Goal: Task Accomplishment & Management: Manage account settings

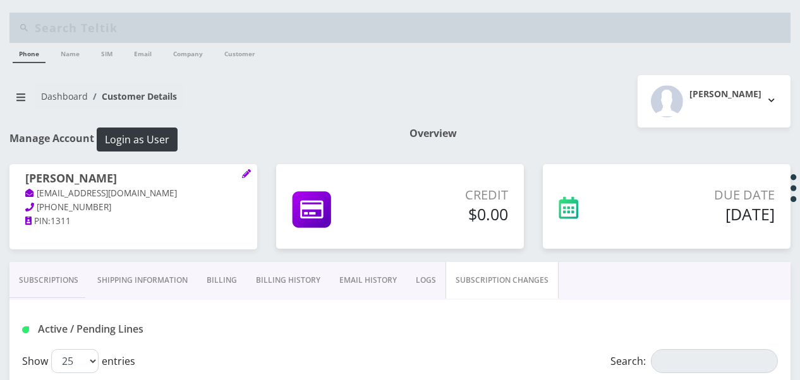
select select "472"
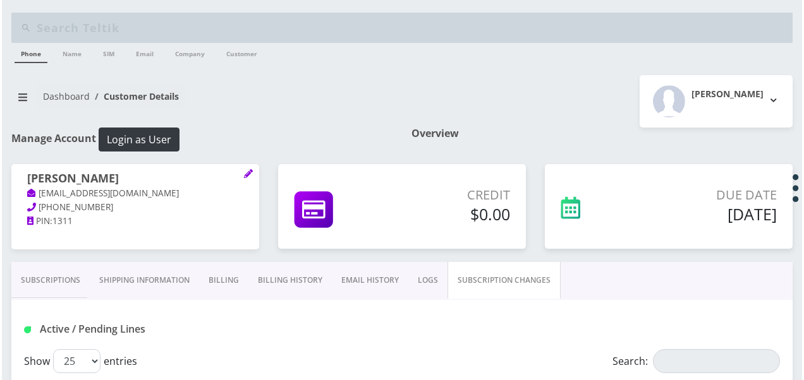
scroll to position [126, 0]
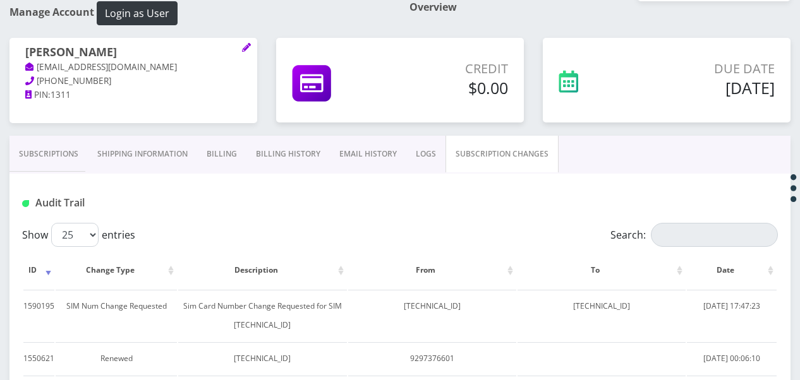
click at [51, 160] on link "Subscriptions" at bounding box center [48, 154] width 78 height 37
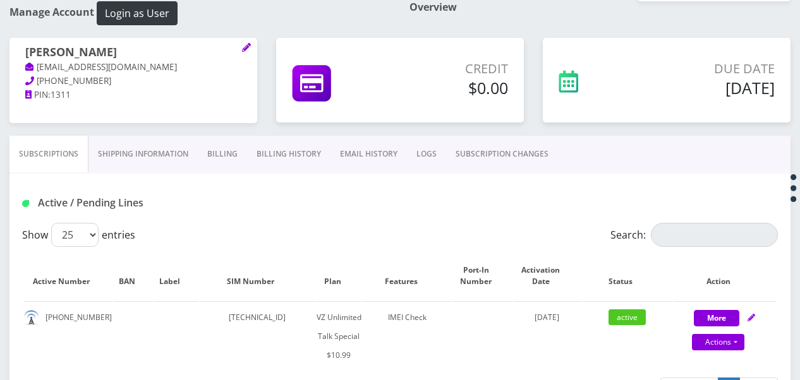
click at [451, 142] on link "SUBSCRIPTION CHANGES" at bounding box center [502, 154] width 112 height 37
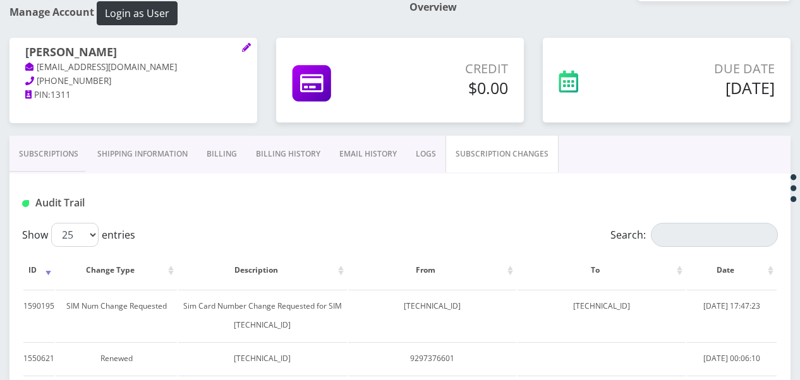
click at [18, 138] on link "Subscriptions" at bounding box center [48, 154] width 78 height 37
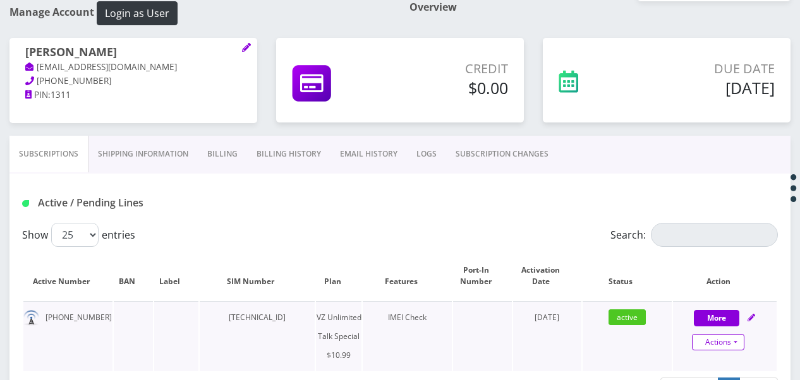
click at [737, 339] on link "Actions" at bounding box center [718, 342] width 52 height 16
select select "472"
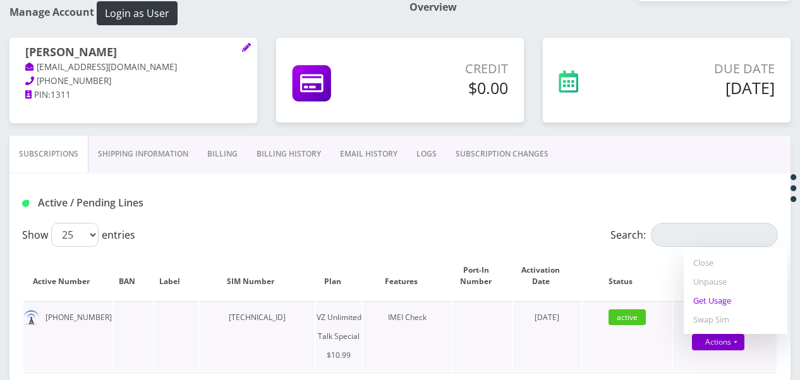
click at [720, 303] on link "Get Usage" at bounding box center [736, 300] width 104 height 19
select select "472"
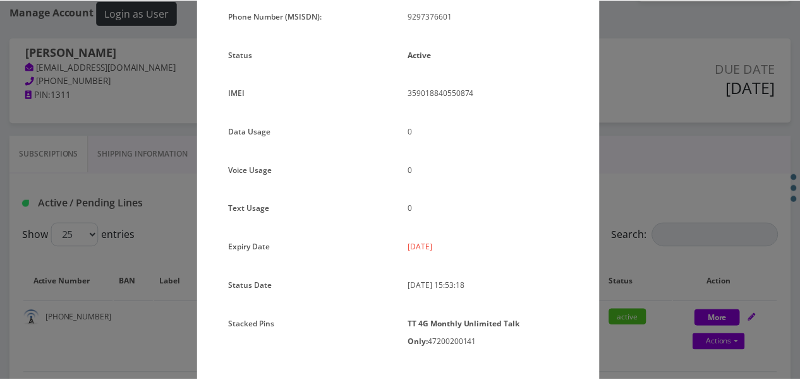
scroll to position [168, 0]
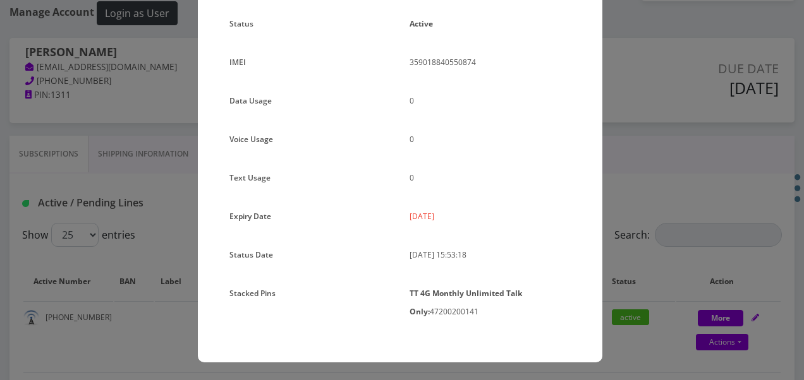
click at [639, 212] on div "× Subscription Info Plan Name TT 4G Monthly Unlimited Voice Plan Phone Number (…" at bounding box center [402, 190] width 804 height 380
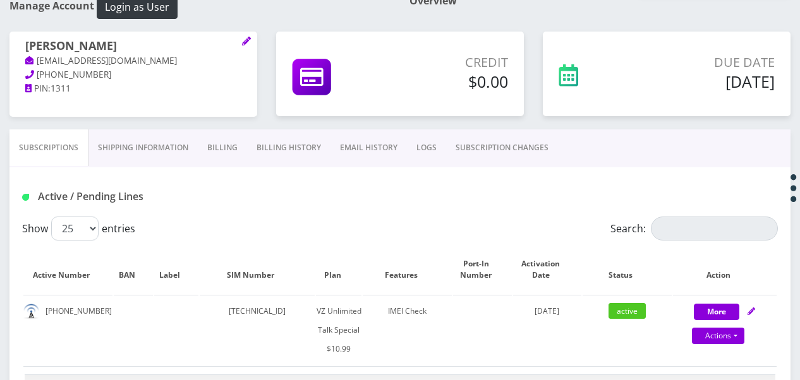
scroll to position [190, 0]
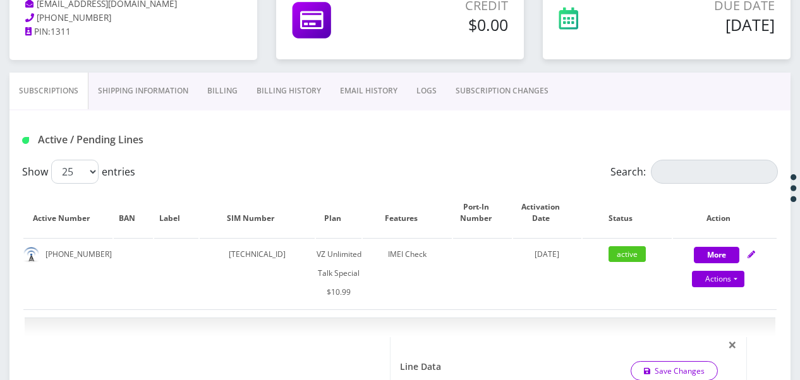
click at [526, 87] on link "SUBSCRIPTION CHANGES" at bounding box center [502, 91] width 112 height 37
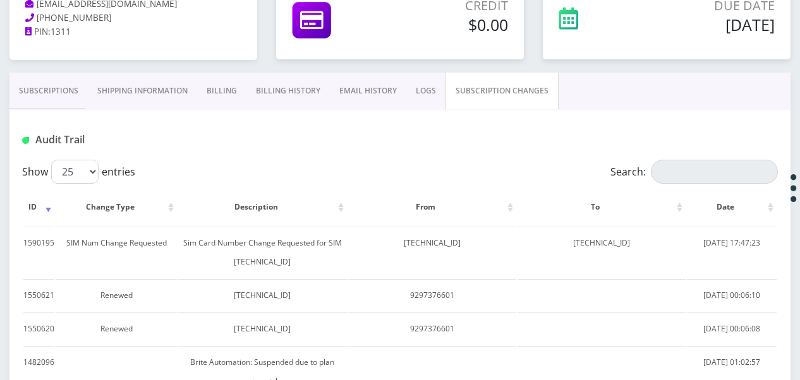
drag, startPoint x: 73, startPoint y: 80, endPoint x: 90, endPoint y: 77, distance: 17.3
click at [73, 81] on link "Subscriptions" at bounding box center [48, 91] width 78 height 37
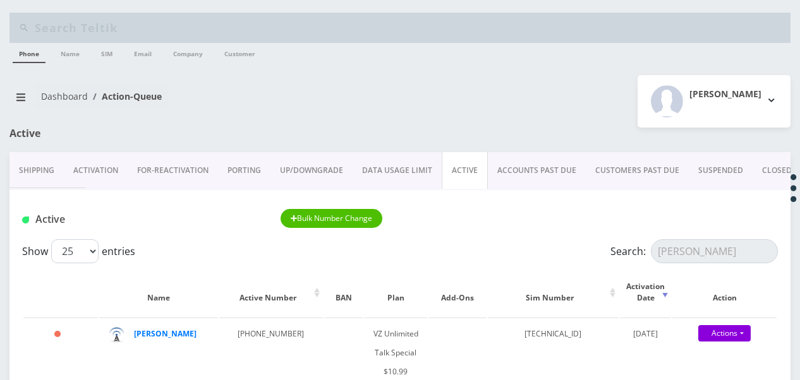
scroll to position [126, 0]
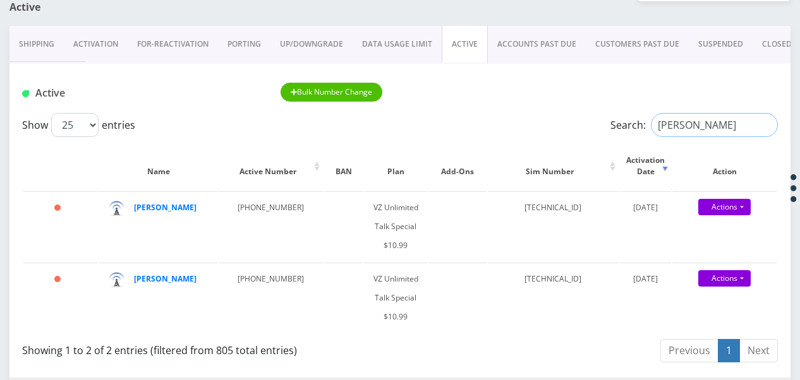
drag, startPoint x: 709, startPoint y: 136, endPoint x: 594, endPoint y: 94, distance: 122.5
click at [605, 117] on div "Search: bakayev" at bounding box center [683, 125] width 189 height 24
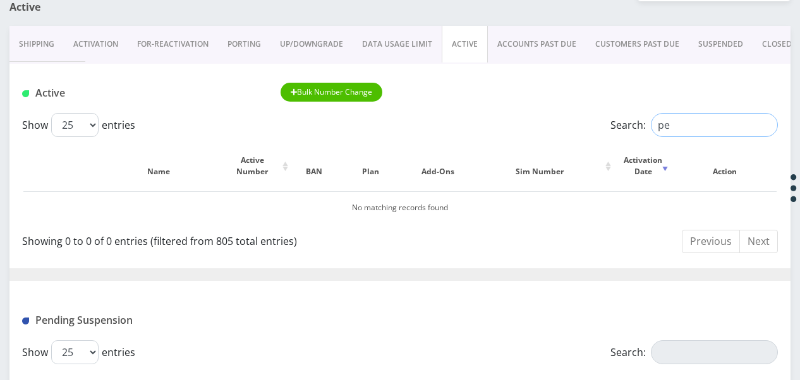
type input "p"
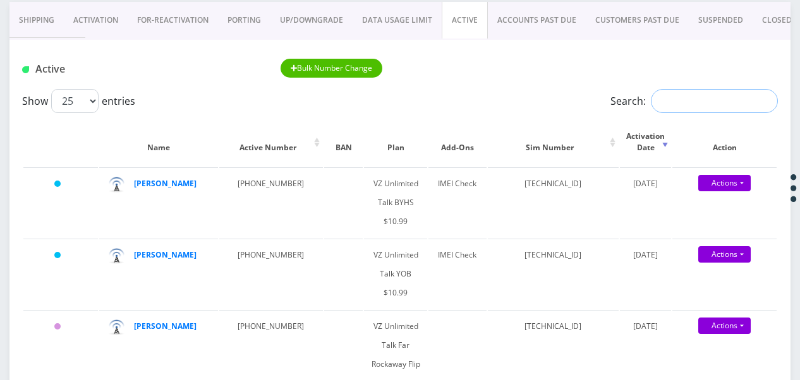
scroll to position [80, 0]
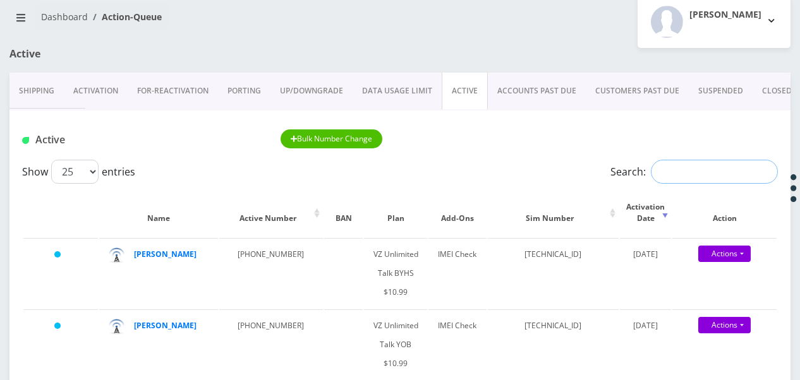
click at [677, 177] on input "Search:" at bounding box center [714, 172] width 127 height 24
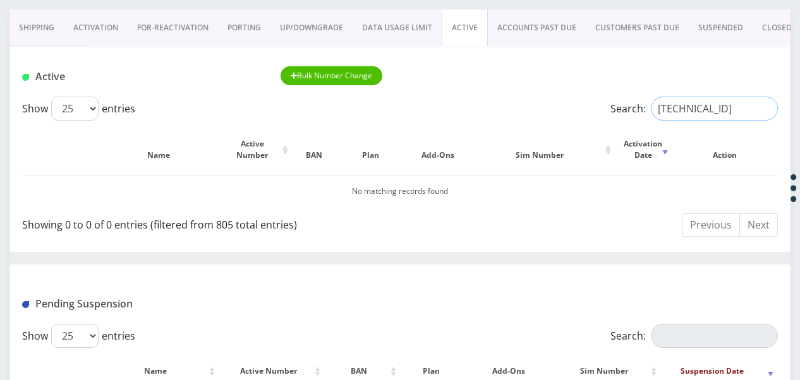
scroll to position [0, 0]
drag, startPoint x: 761, startPoint y: 107, endPoint x: 637, endPoint y: 80, distance: 126.9
click at [631, 75] on div "Active Bulk Number Change Show 25 50 100 250 500 1000 entries Search: 891480000…" at bounding box center [399, 360] width 781 height 627
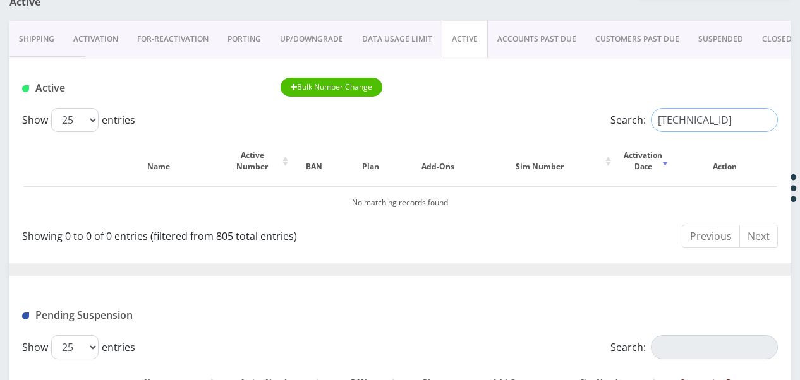
type input "89148000010413091430"
click at [756, 32] on link "CLOSED" at bounding box center [776, 39] width 49 height 37
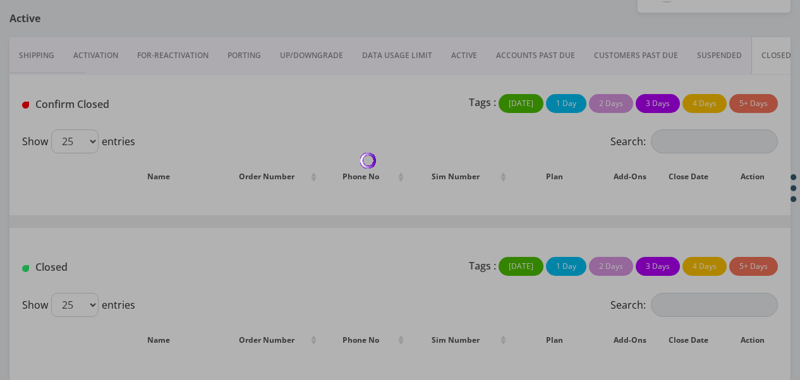
scroll to position [131, 0]
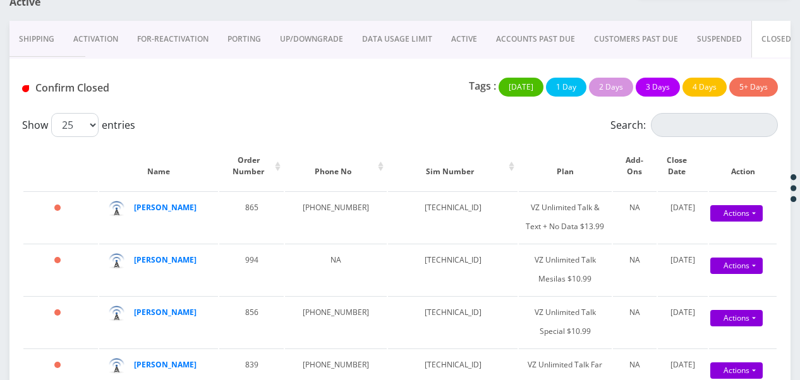
drag, startPoint x: 699, startPoint y: 126, endPoint x: 432, endPoint y: 130, distance: 266.6
click at [432, 130] on div "Show 25 50 100 250 500 entries" at bounding box center [305, 125] width 567 height 24
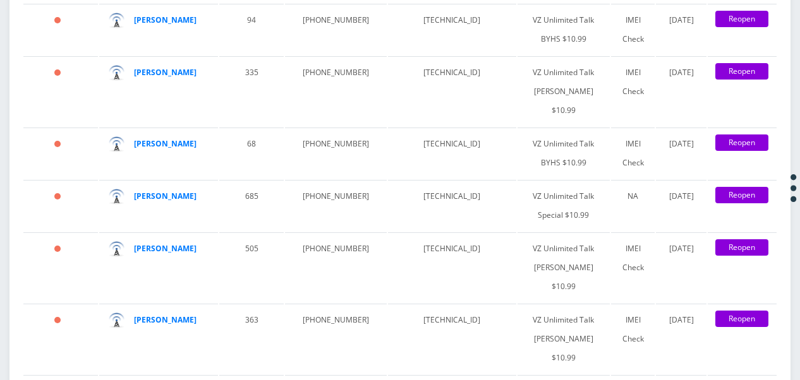
scroll to position [2343, 0]
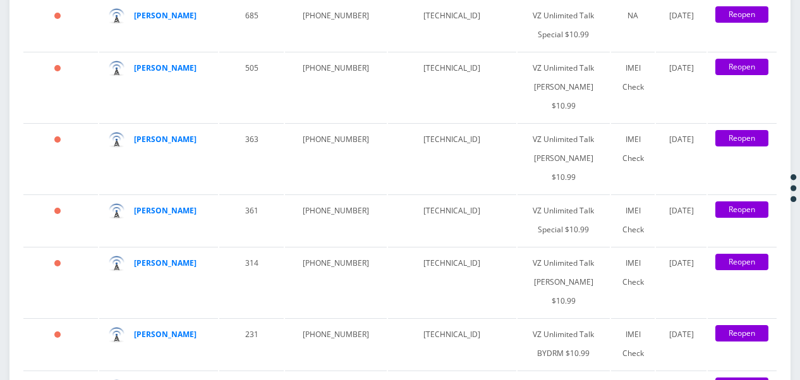
paste input "89148000010413091430"
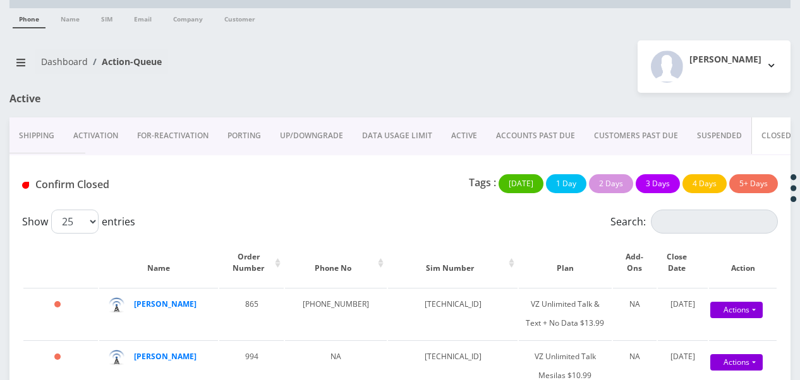
scroll to position [0, 0]
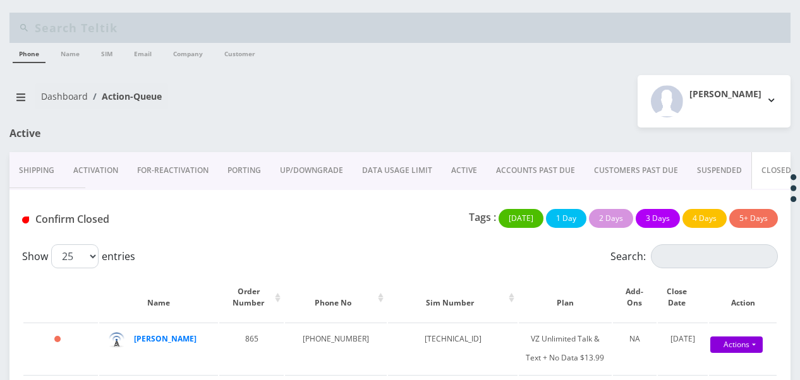
type input "89148000010413091430"
click at [458, 169] on link "ACTIVE" at bounding box center [464, 170] width 45 height 37
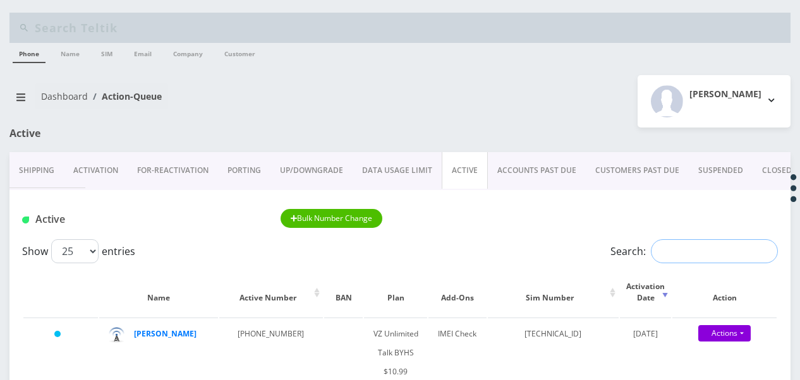
click at [689, 262] on input "Search:" at bounding box center [714, 251] width 127 height 24
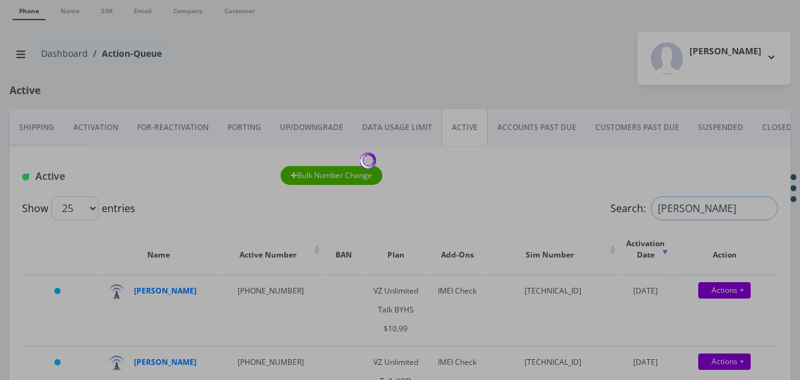
scroll to position [63, 0]
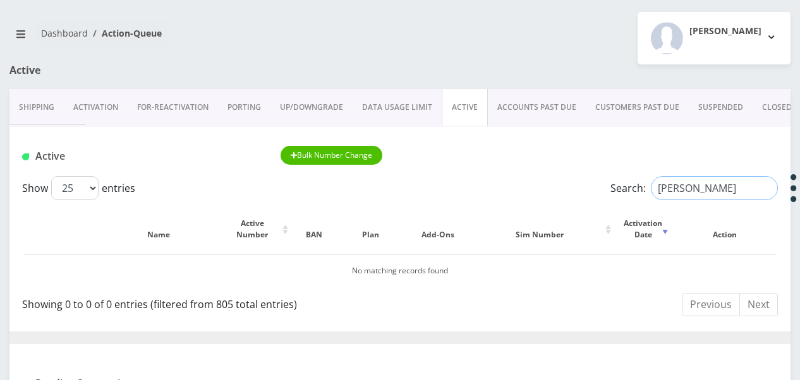
type input "perkowski"
click at [768, 187] on input "perkowski" at bounding box center [714, 188] width 127 height 24
click at [752, 186] on input "Search:" at bounding box center [714, 188] width 127 height 24
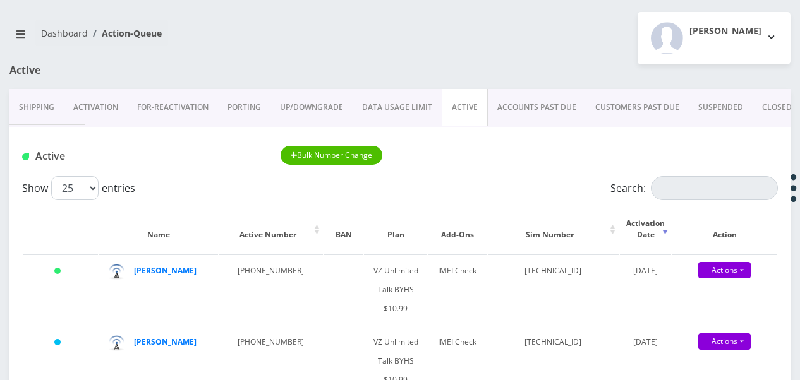
click at [231, 116] on link "PORTING" at bounding box center [244, 107] width 52 height 37
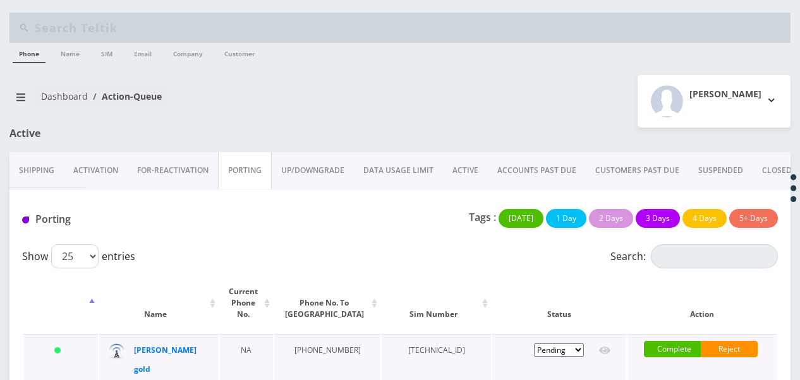
click at [612, 335] on td "Pending Submitted Error Cancelled" at bounding box center [559, 359] width 134 height 51
click at [604, 346] on icon at bounding box center [604, 351] width 11 height 10
type input "gold"
type input "439 east 3rd st"
type input "11218"
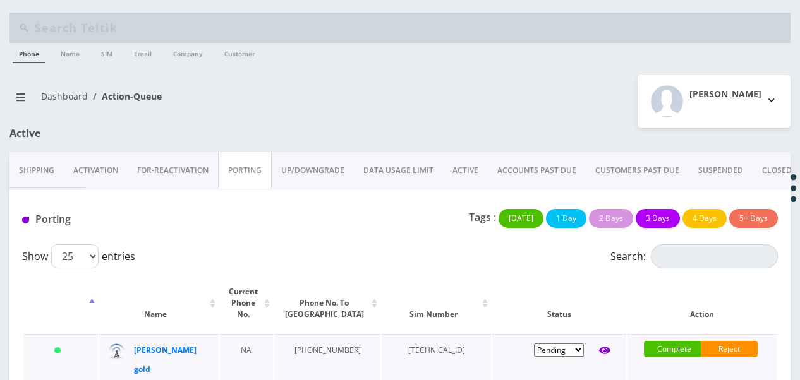
type input "[TECHNICAL_ID]"
type input "9296516523"
type input "1999899"
type input "4440"
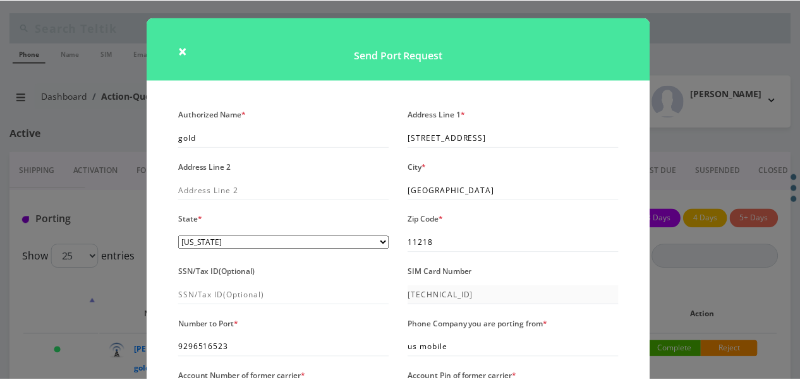
scroll to position [190, 0]
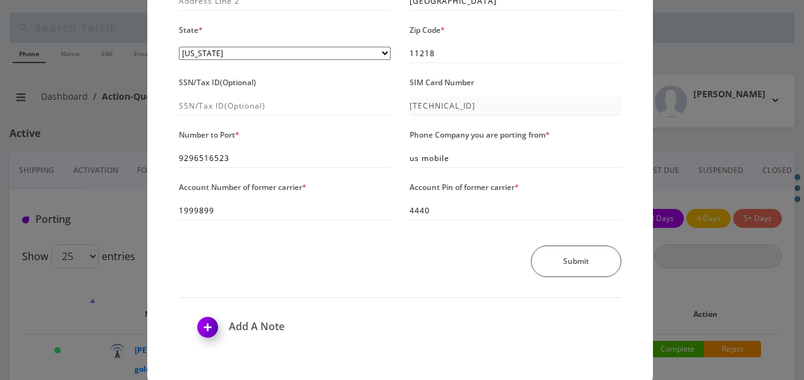
click at [730, 173] on div "× Send Port Request Authorized Name * gold Address Line 1 * 439 east 3rd st Add…" at bounding box center [402, 190] width 804 height 380
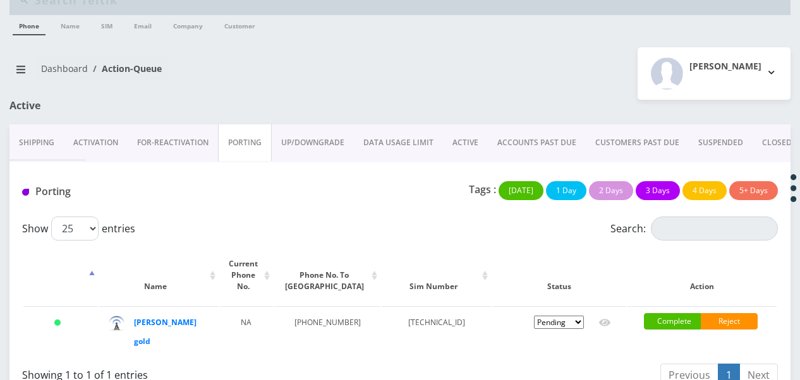
scroll to position [40, 0]
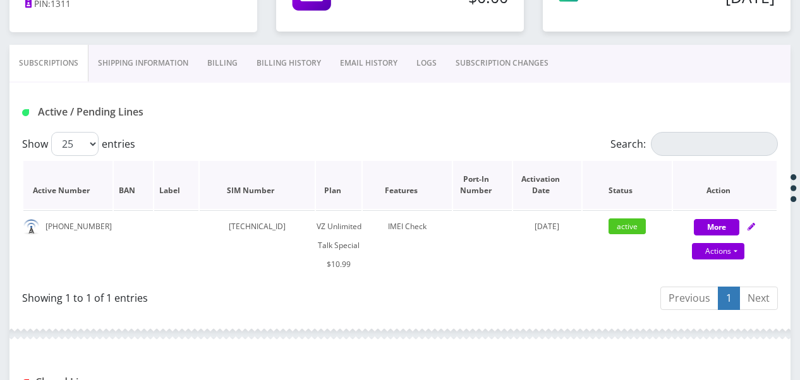
scroll to position [217, 0]
click at [519, 172] on th "Activation Date" at bounding box center [547, 186] width 68 height 48
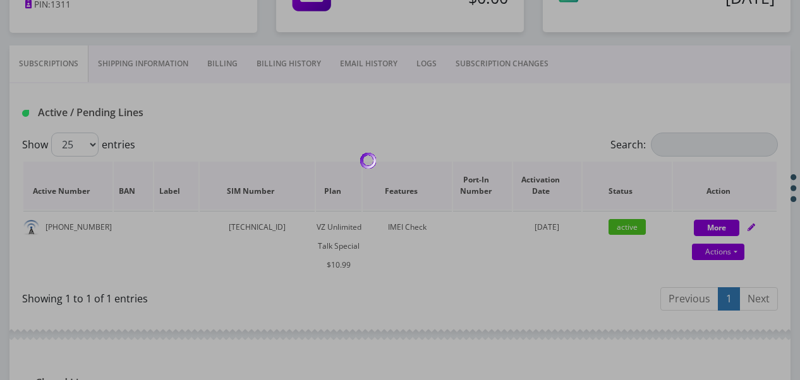
click at [519, 172] on body "Phone Name SIM Email Company Customer Action Queues Support Email Template Emai…" at bounding box center [400, 197] width 800 height 828
click at [519, 172] on div at bounding box center [400, 190] width 800 height 380
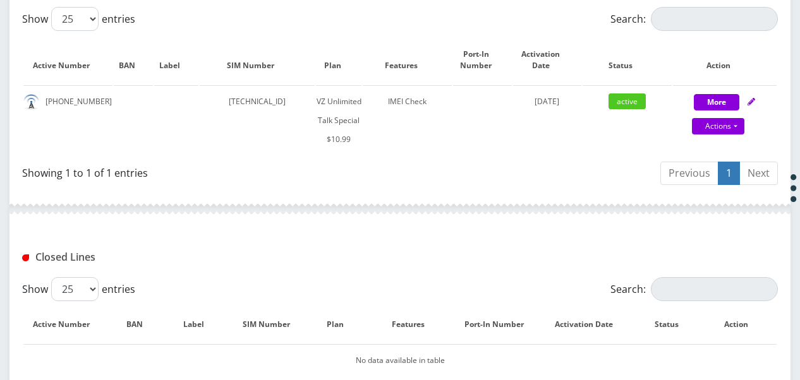
scroll to position [343, 0]
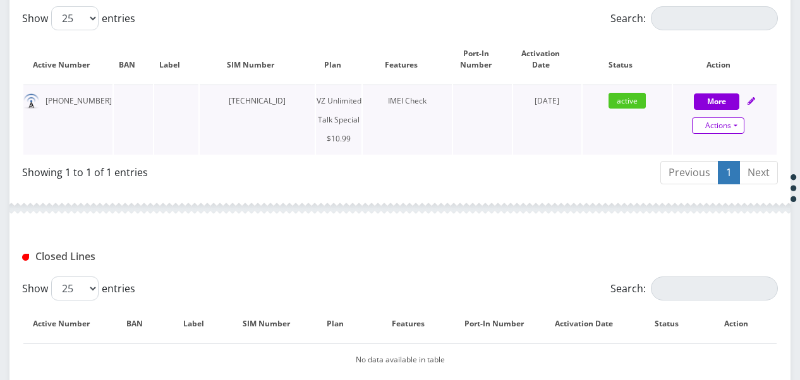
click at [736, 126] on link "Actions" at bounding box center [718, 126] width 52 height 16
select select "472"
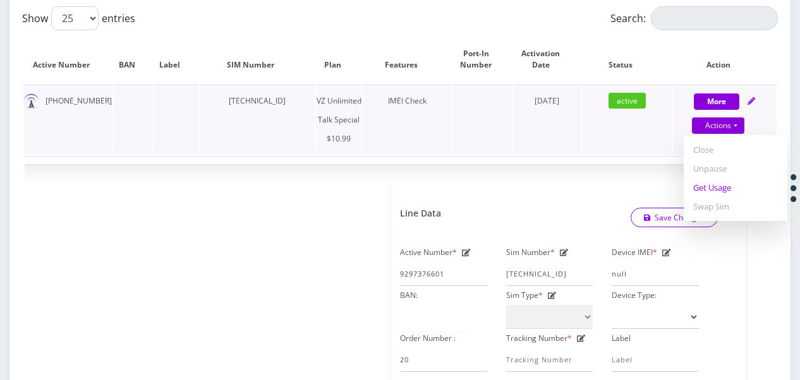
click at [725, 189] on link "Get Usage" at bounding box center [736, 187] width 104 height 19
select select "472"
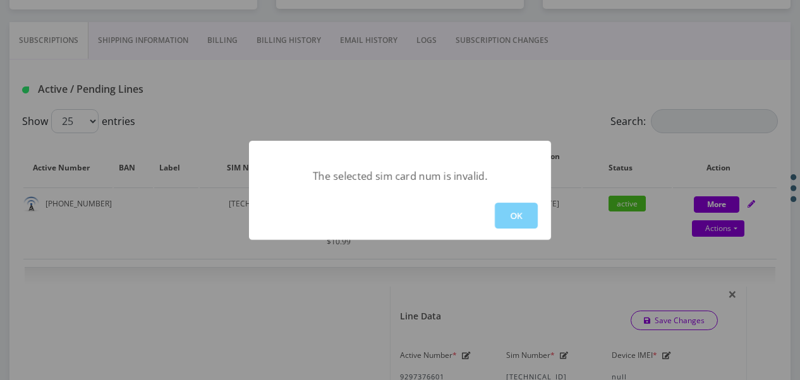
scroll to position [154, 0]
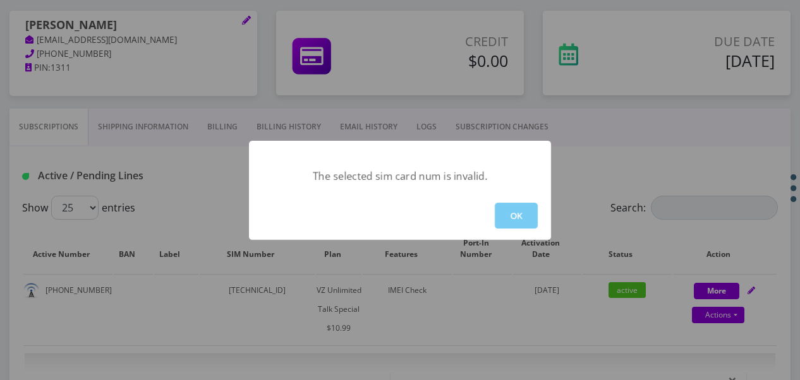
click at [520, 226] on button "OK" at bounding box center [516, 216] width 43 height 26
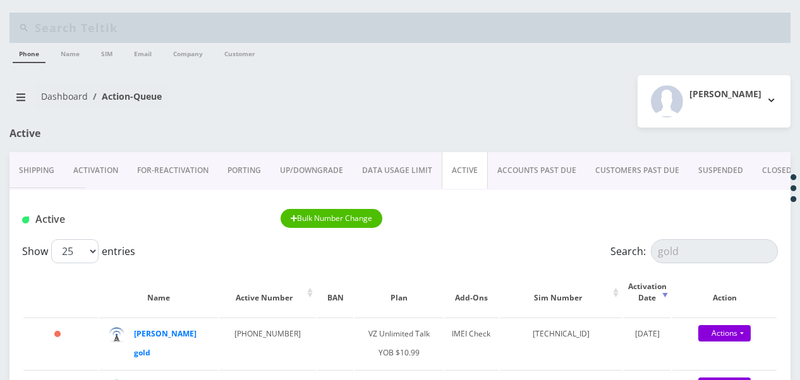
scroll to position [126, 0]
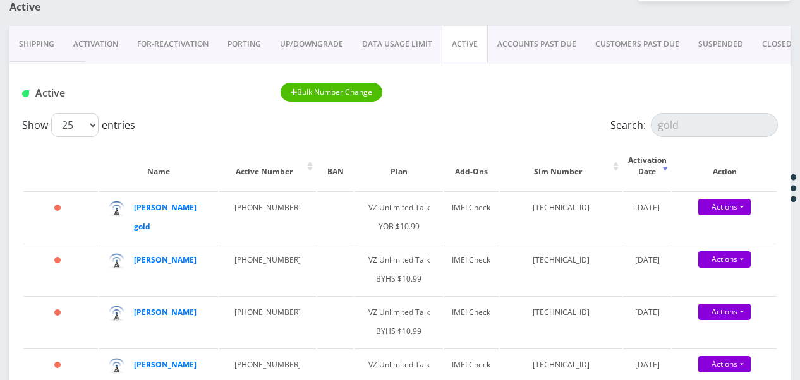
click at [220, 42] on link "PORTING" at bounding box center [244, 44] width 52 height 37
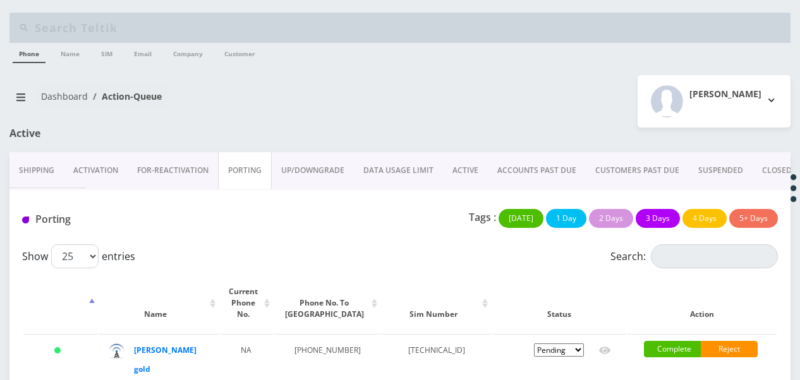
scroll to position [40, 0]
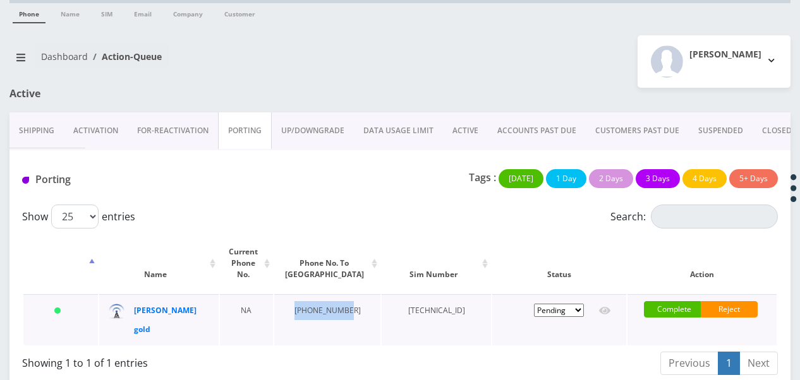
drag, startPoint x: 298, startPoint y: 298, endPoint x: 336, endPoint y: 325, distance: 46.3
click at [336, 325] on td "929-651-6523" at bounding box center [327, 319] width 107 height 51
drag, startPoint x: 336, startPoint y: 325, endPoint x: 318, endPoint y: 309, distance: 23.7
copy td "929-651-6523"
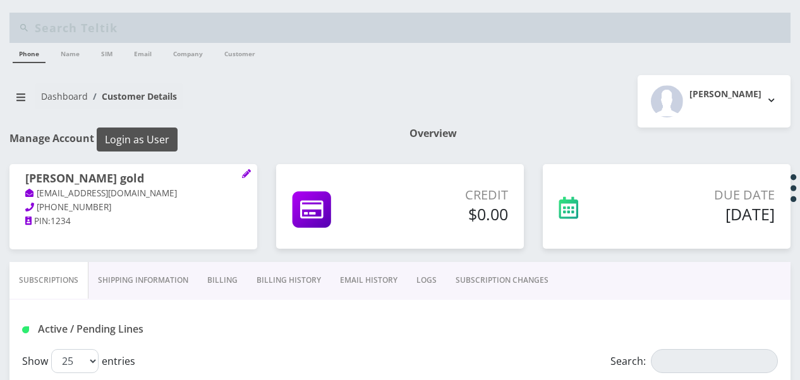
click at [123, 143] on button "Login as User" at bounding box center [137, 140] width 81 height 24
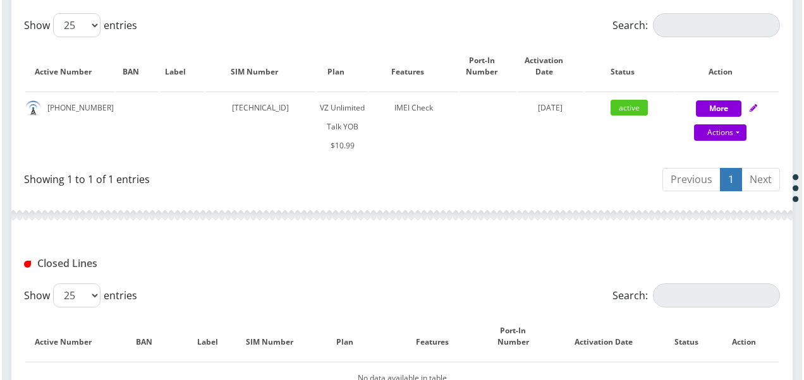
scroll to position [316, 0]
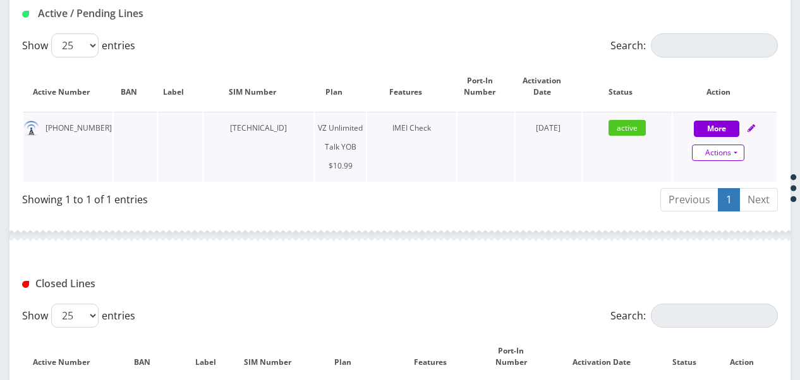
click at [732, 150] on link "Actions" at bounding box center [718, 153] width 52 height 16
select select "464"
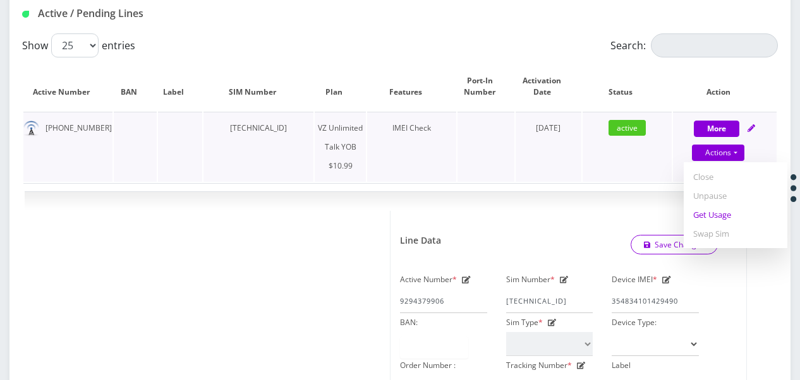
click at [708, 210] on link "Get Usage" at bounding box center [736, 214] width 104 height 19
select select "464"
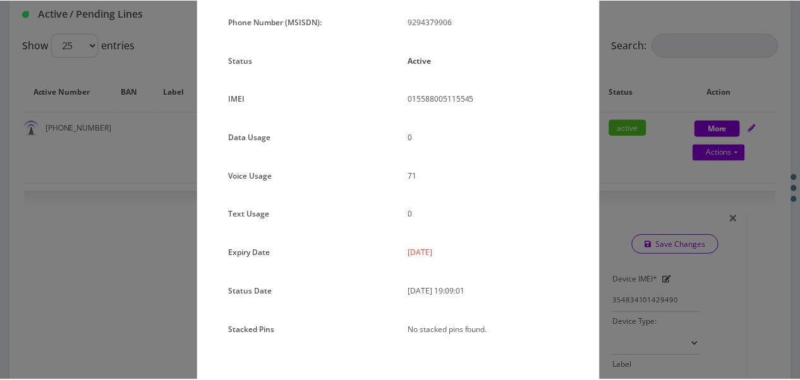
scroll to position [155, 0]
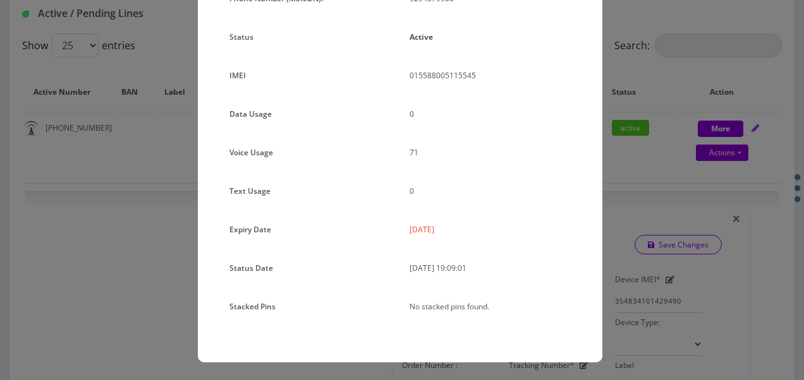
click at [657, 163] on div "× Subscription Info Plan Name TT 4G Monthly Unlimited Talk Only Phone Number (M…" at bounding box center [402, 190] width 804 height 380
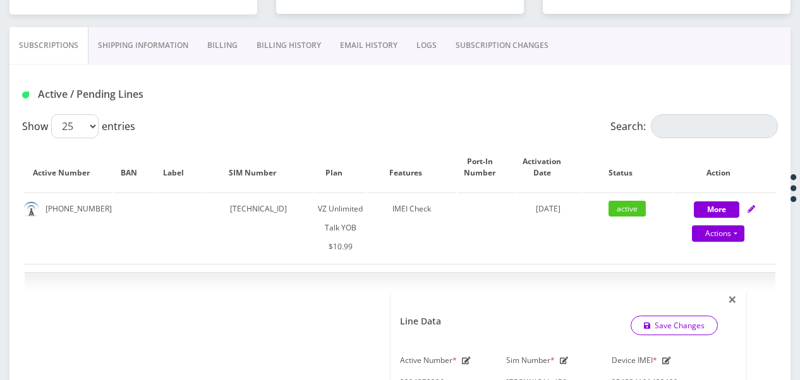
scroll to position [190, 0]
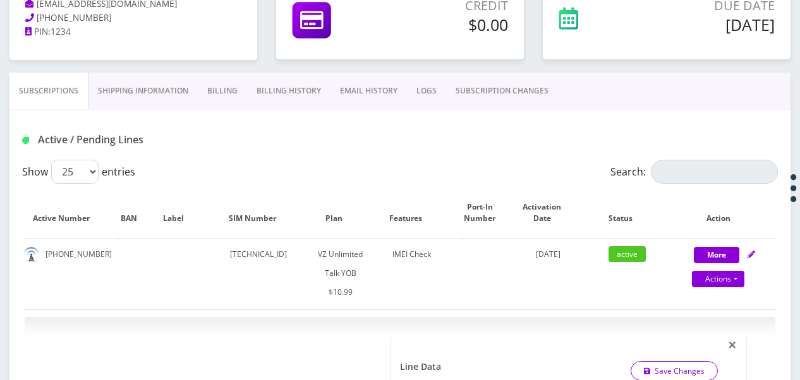
click at [536, 83] on link "SUBSCRIPTION CHANGES" at bounding box center [502, 91] width 112 height 37
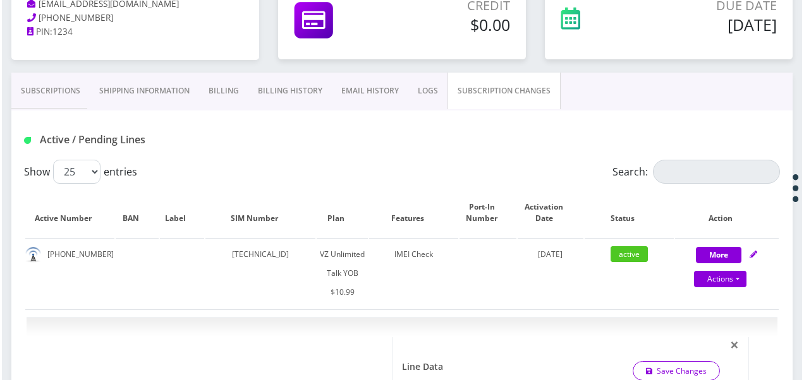
scroll to position [176, 0]
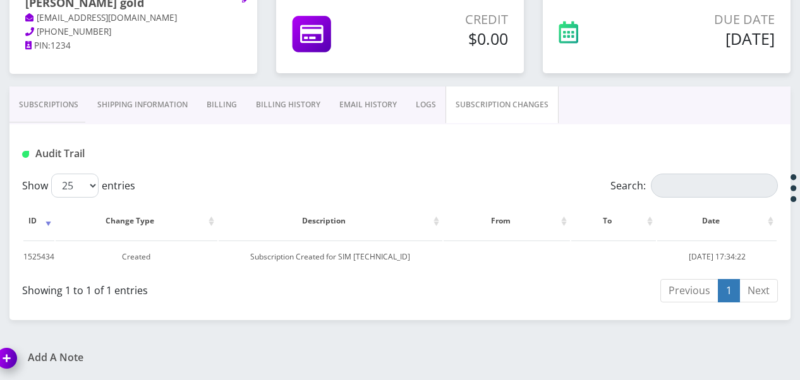
click at [54, 111] on link "Subscriptions" at bounding box center [48, 105] width 78 height 37
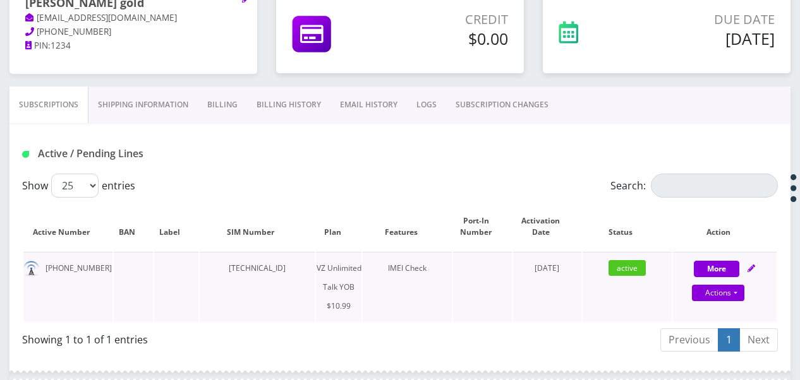
drag, startPoint x: 215, startPoint y: 270, endPoint x: 298, endPoint y: 275, distance: 83.5
click at [298, 275] on td "[TECHNICAL_ID]" at bounding box center [257, 287] width 115 height 70
drag, startPoint x: 298, startPoint y: 275, endPoint x: 292, endPoint y: 271, distance: 7.7
copy td "[TECHNICAL_ID]"
click at [737, 288] on link "Actions" at bounding box center [718, 293] width 52 height 16
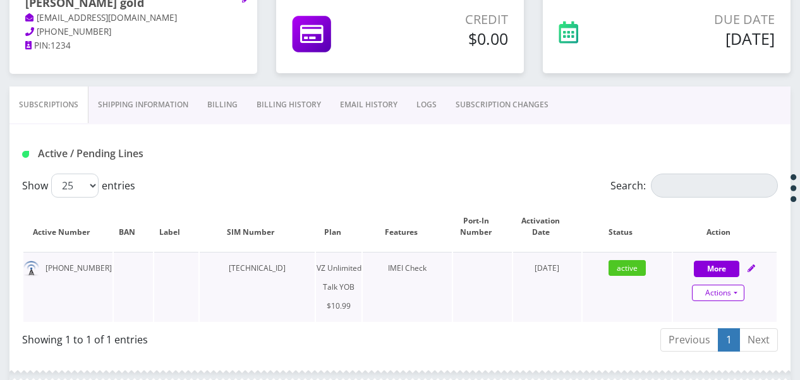
select select "464"
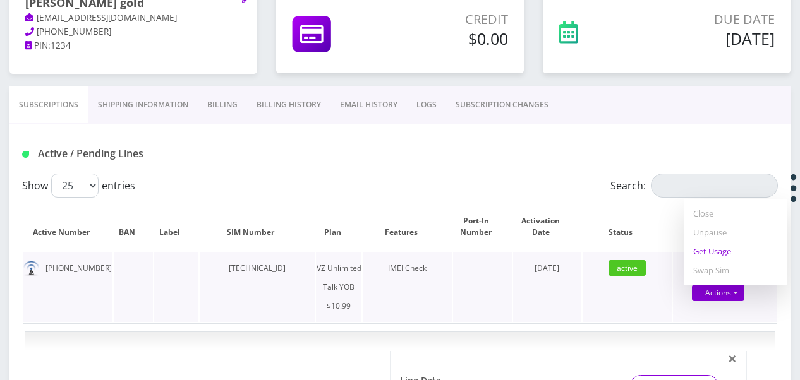
click at [720, 251] on link "Get Usage" at bounding box center [736, 251] width 104 height 19
select select "464"
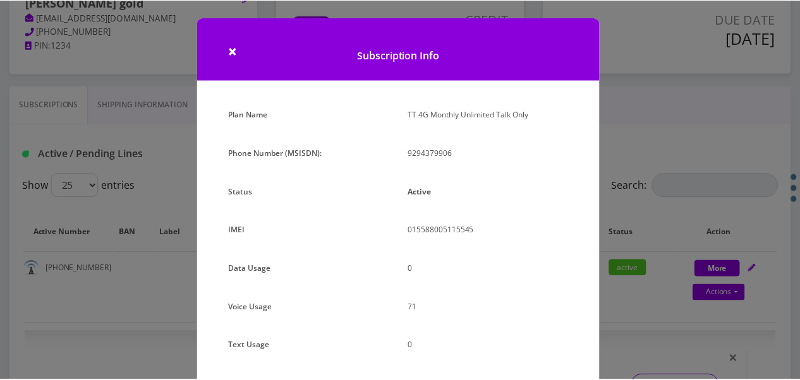
scroll to position [155, 0]
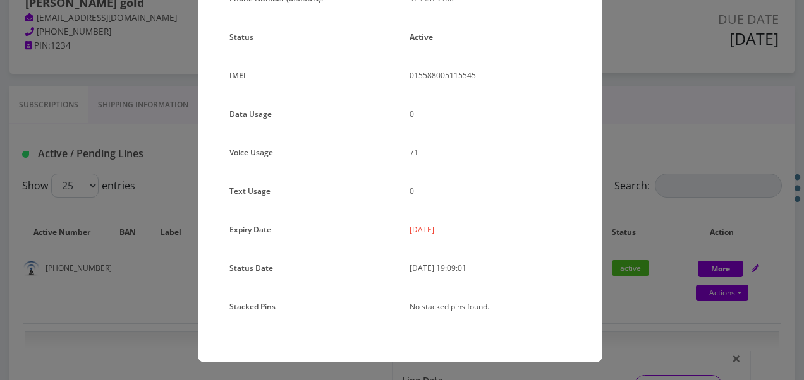
click at [631, 201] on div "× Subscription Info Plan Name TT 4G Monthly Unlimited Talk Only Phone Number (M…" at bounding box center [402, 190] width 804 height 380
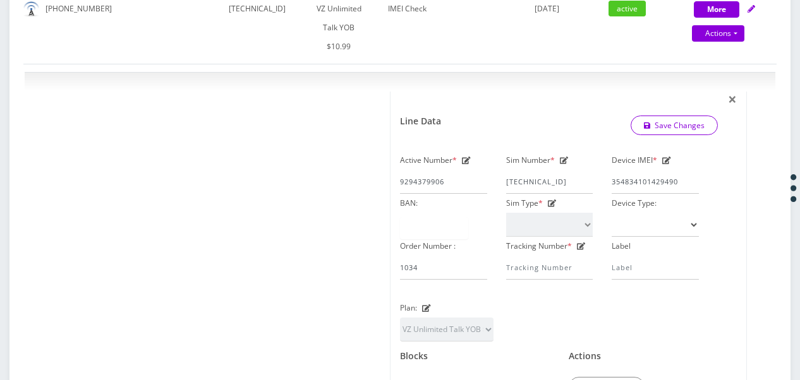
scroll to position [359, 0]
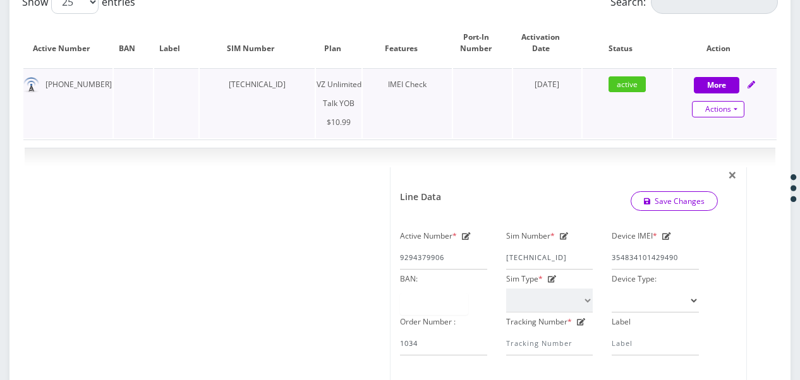
click at [743, 112] on link "Actions" at bounding box center [718, 109] width 52 height 16
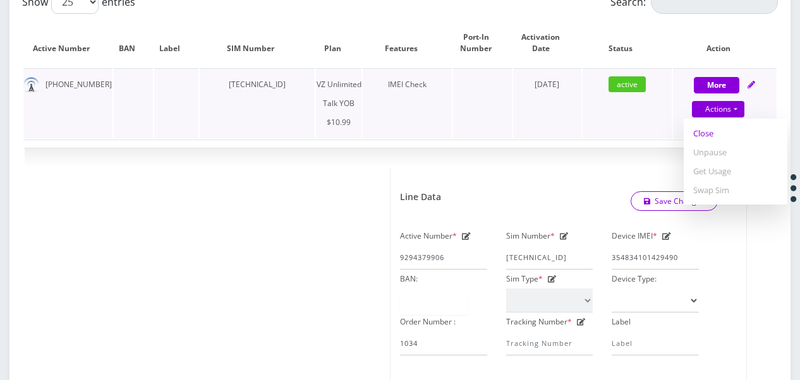
click at [704, 133] on link "Close" at bounding box center [736, 133] width 104 height 19
type input "09/30/2025"
select select "464"
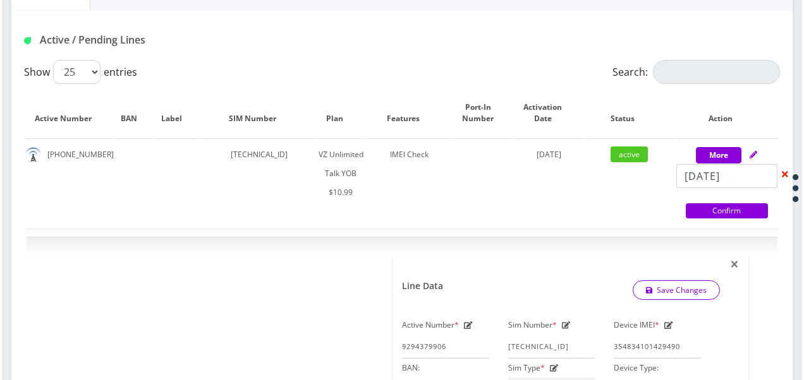
scroll to position [170, 0]
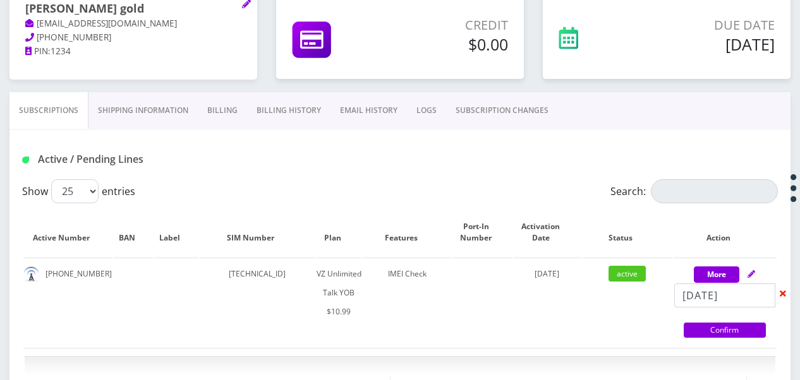
click at [598, 156] on div "Active / Pending Lines" at bounding box center [400, 159] width 775 height 21
click at [785, 295] on icon at bounding box center [783, 294] width 6 height 6
select select "464"
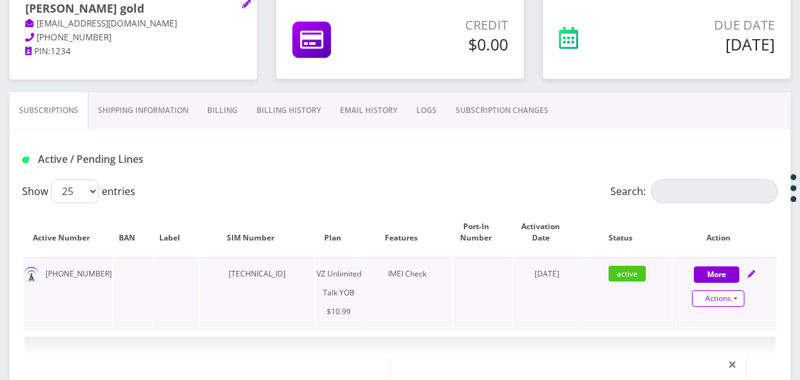
click at [737, 292] on link "Actions" at bounding box center [718, 299] width 52 height 16
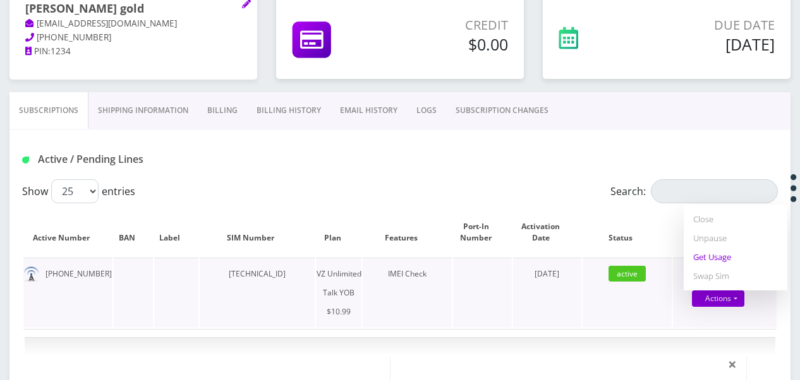
click at [721, 253] on link "Get Usage" at bounding box center [736, 257] width 104 height 19
select select "464"
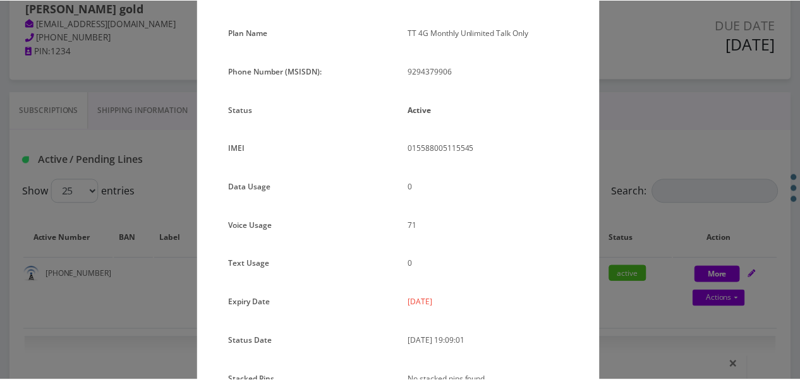
scroll to position [155, 0]
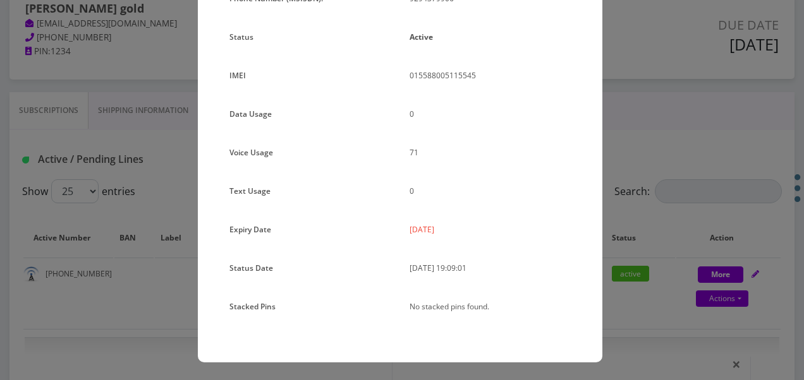
drag, startPoint x: 690, startPoint y: 256, endPoint x: 566, endPoint y: 232, distance: 126.0
click at [685, 255] on div "× Subscription Info Plan Name TT 4G Monthly Unlimited Talk Only Phone Number (M…" at bounding box center [402, 190] width 804 height 380
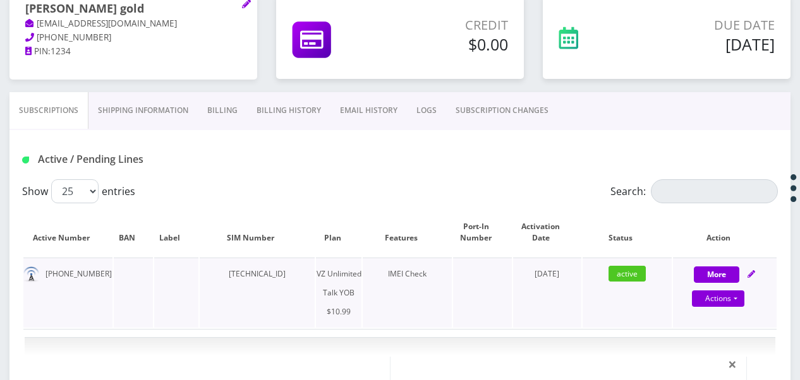
drag, startPoint x: 205, startPoint y: 273, endPoint x: 299, endPoint y: 270, distance: 94.2
click at [299, 270] on td "[TECHNICAL_ID]" at bounding box center [257, 293] width 115 height 70
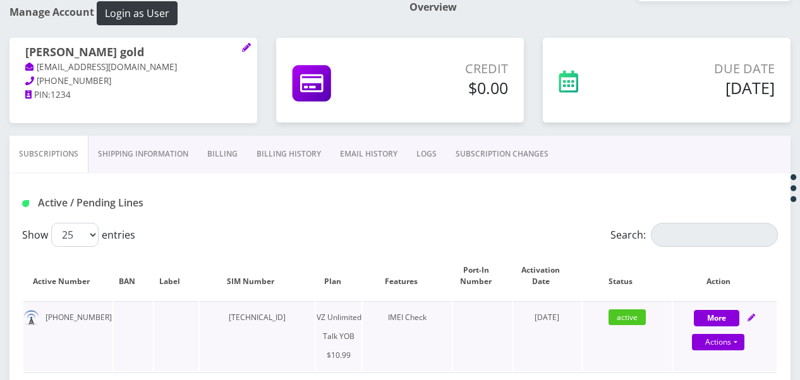
scroll to position [107, 0]
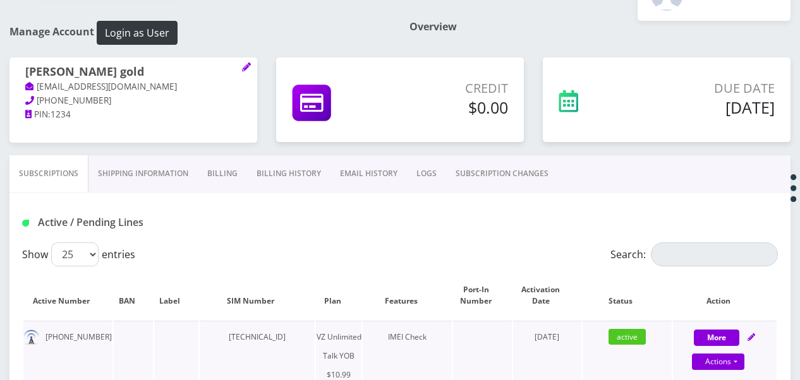
drag, startPoint x: 292, startPoint y: 272, endPoint x: 274, endPoint y: 330, distance: 60.3
copy td "[TECHNICAL_ID]"
drag, startPoint x: 103, startPoint y: 66, endPoint x: 25, endPoint y: 71, distance: 77.9
click at [25, 71] on h1 "[PERSON_NAME] gold" at bounding box center [133, 72] width 216 height 15
drag, startPoint x: 25, startPoint y: 71, endPoint x: 34, endPoint y: 68, distance: 9.2
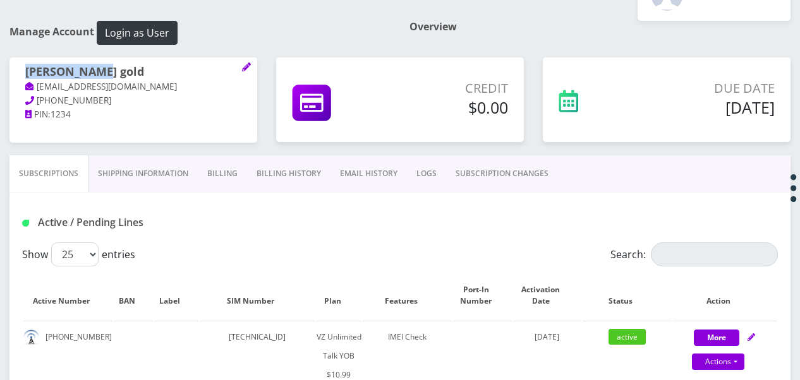
copy h1 "[PERSON_NAME] gold"
drag, startPoint x: 92, startPoint y: 334, endPoint x: 47, endPoint y: 327, distance: 45.9
click at [47, 327] on td "929-437-9906" at bounding box center [67, 356] width 89 height 70
drag, startPoint x: 47, startPoint y: 327, endPoint x: 53, endPoint y: 330, distance: 6.8
copy td "929-437-9906"
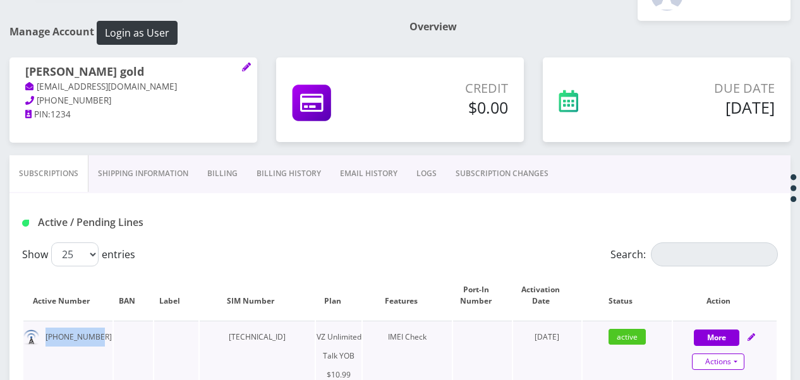
click at [743, 364] on link "Actions" at bounding box center [718, 362] width 52 height 16
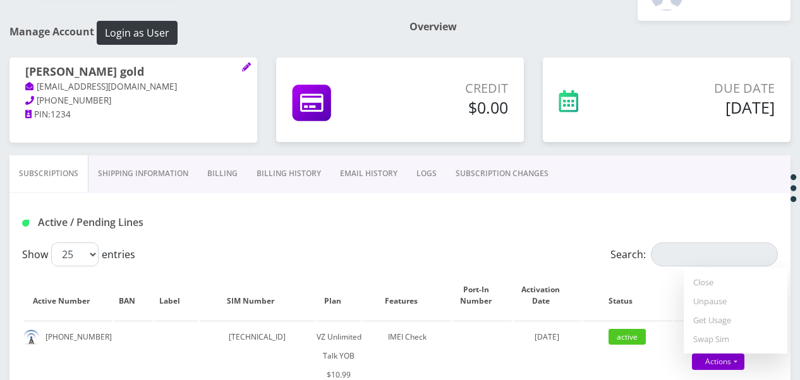
click at [392, 214] on div "Active / Pending Lines" at bounding box center [400, 222] width 775 height 21
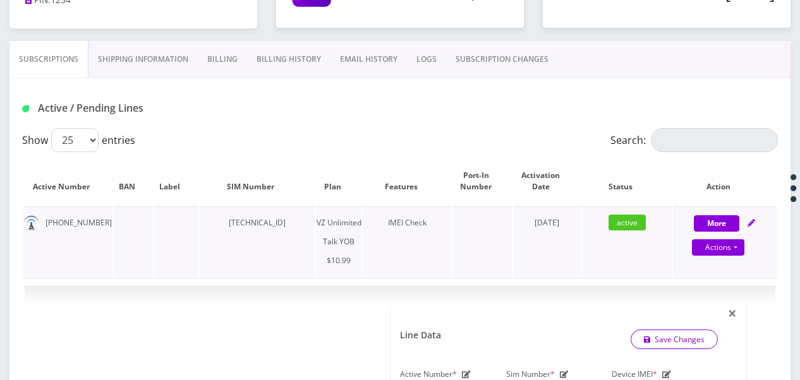
scroll to position [233, 0]
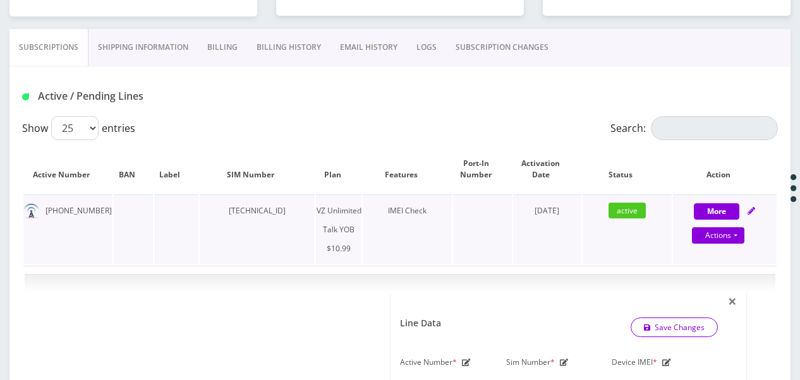
drag, startPoint x: 210, startPoint y: 210, endPoint x: 308, endPoint y: 207, distance: 97.3
click at [308, 207] on td "[TECHNICAL_ID]" at bounding box center [257, 230] width 115 height 70
drag, startPoint x: 308, startPoint y: 207, endPoint x: 282, endPoint y: 212, distance: 25.8
copy td "[TECHNICAL_ID]"
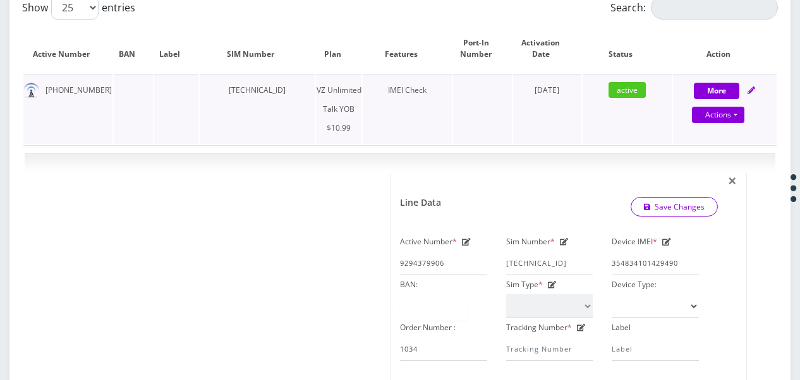
scroll to position [359, 0]
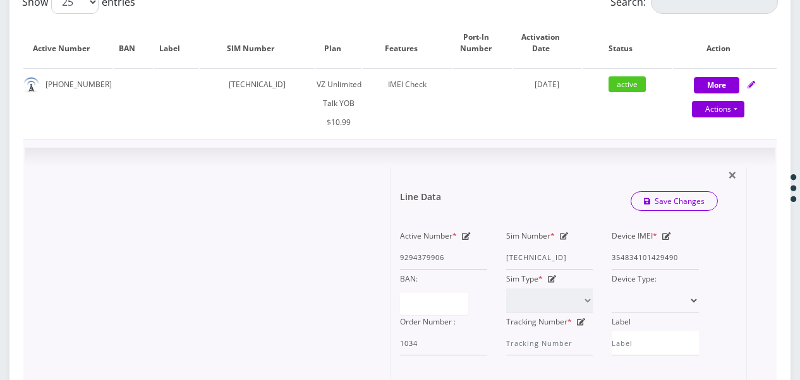
click at [606, 249] on div "Device IMEI * 354834101429490" at bounding box center [655, 248] width 106 height 43
click at [737, 104] on link "Actions" at bounding box center [718, 109] width 52 height 16
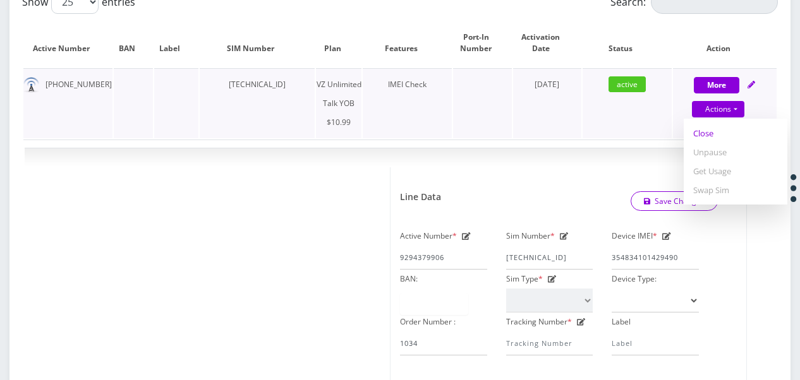
click at [718, 134] on link "Close" at bounding box center [736, 133] width 104 height 19
select select "464"
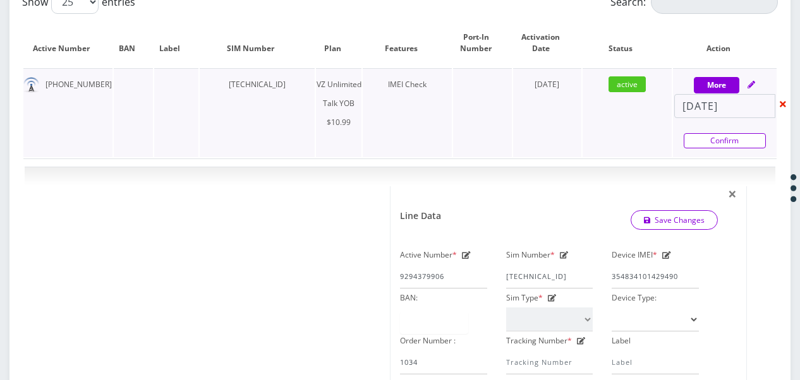
click at [720, 142] on link "Confirm" at bounding box center [725, 140] width 82 height 15
select select "464"
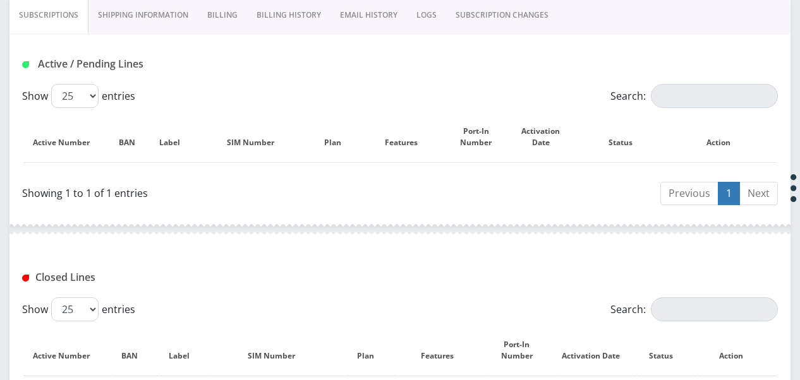
scroll to position [107, 0]
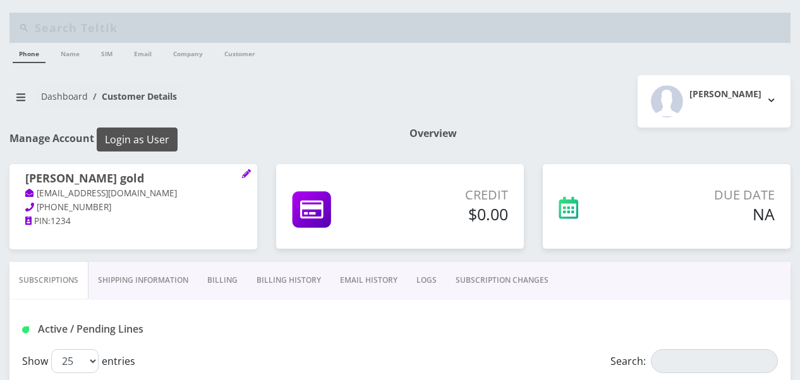
click at [149, 143] on button "Login as User" at bounding box center [137, 140] width 81 height 24
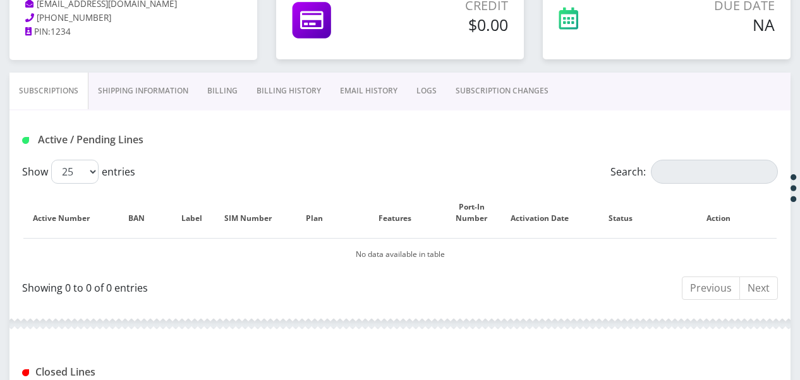
click at [207, 75] on link "Billing" at bounding box center [222, 91] width 49 height 37
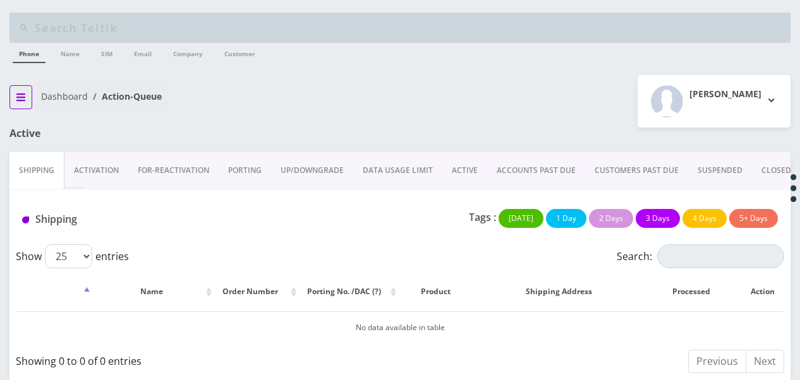
click at [23, 95] on icon "breadcrumb" at bounding box center [20, 97] width 9 height 10
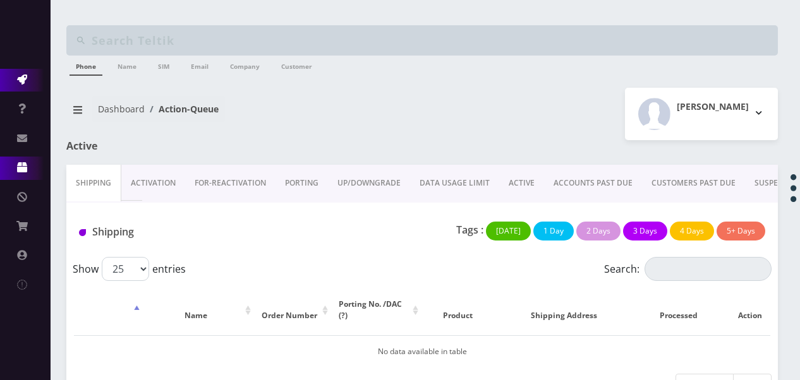
click at [21, 168] on icon at bounding box center [22, 167] width 10 height 10
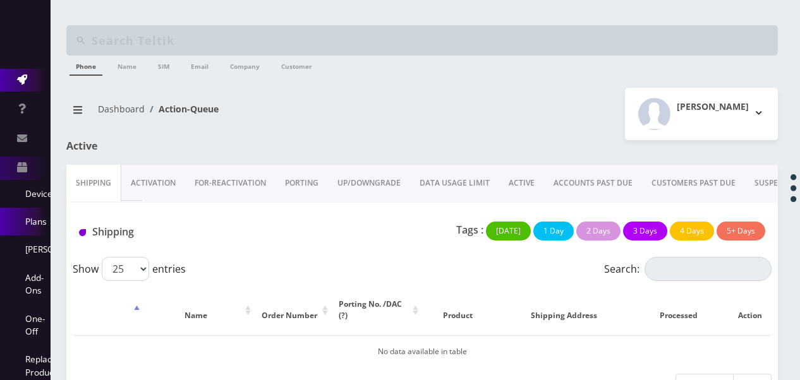
click at [42, 218] on link "Plans" at bounding box center [25, 222] width 51 height 28
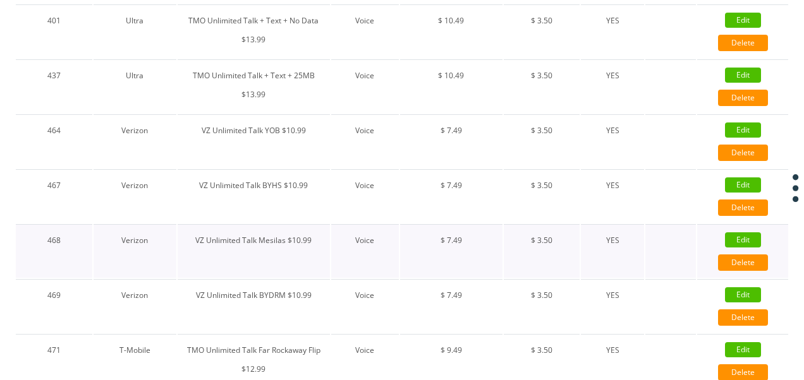
scroll to position [669, 0]
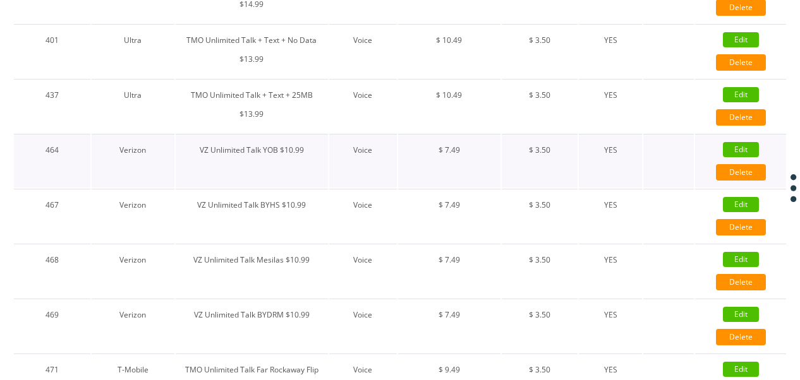
click at [728, 142] on link "Edit" at bounding box center [741, 149] width 36 height 15
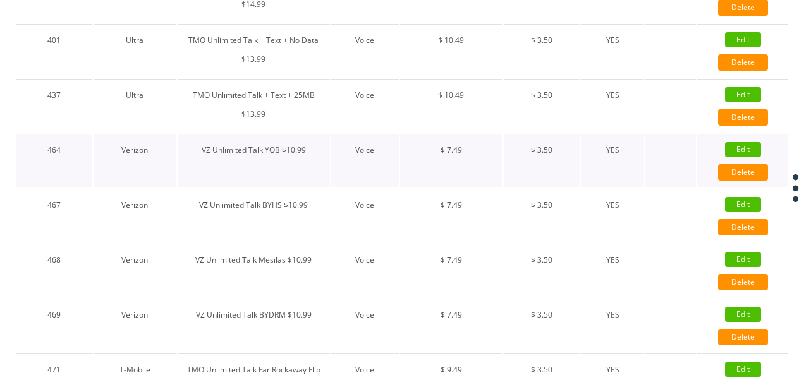
type input "VZ Unlimited Talk YOB $10.99"
select select "1"
select select "6"
select select "0"
type input "test"
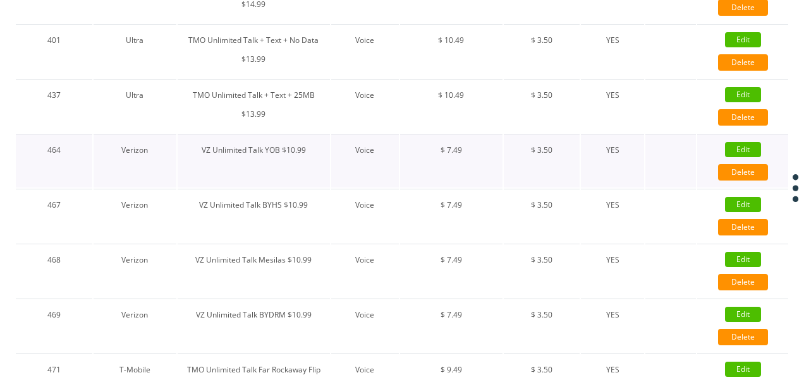
checkbox input "false"
checkbox input "true"
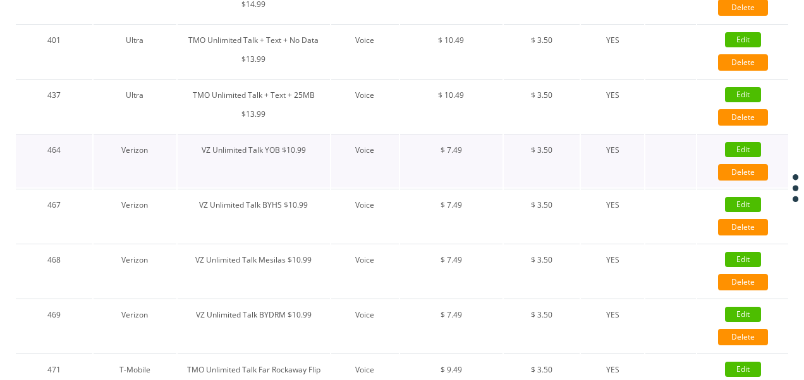
checkbox input "false"
checkbox input "true"
type input "12761"
type input "3.5"
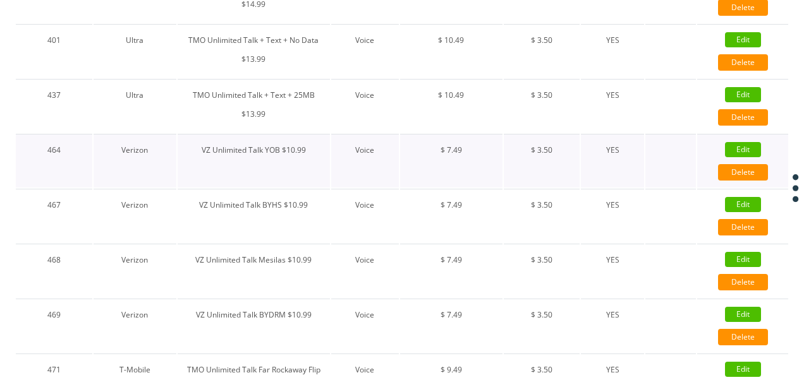
checkbox input "true"
checkbox input "false"
type input "7.49"
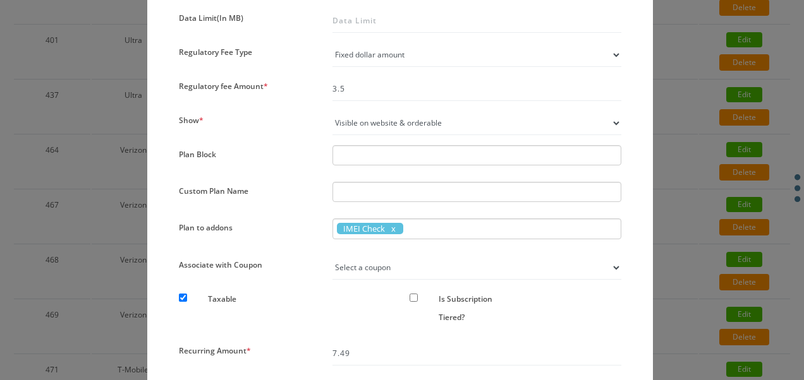
scroll to position [864, 0]
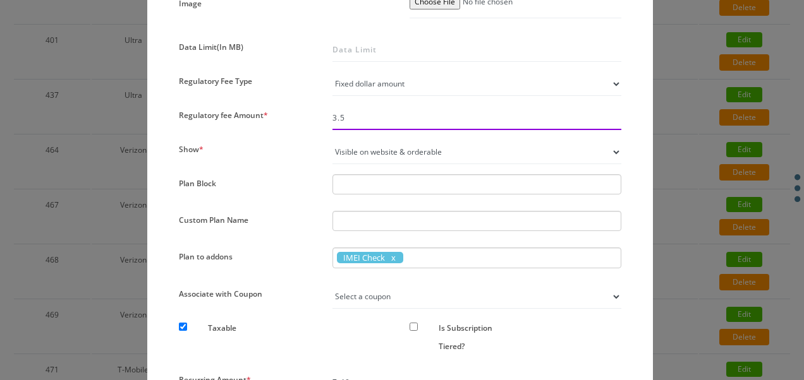
click at [365, 114] on input "3.5" at bounding box center [476, 118] width 289 height 24
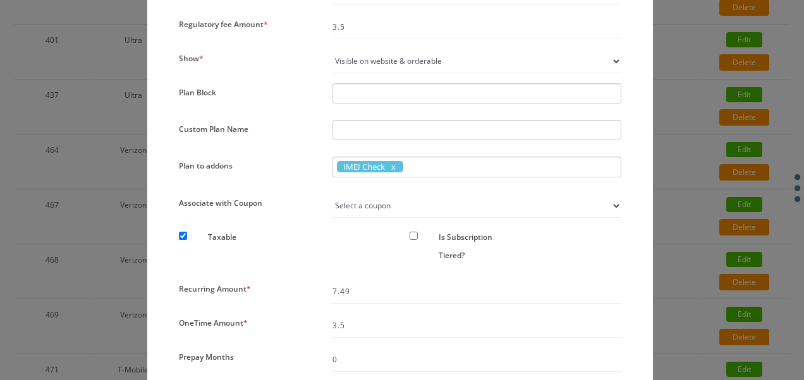
scroll to position [1054, 0]
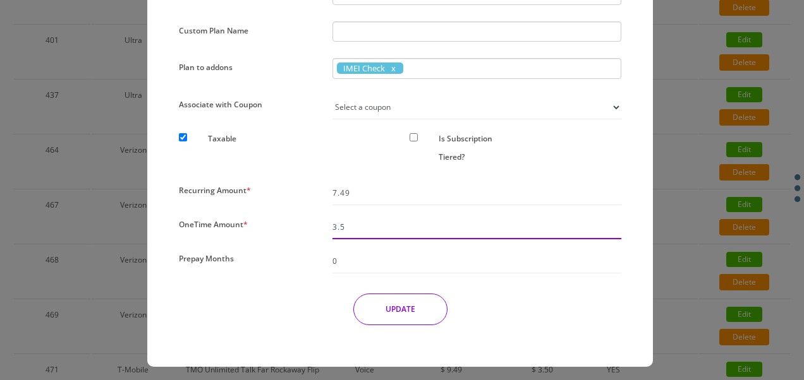
drag, startPoint x: 358, startPoint y: 219, endPoint x: 297, endPoint y: 208, distance: 61.7
type input "0"
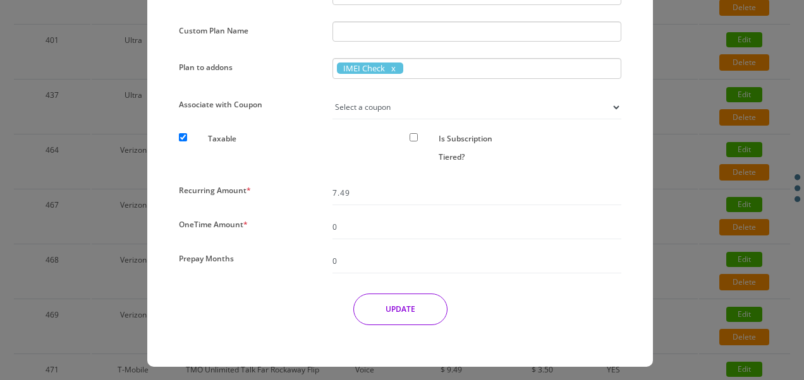
click at [379, 294] on button "UPDATE" at bounding box center [400, 310] width 94 height 32
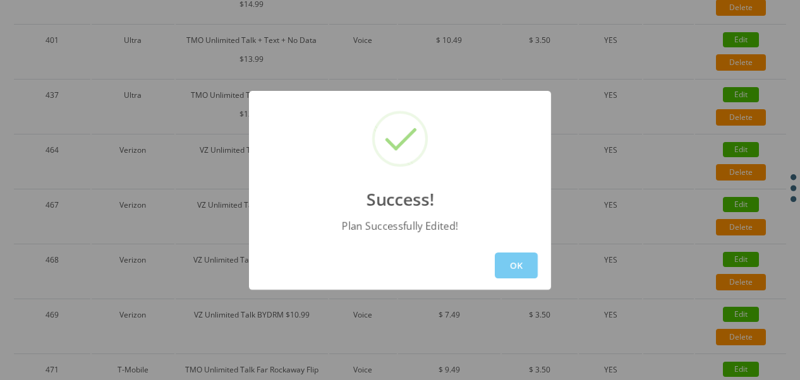
click at [534, 264] on button "OK" at bounding box center [516, 266] width 43 height 26
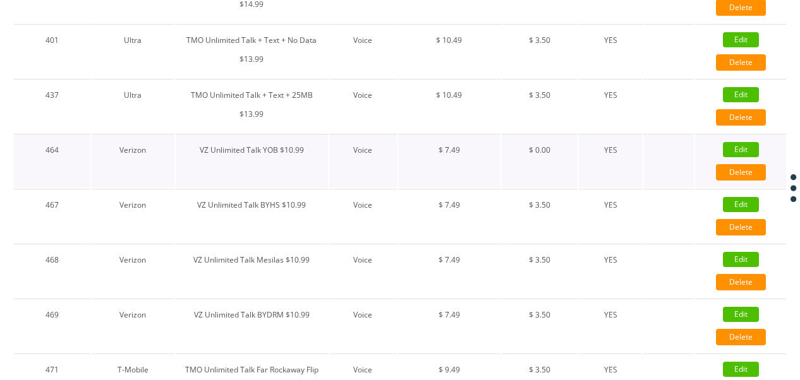
click at [734, 146] on link "Edit" at bounding box center [741, 149] width 36 height 15
checkbox input "false"
checkbox input "true"
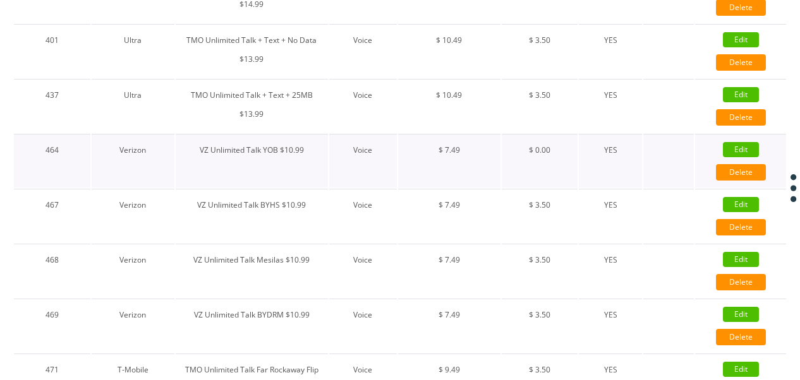
checkbox input "true"
checkbox input "false"
checkbox input "true"
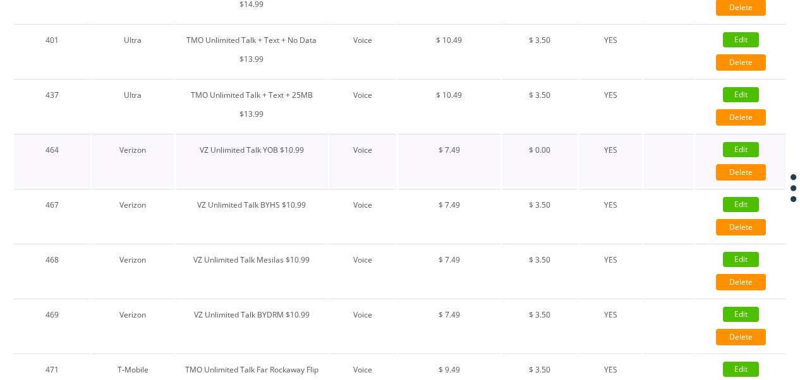
checkbox input "false"
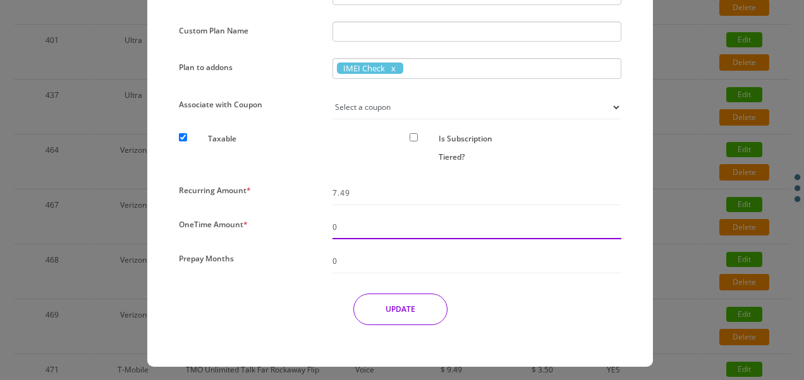
drag, startPoint x: 364, startPoint y: 215, endPoint x: 277, endPoint y: 192, distance: 89.6
type input "3.50"
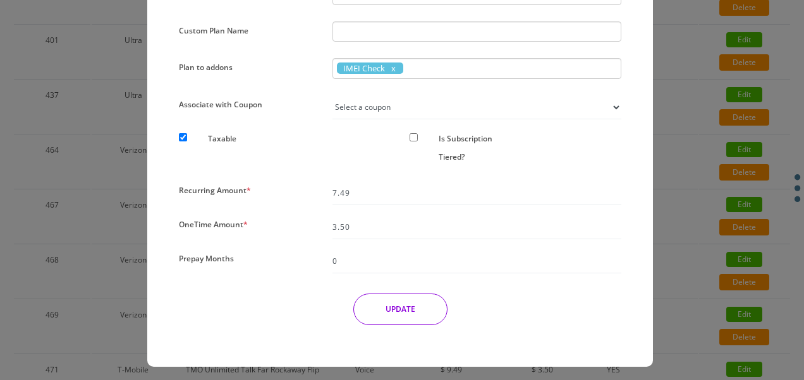
click at [399, 305] on button "UPDATE" at bounding box center [400, 310] width 94 height 32
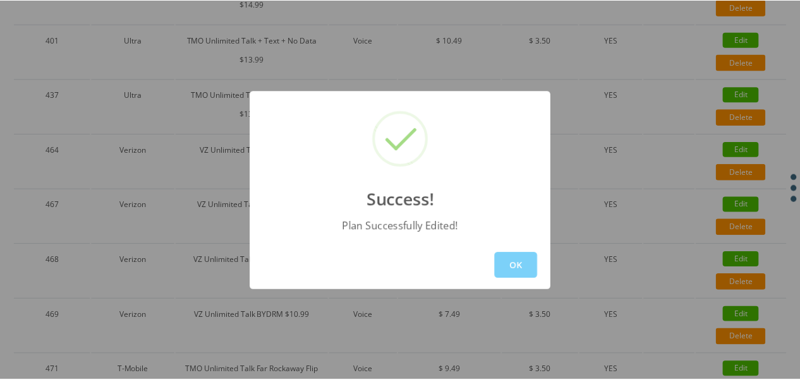
scroll to position [121, 0]
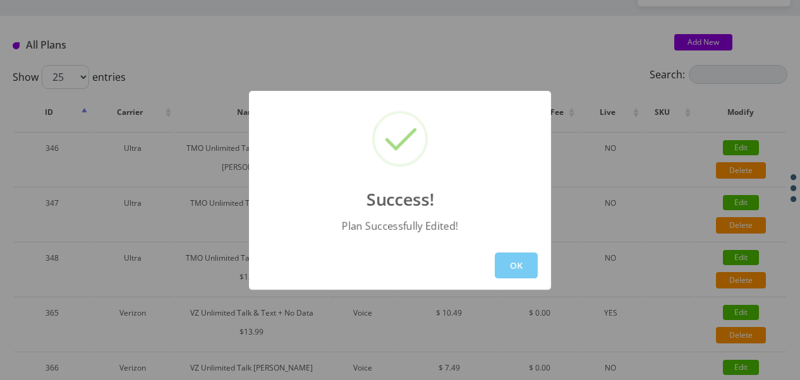
click at [512, 260] on button "OK" at bounding box center [516, 266] width 43 height 26
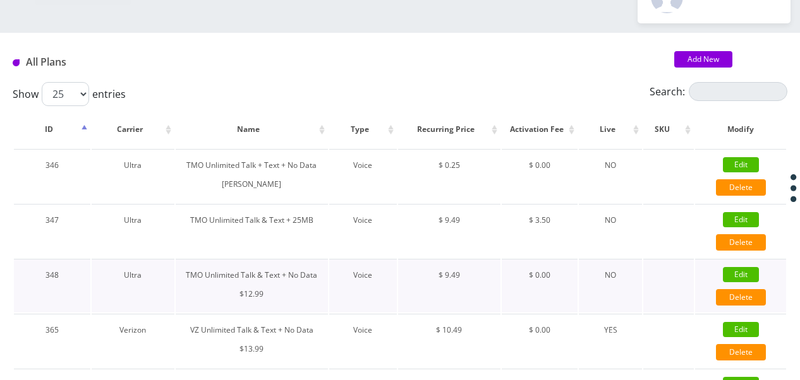
scroll to position [0, 0]
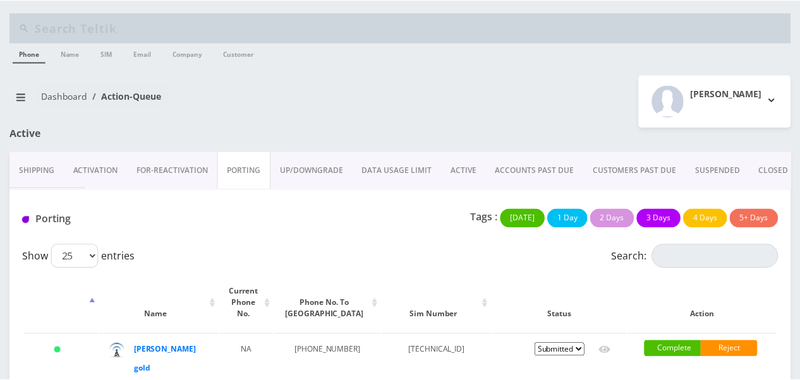
scroll to position [40, 0]
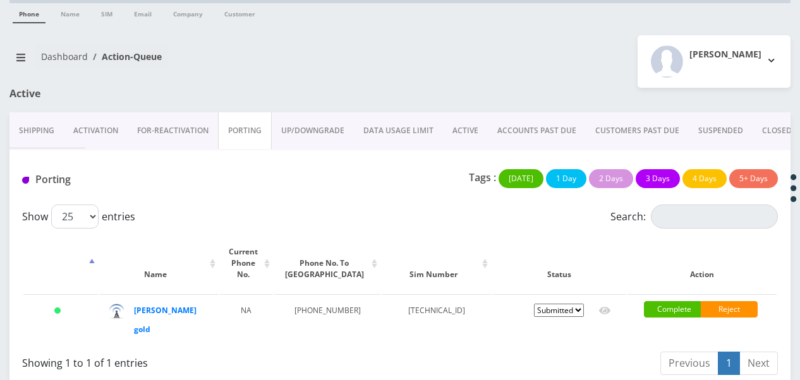
click at [443, 119] on link "ACTIVE" at bounding box center [465, 130] width 45 height 37
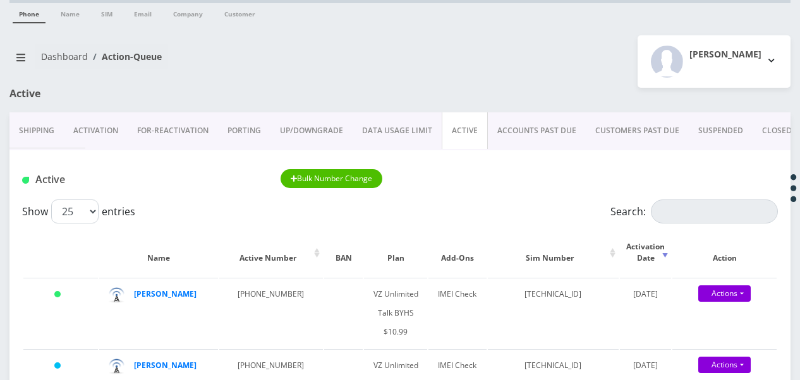
click at [252, 128] on link "PORTING" at bounding box center [244, 130] width 52 height 37
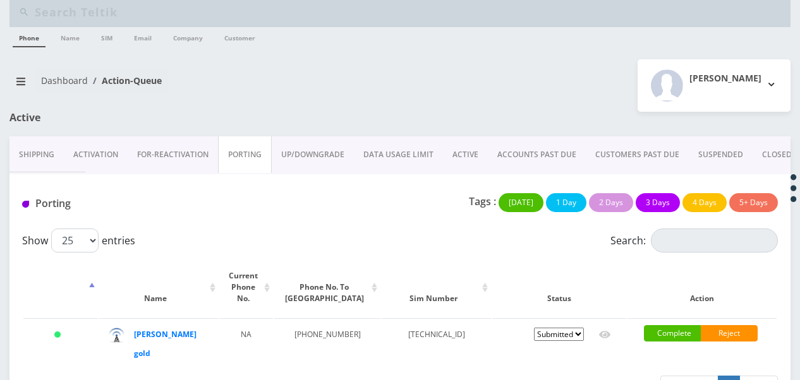
scroll to position [40, 0]
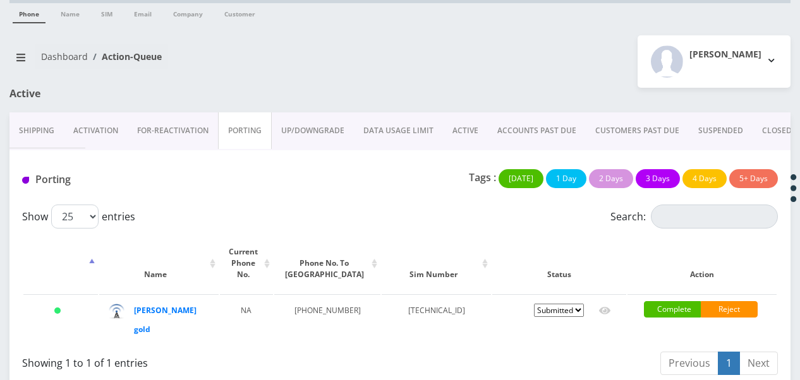
click at [469, 120] on link "ACTIVE" at bounding box center [465, 130] width 45 height 37
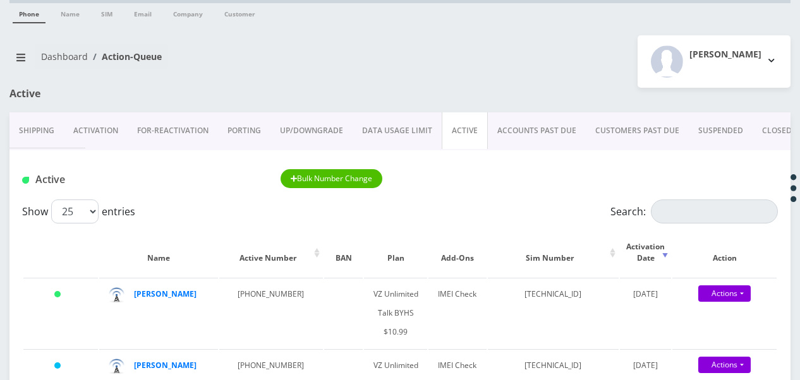
click at [243, 134] on link "PORTING" at bounding box center [244, 130] width 52 height 37
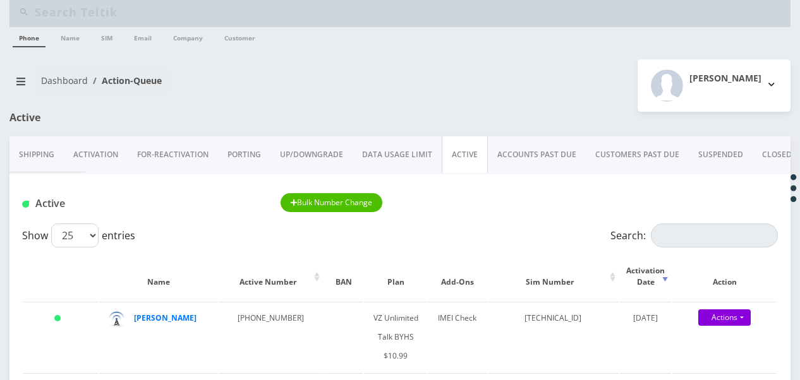
scroll to position [40, 0]
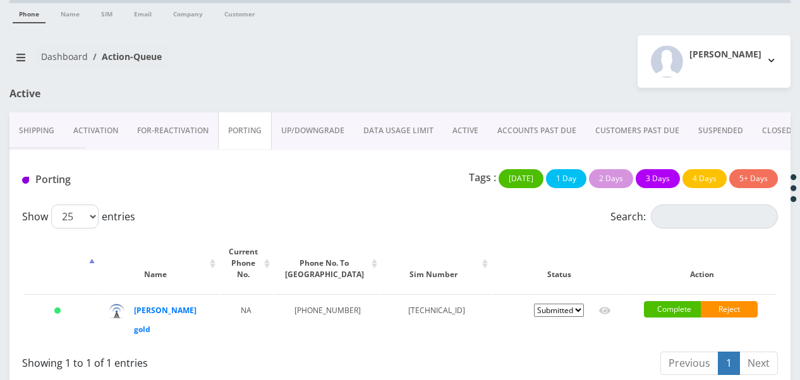
click at [466, 135] on link "ACTIVE" at bounding box center [465, 130] width 45 height 37
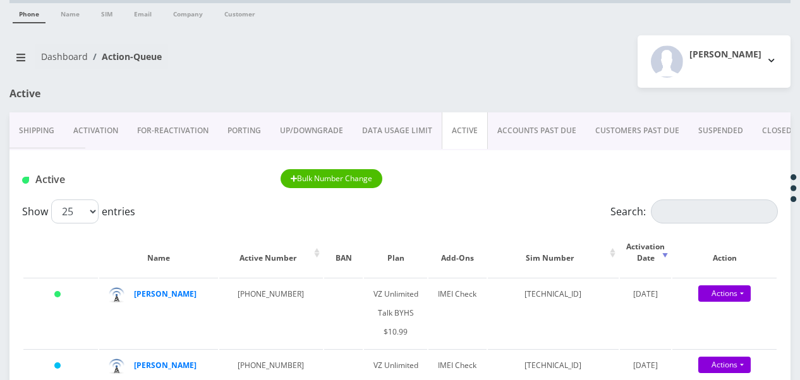
click at [228, 128] on link "PORTING" at bounding box center [244, 130] width 52 height 37
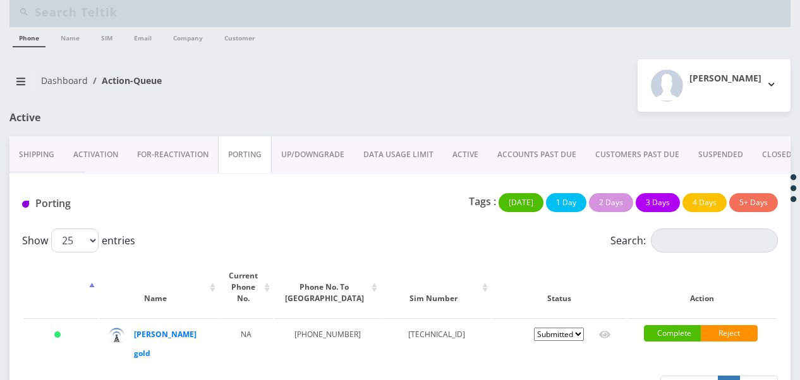
scroll to position [40, 0]
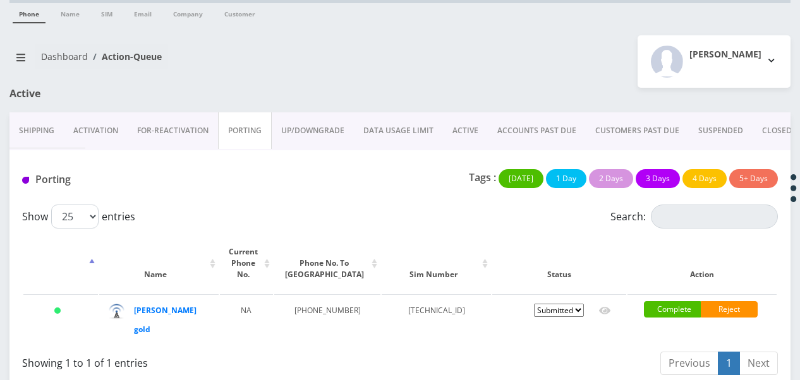
click at [446, 133] on link "ACTIVE" at bounding box center [465, 130] width 45 height 37
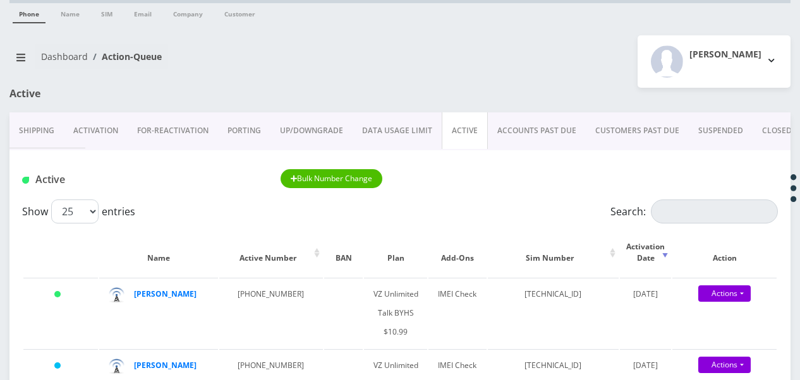
click at [227, 128] on link "PORTING" at bounding box center [244, 130] width 52 height 37
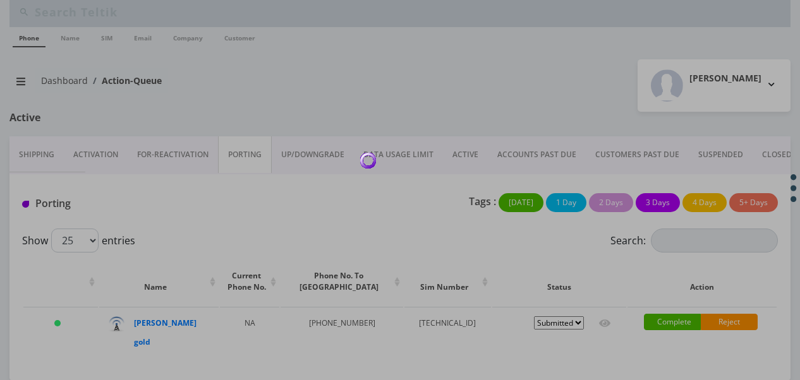
scroll to position [40, 0]
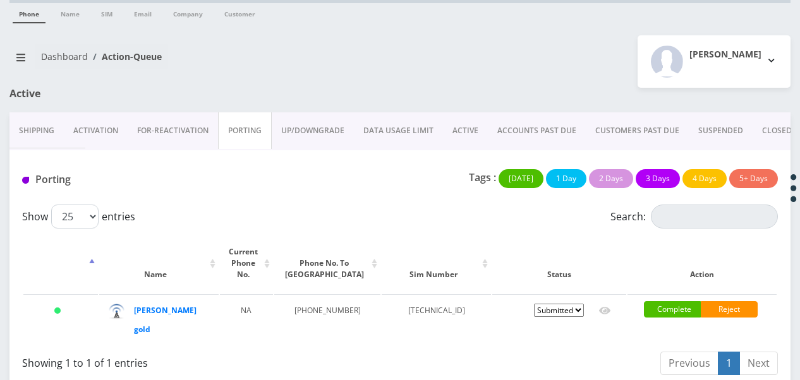
click at [465, 137] on link "ACTIVE" at bounding box center [465, 130] width 45 height 37
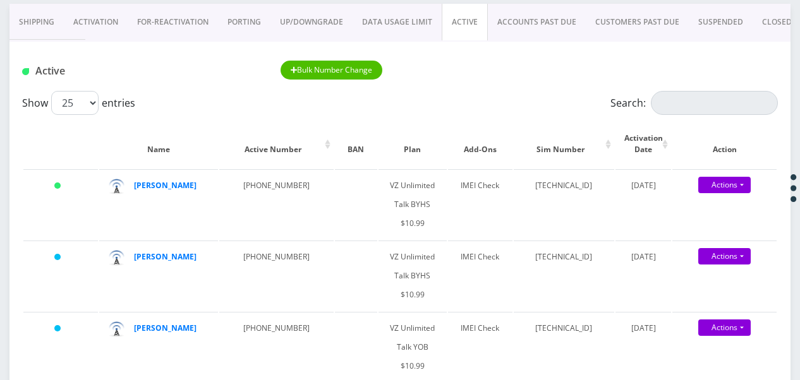
scroll to position [166, 0]
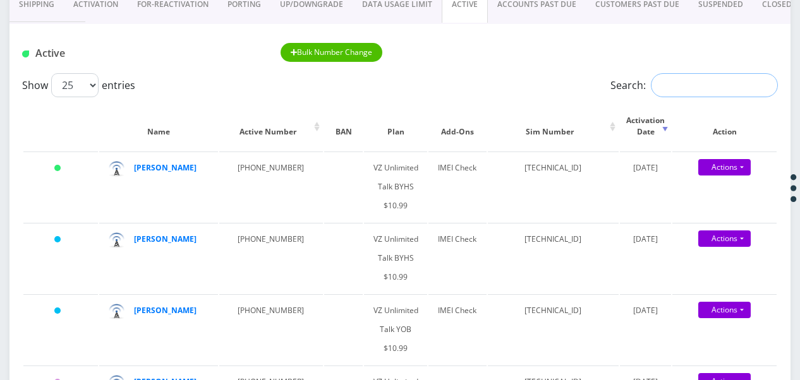
click at [714, 85] on input "Search:" at bounding box center [714, 85] width 127 height 24
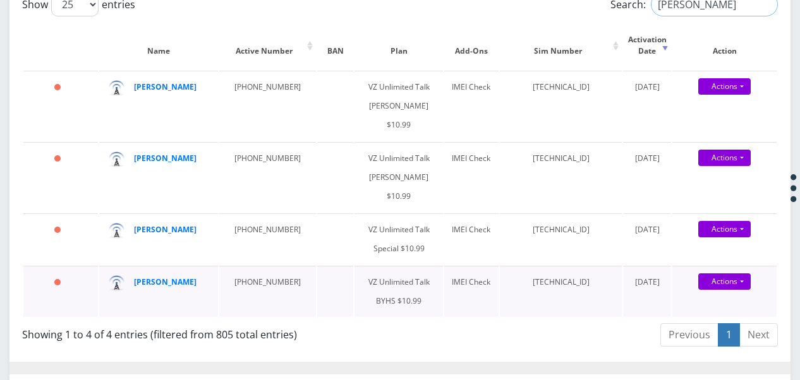
scroll to position [356, 0]
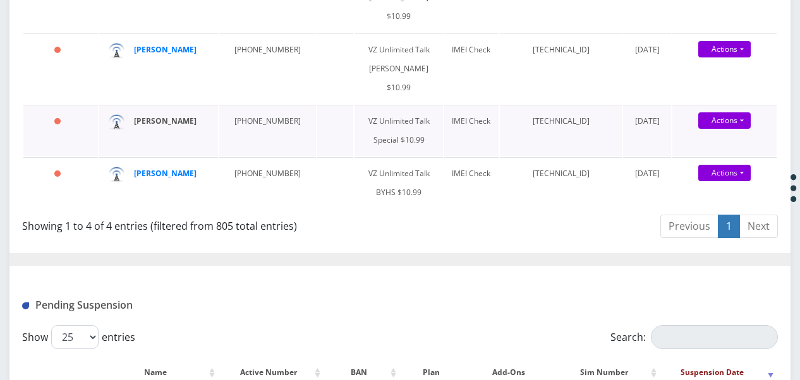
type input "rubin"
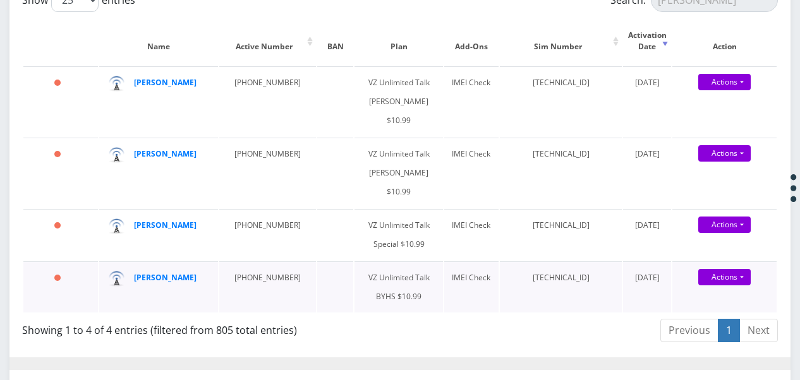
scroll to position [253, 0]
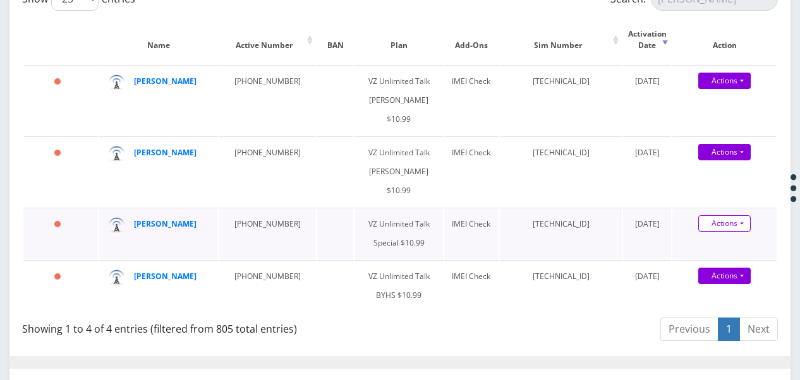
click at [739, 224] on link "Actions" at bounding box center [724, 223] width 52 height 16
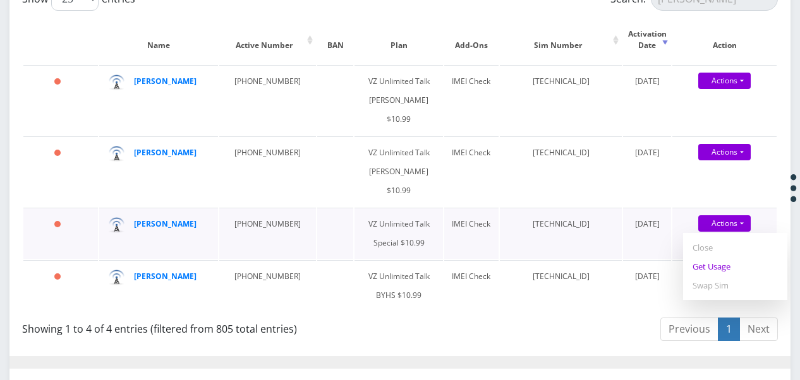
click at [726, 269] on link "Get Usage" at bounding box center [735, 266] width 104 height 19
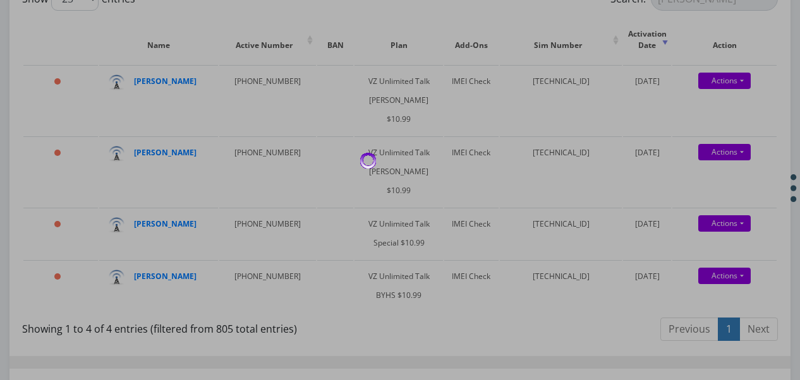
click at [88, 246] on div at bounding box center [400, 190] width 800 height 380
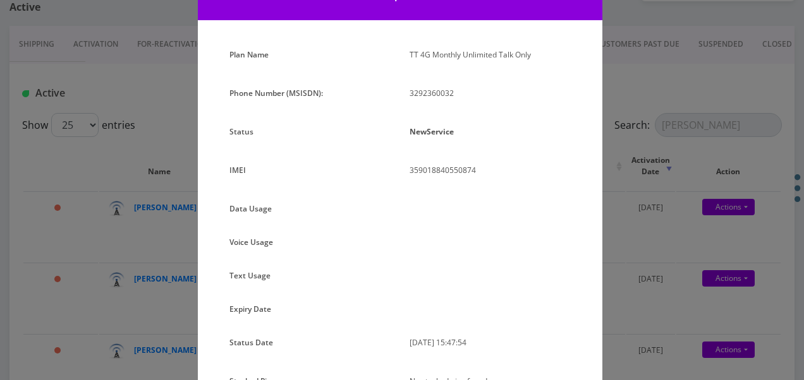
scroll to position [126, 0]
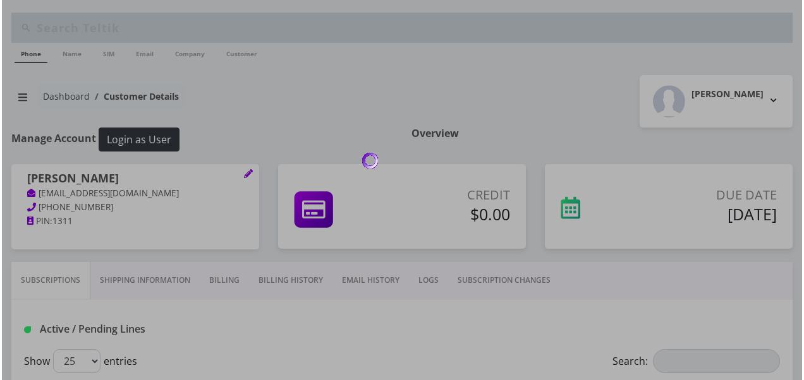
scroll to position [154, 0]
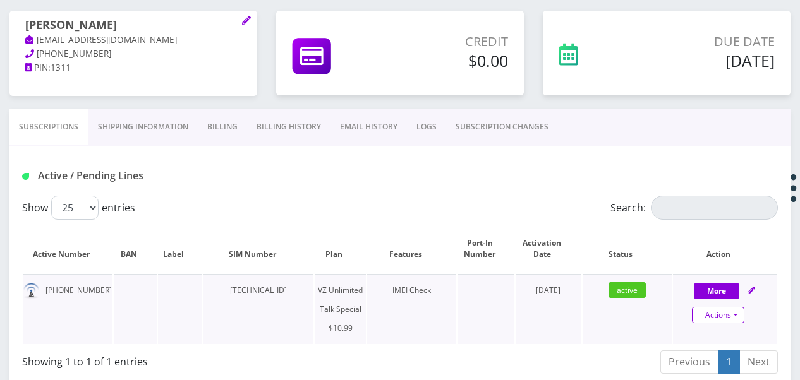
click at [732, 313] on link "Actions" at bounding box center [718, 315] width 52 height 16
select select "472"
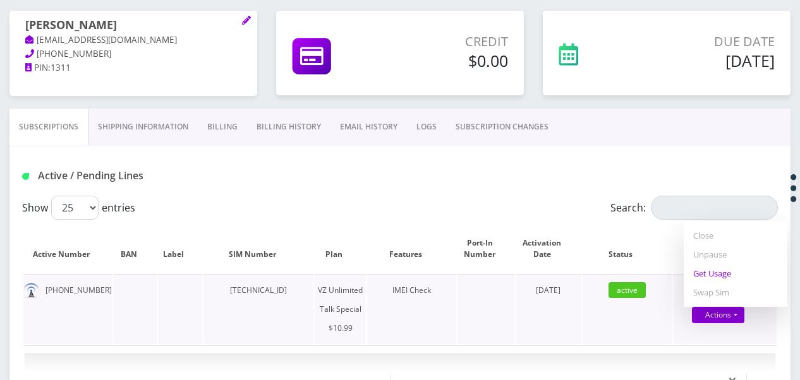
click at [705, 279] on link "Get Usage" at bounding box center [736, 273] width 104 height 19
select select "472"
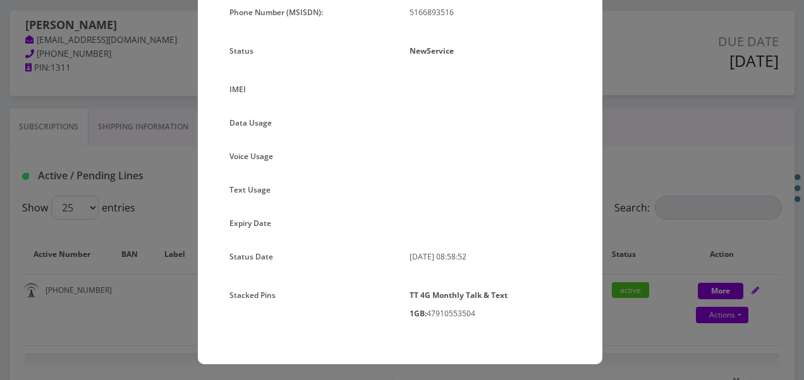
scroll to position [161, 0]
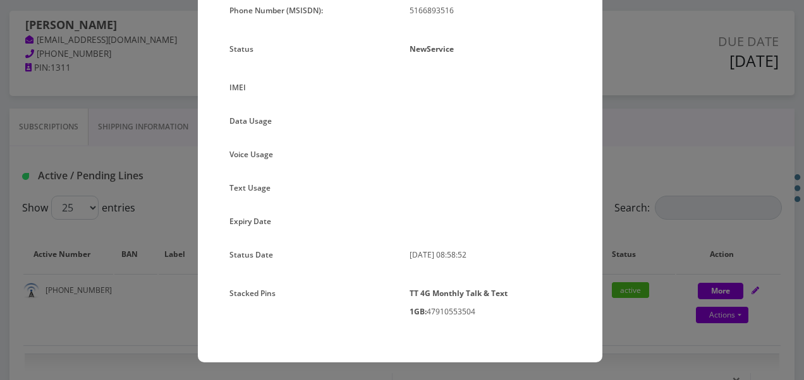
click at [645, 254] on div "× Subscription Info Plan Name TT 4G Monthly Unlimited Voice Text 500MB Plan Pho…" at bounding box center [402, 190] width 804 height 380
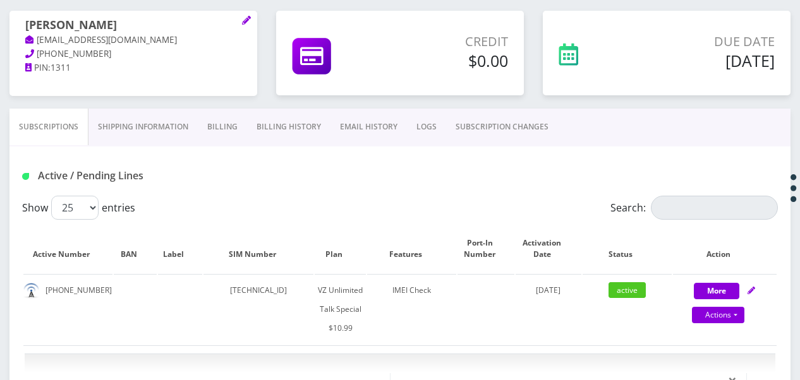
click at [504, 134] on link "SUBSCRIPTION CHANGES" at bounding box center [502, 127] width 112 height 37
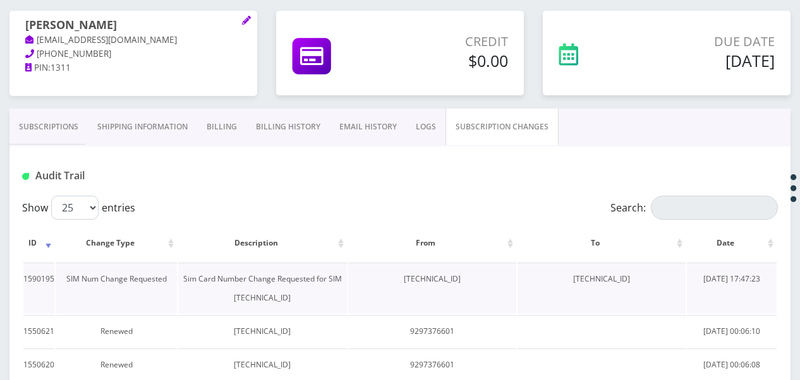
drag, startPoint x: 558, startPoint y: 279, endPoint x: 648, endPoint y: 275, distance: 90.4
click at [648, 275] on td "[TECHNICAL_ID]" at bounding box center [601, 288] width 168 height 51
drag, startPoint x: 648, startPoint y: 275, endPoint x: 624, endPoint y: 280, distance: 24.5
copy td "[TECHNICAL_ID]"
click at [28, 123] on link "Subscriptions" at bounding box center [48, 127] width 78 height 37
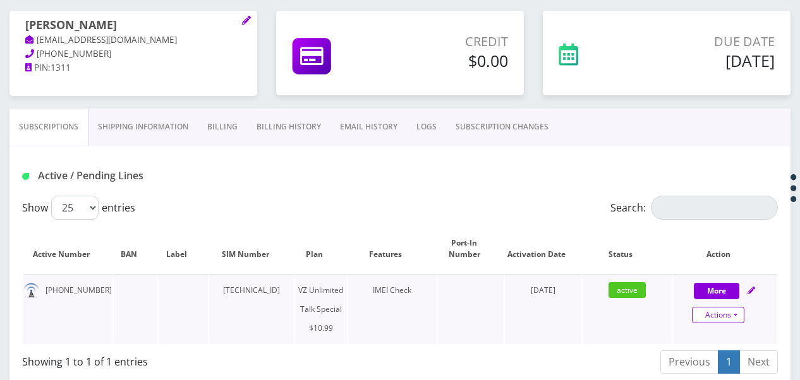
click at [741, 315] on link "Actions" at bounding box center [718, 315] width 52 height 16
select select "472"
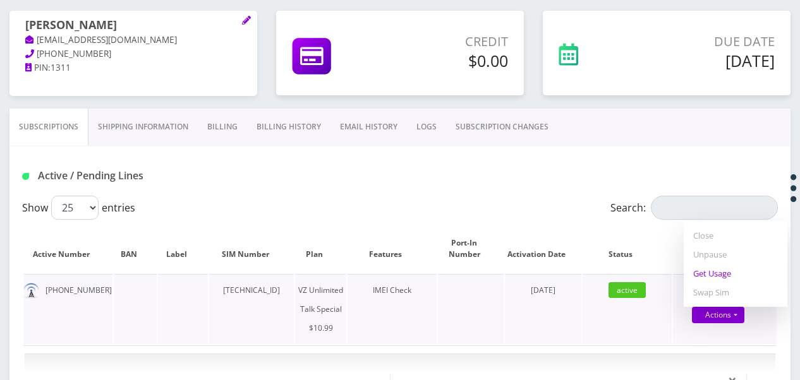
click at [730, 277] on link "Get Usage" at bounding box center [736, 273] width 104 height 19
select select "472"
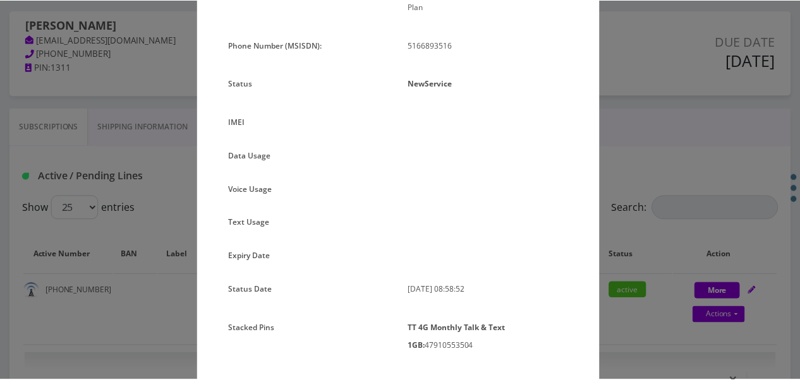
scroll to position [63, 0]
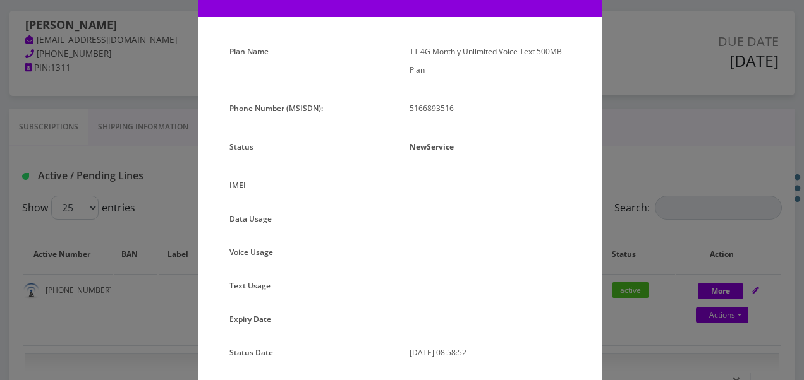
click at [724, 170] on div "× Subscription Info Plan Name TT 4G Monthly Unlimited Voice Text 500MB Plan Pho…" at bounding box center [402, 190] width 804 height 380
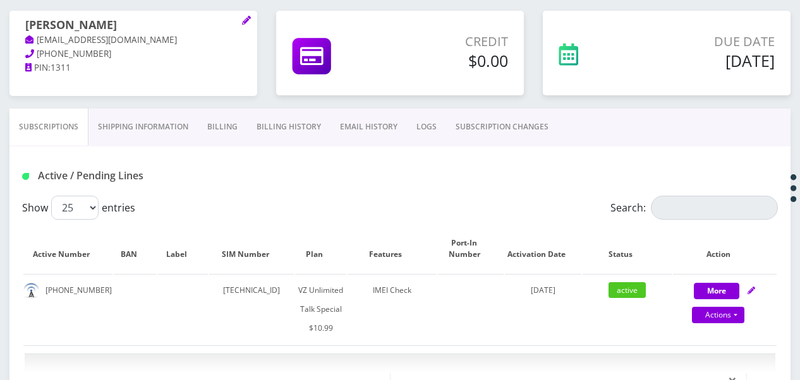
click at [522, 131] on link "SUBSCRIPTION CHANGES" at bounding box center [502, 127] width 112 height 37
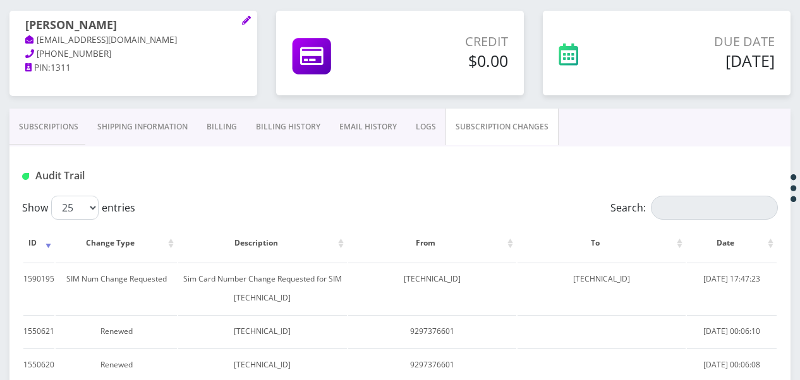
click at [38, 112] on link "Subscriptions" at bounding box center [48, 127] width 78 height 37
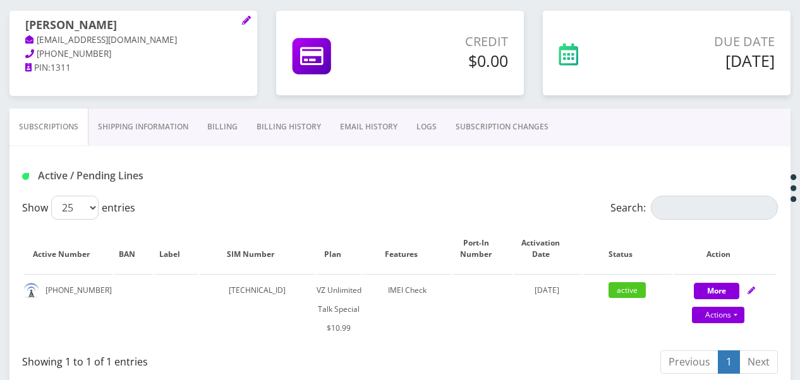
click at [529, 130] on link "SUBSCRIPTION CHANGES" at bounding box center [502, 127] width 112 height 37
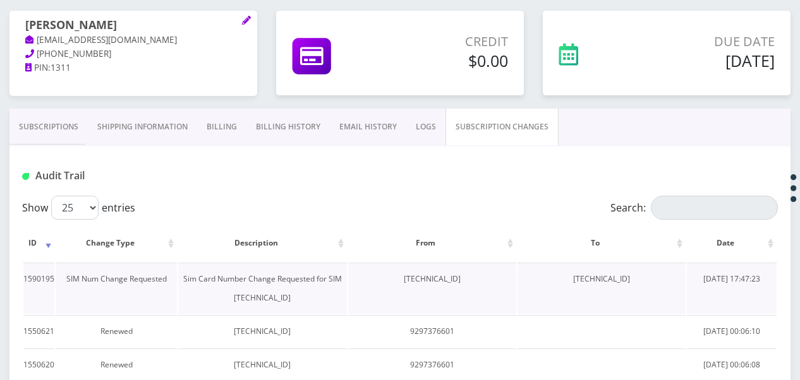
drag, startPoint x: 558, startPoint y: 277, endPoint x: 648, endPoint y: 273, distance: 89.8
click at [648, 273] on td "[TECHNICAL_ID]" at bounding box center [601, 288] width 168 height 51
drag, startPoint x: 648, startPoint y: 273, endPoint x: 639, endPoint y: 275, distance: 9.0
copy td "[TECHNICAL_ID]"
click at [64, 121] on link "Subscriptions" at bounding box center [48, 127] width 78 height 37
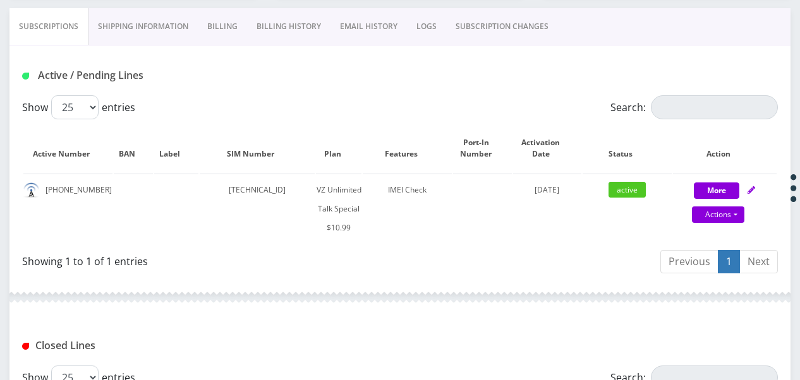
scroll to position [343, 0]
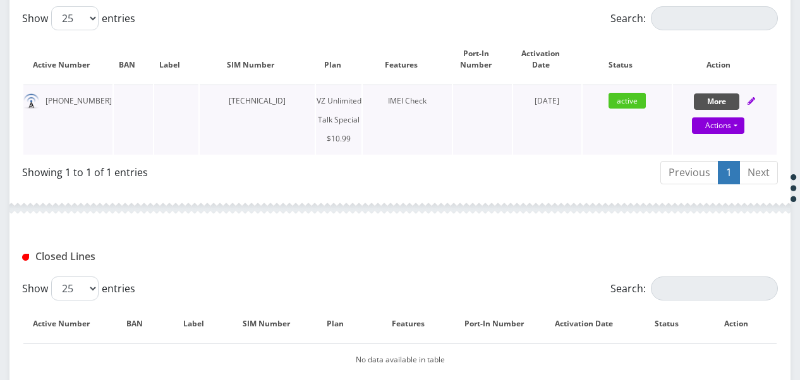
click at [699, 97] on button "More" at bounding box center [716, 101] width 45 height 16
select select "472"
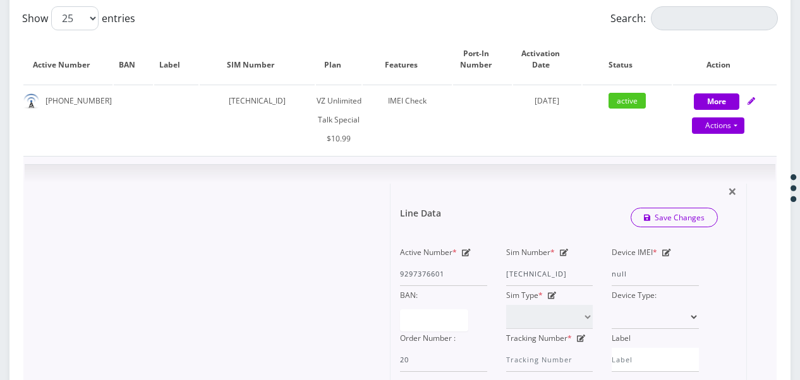
click at [566, 251] on icon at bounding box center [564, 253] width 9 height 8
drag, startPoint x: 508, startPoint y: 272, endPoint x: 604, endPoint y: 280, distance: 96.4
click at [604, 280] on div "Active Number * 9297376601 Sim Number * 89148000010413093303 Device IMEI * null…" at bounding box center [549, 307] width 318 height 129
paste input "2651"
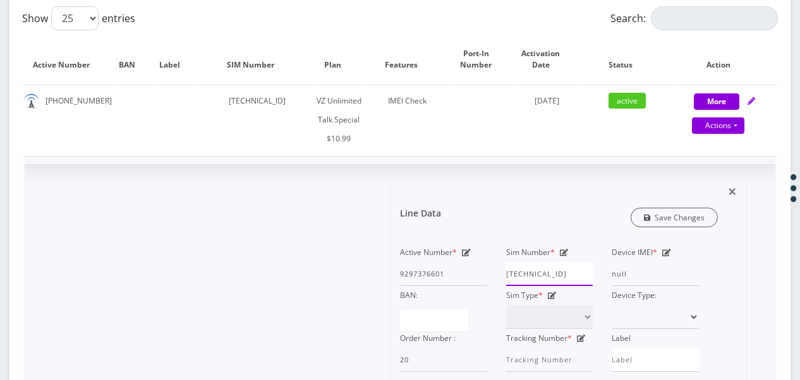
type input "[TECHNICAL_ID]"
click at [648, 211] on link "Save Changes" at bounding box center [674, 218] width 88 height 20
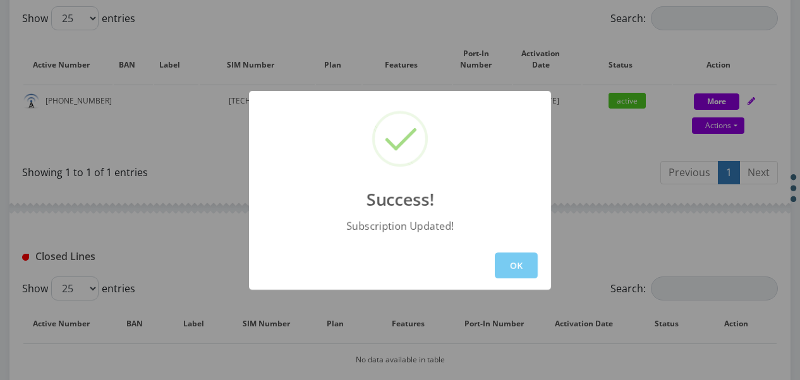
click at [527, 255] on button "OK" at bounding box center [516, 266] width 43 height 26
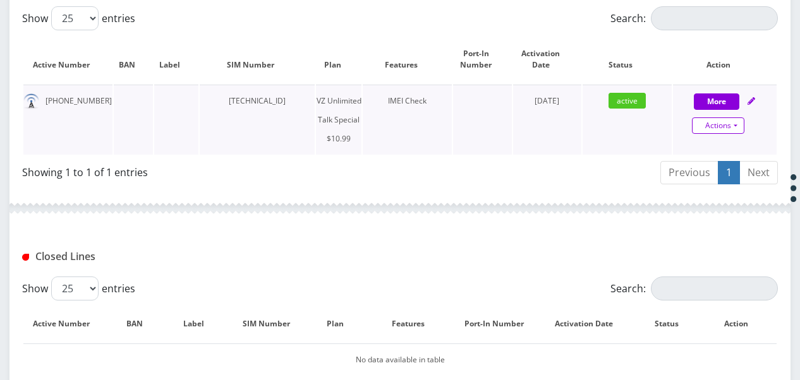
click at [742, 126] on link "Actions" at bounding box center [718, 126] width 52 height 16
select select "472"
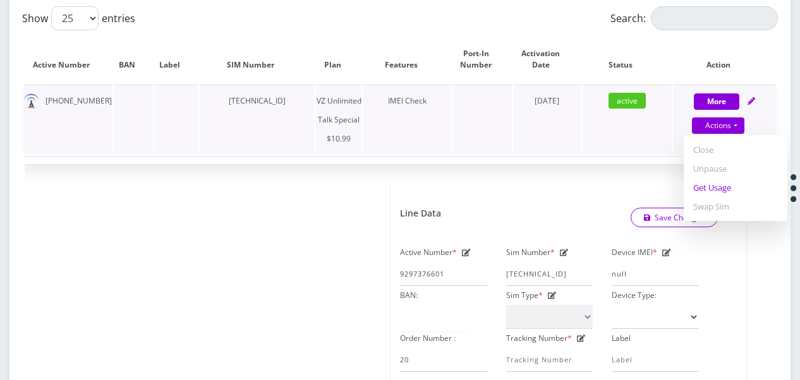
click at [735, 186] on link "Get Usage" at bounding box center [736, 187] width 104 height 19
select select "472"
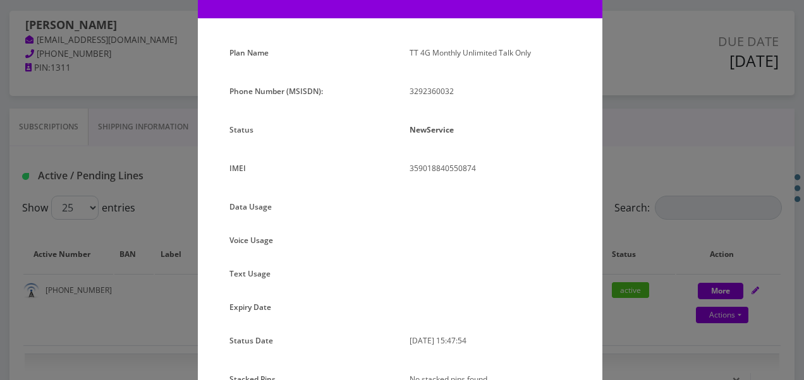
scroll to position [135, 0]
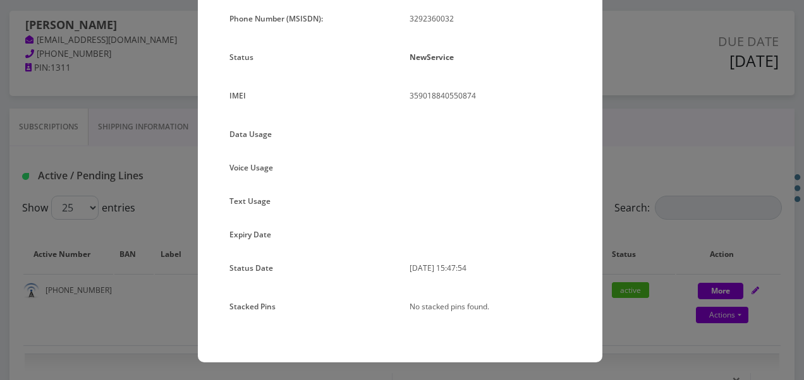
click at [636, 193] on div "× Subscription Info Plan Name TT 4G Monthly Unlimited Talk Only Phone Number (M…" at bounding box center [402, 190] width 804 height 380
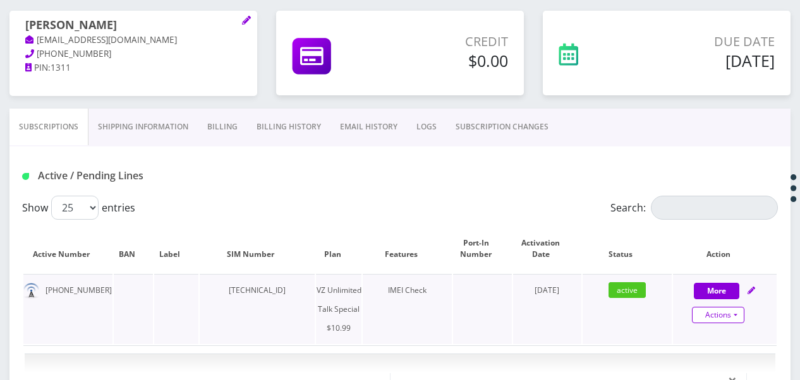
click at [733, 307] on link "Actions" at bounding box center [718, 315] width 52 height 16
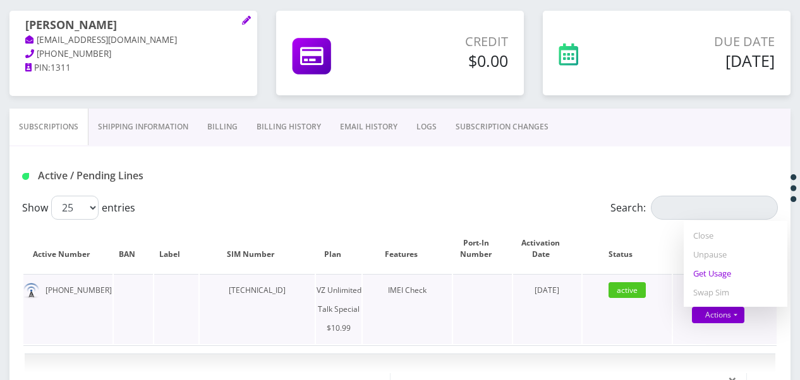
click at [701, 268] on link "Get Usage" at bounding box center [736, 273] width 104 height 19
select select "472"
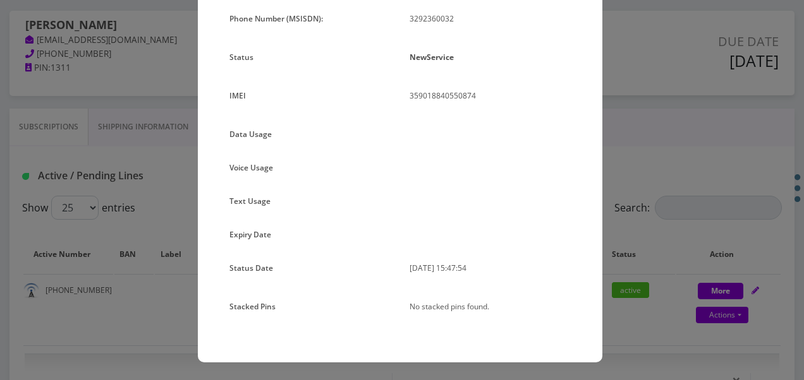
click at [603, 182] on div "× Subscription Info Plan Name TT 4G Monthly Unlimited Talk Only Phone Number (M…" at bounding box center [402, 190] width 804 height 380
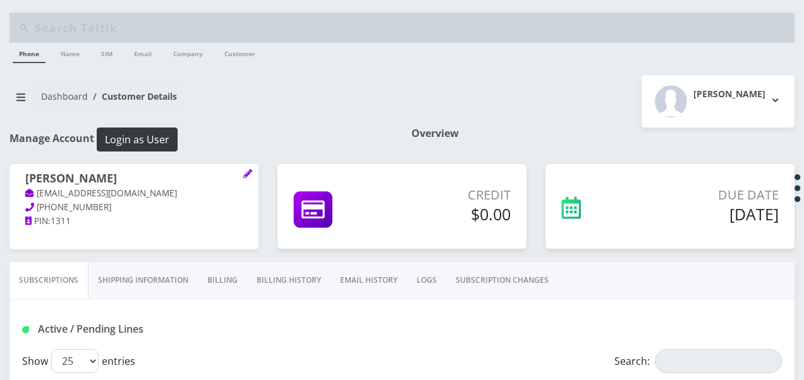
select select "472"
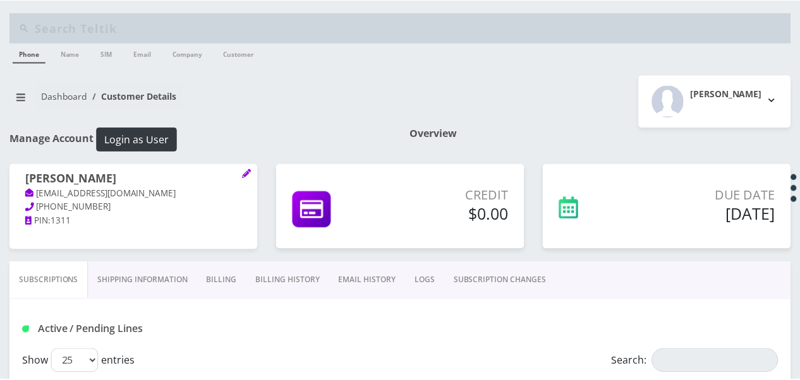
scroll to position [253, 0]
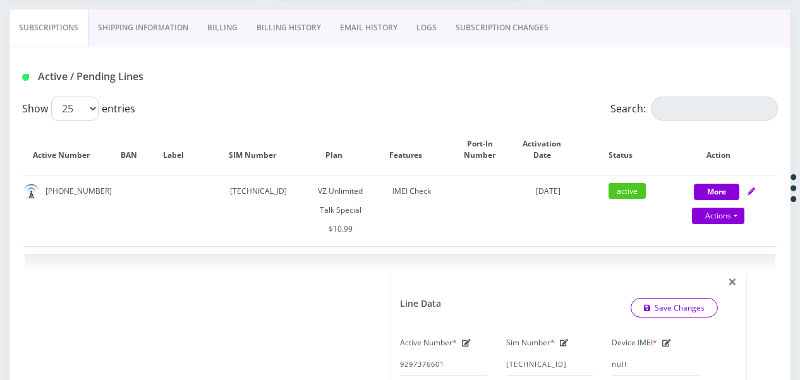
click at [533, 33] on link "SUBSCRIPTION CHANGES" at bounding box center [502, 27] width 112 height 37
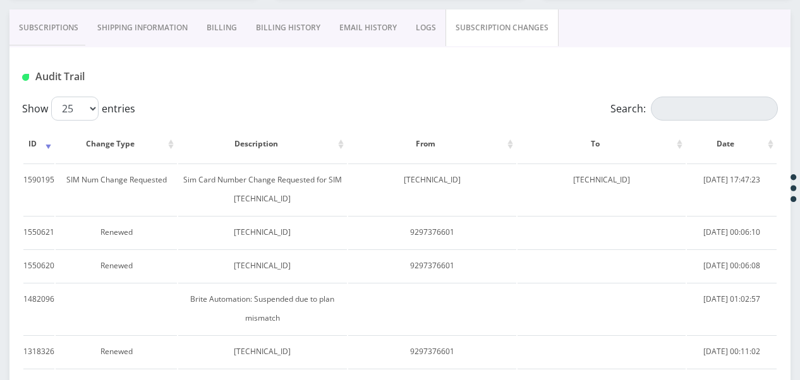
click at [47, 31] on link "Subscriptions" at bounding box center [48, 27] width 78 height 37
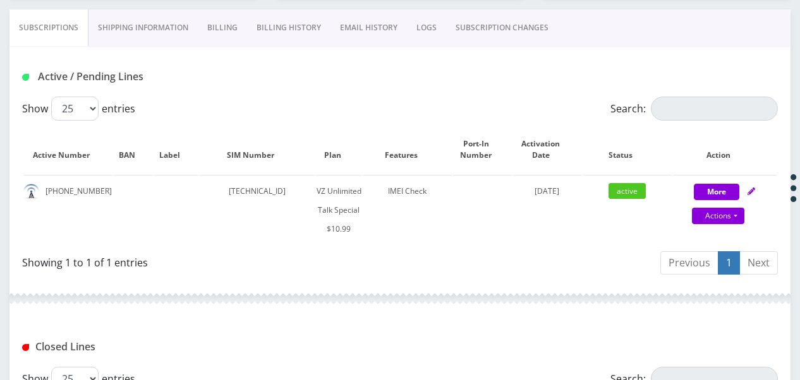
click at [522, 35] on link "SUBSCRIPTION CHANGES" at bounding box center [502, 27] width 112 height 37
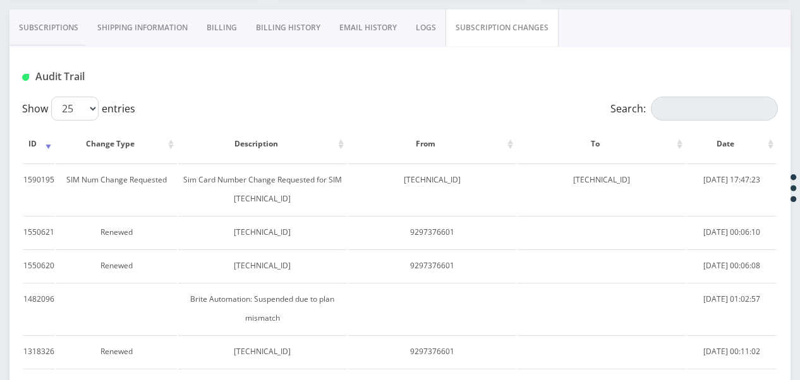
click at [62, 31] on link "Subscriptions" at bounding box center [48, 27] width 78 height 37
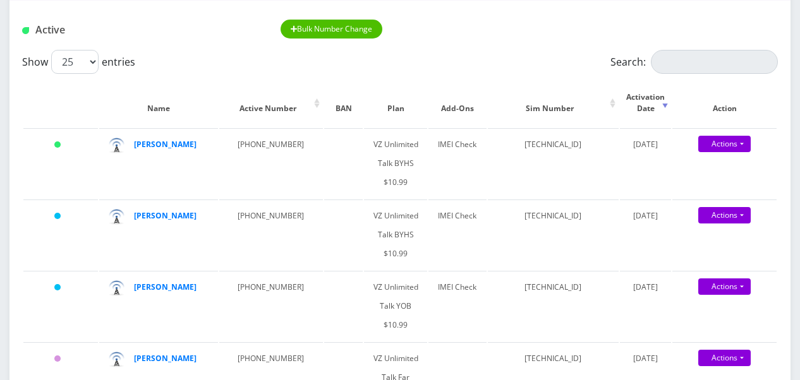
scroll to position [63, 0]
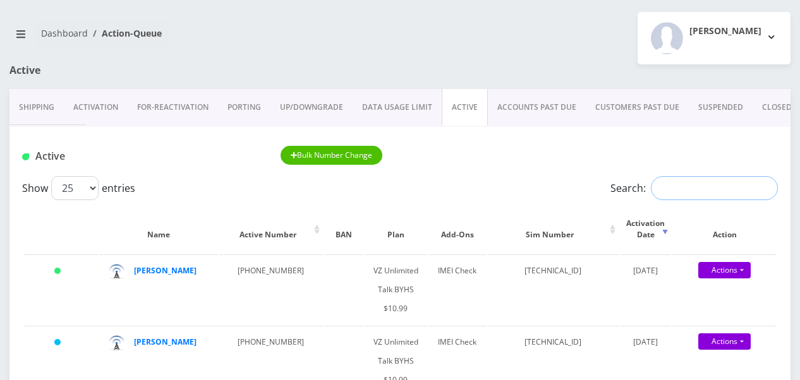
click at [675, 198] on input "Search:" at bounding box center [714, 188] width 127 height 24
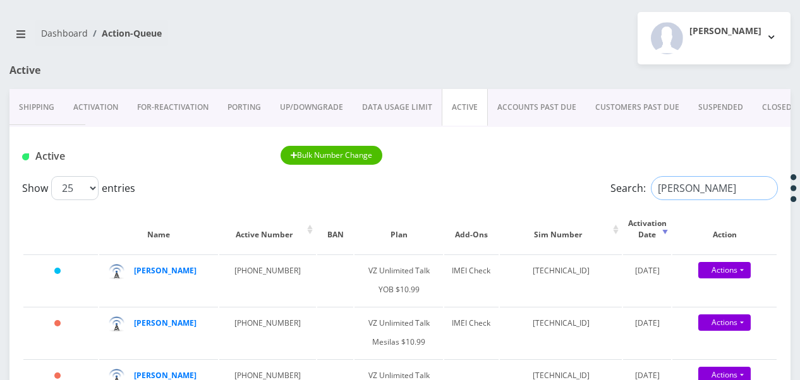
drag, startPoint x: 701, startPoint y: 185, endPoint x: 519, endPoint y: 163, distance: 183.3
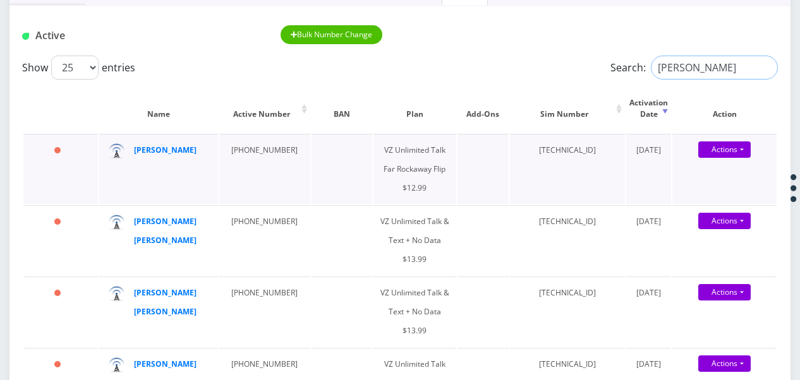
scroll to position [190, 0]
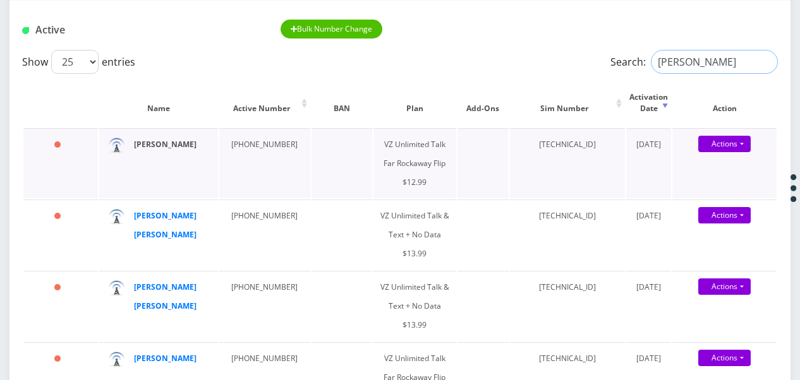
type input "[PERSON_NAME]"
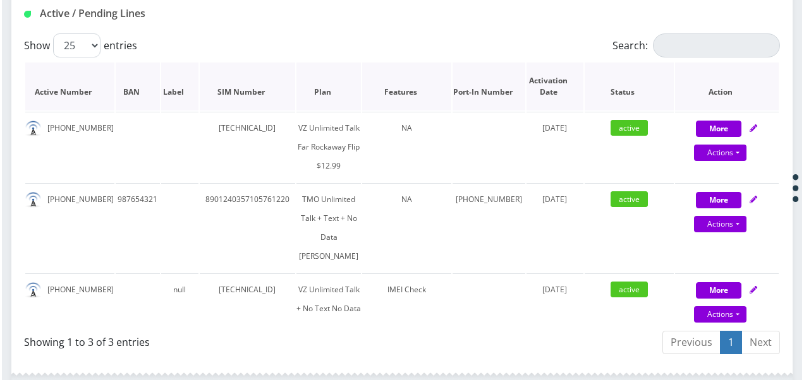
scroll to position [253, 0]
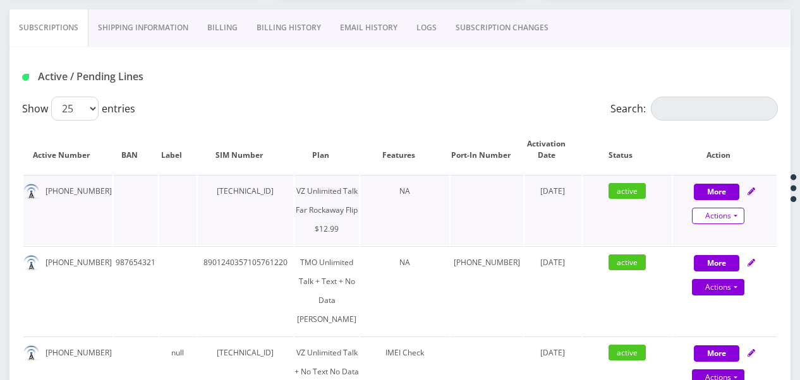
click at [734, 212] on link "Actions" at bounding box center [718, 216] width 52 height 16
select select "372"
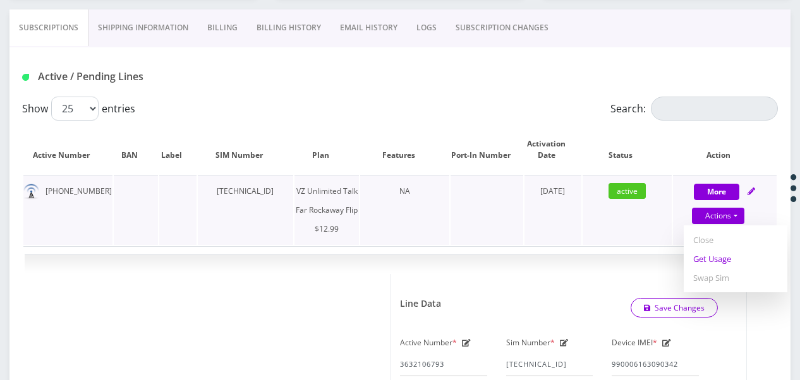
click at [715, 253] on link "Get Usage" at bounding box center [736, 259] width 104 height 19
select select "372"
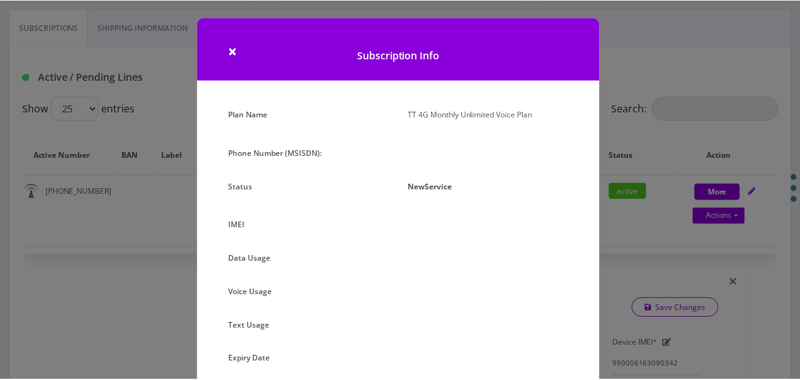
scroll to position [63, 0]
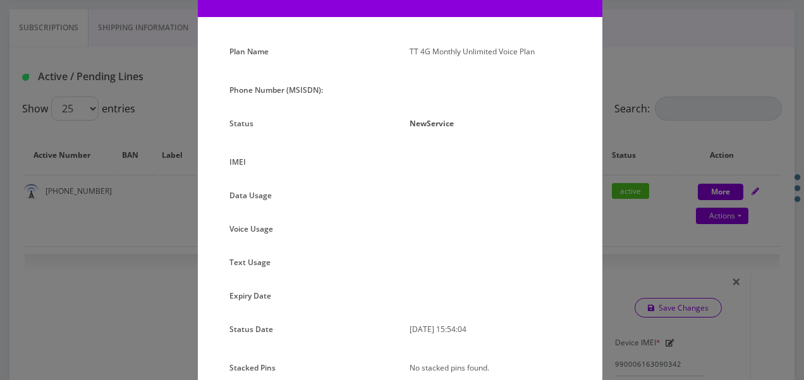
click at [682, 172] on div "× Subscription Info Plan Name TT 4G Monthly Unlimited Voice Plan Phone Number (…" at bounding box center [402, 190] width 804 height 380
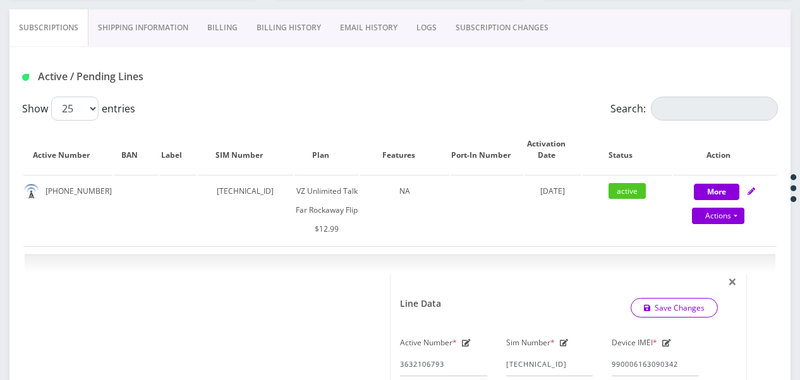
click at [485, 33] on link "SUBSCRIPTION CHANGES" at bounding box center [502, 27] width 112 height 37
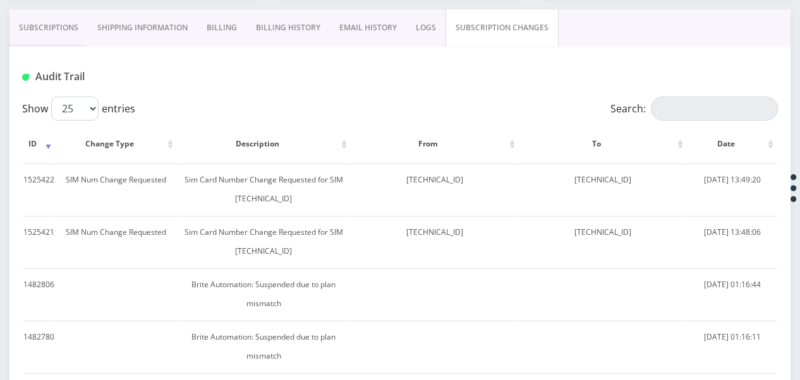
click at [90, 29] on link "Shipping Information" at bounding box center [142, 27] width 109 height 37
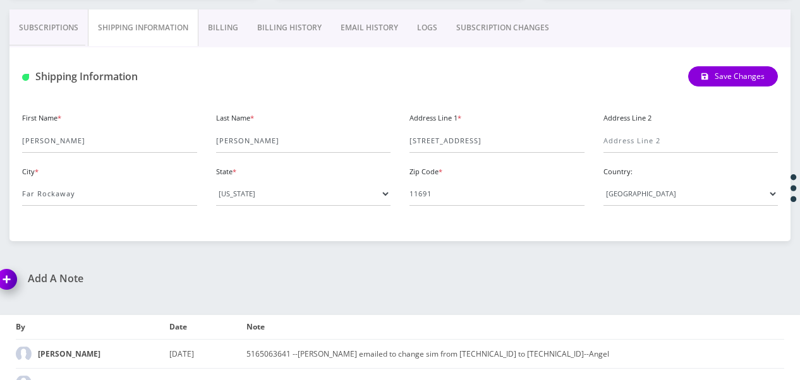
click at [66, 25] on link "Subscriptions" at bounding box center [48, 27] width 78 height 37
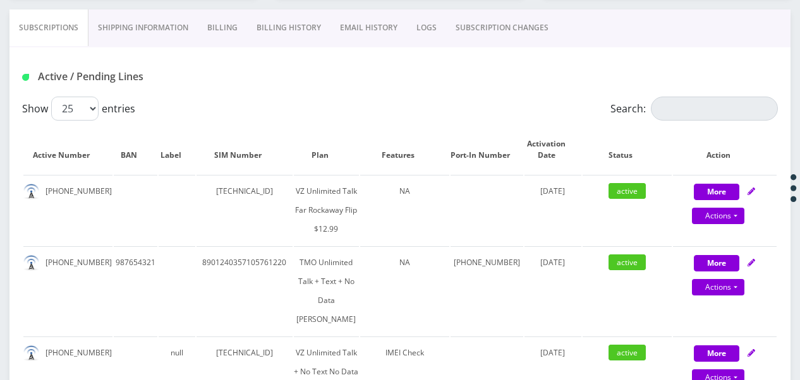
click at [478, 26] on link "SUBSCRIPTION CHANGES" at bounding box center [502, 27] width 112 height 37
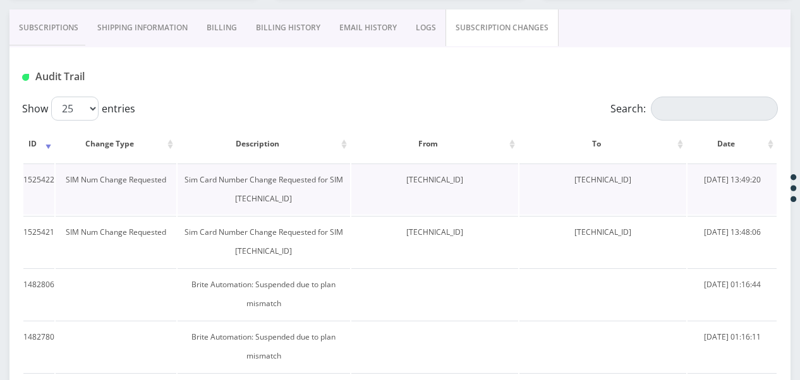
drag, startPoint x: 371, startPoint y: 183, endPoint x: 459, endPoint y: 181, distance: 87.8
click at [459, 181] on td "89148000010614573939" at bounding box center [434, 189] width 167 height 51
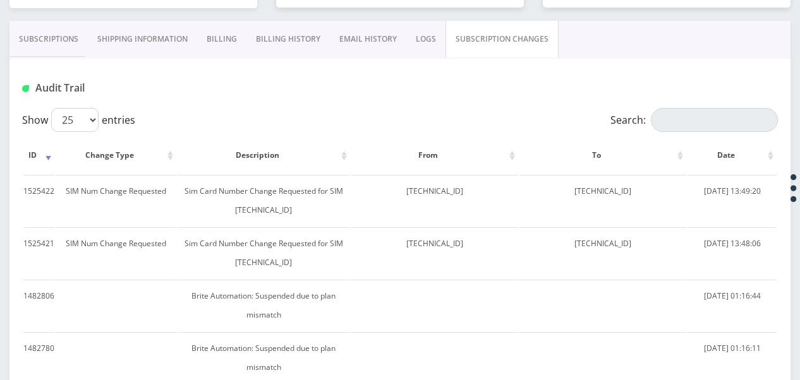
scroll to position [126, 0]
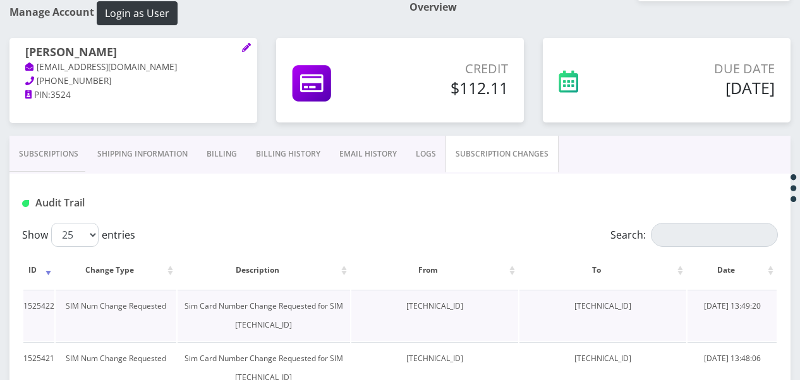
copy td "89148000010614573939"
click at [15, 160] on link "Subscriptions" at bounding box center [48, 154] width 78 height 37
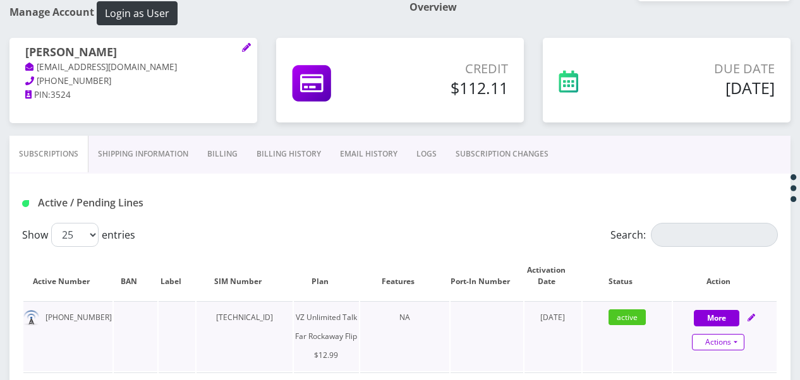
click at [735, 342] on link "Actions" at bounding box center [718, 342] width 52 height 16
select select "372"
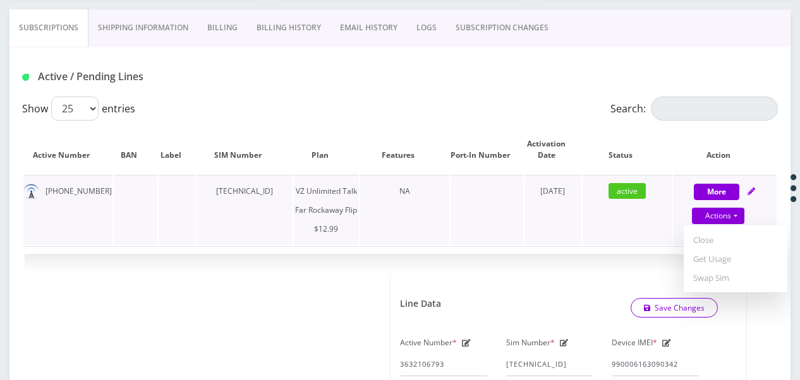
click at [558, 245] on td "August 17, 2025" at bounding box center [552, 210] width 57 height 70
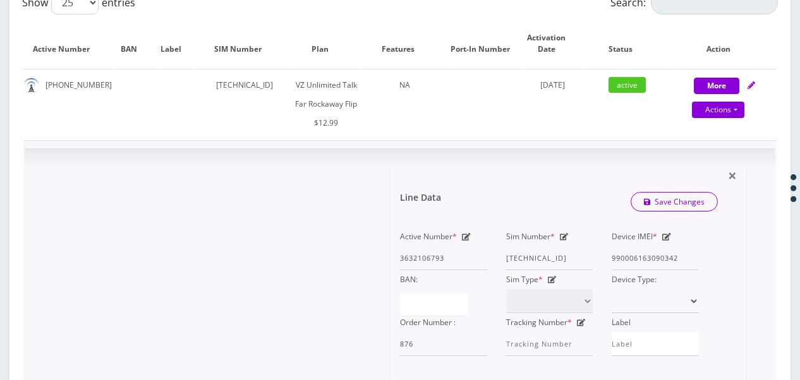
scroll to position [442, 0]
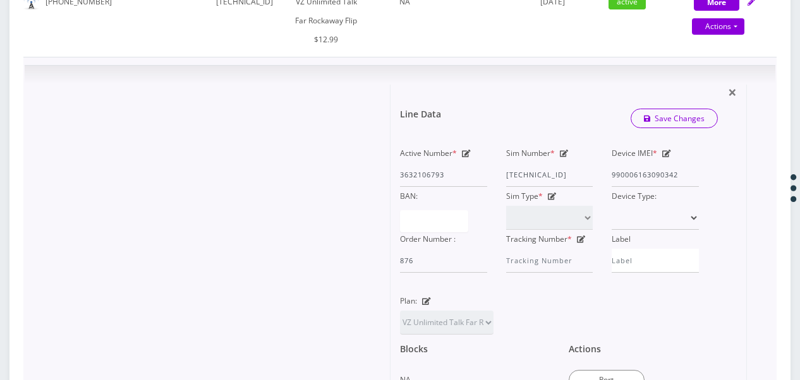
click at [563, 157] on icon at bounding box center [564, 154] width 9 height 8
click at [653, 222] on div "Active Number * 3632106793 Sim Number * 89148000008876020896 Device IMEI * 9900…" at bounding box center [549, 208] width 318 height 129
paste input "10614573939"
type input "89148000010614573939"
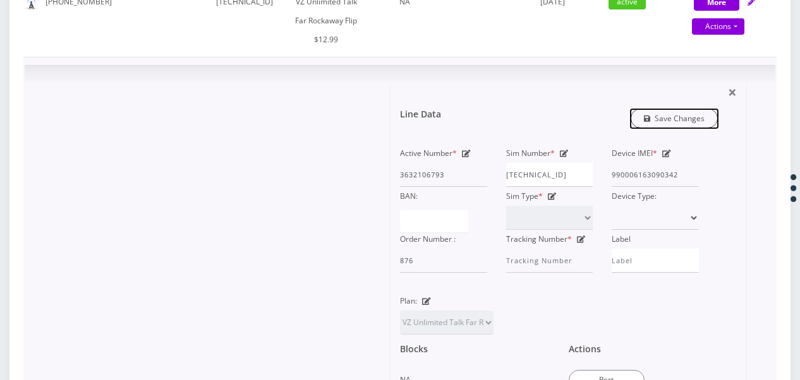
click at [650, 128] on link "Save Changes" at bounding box center [674, 119] width 88 height 20
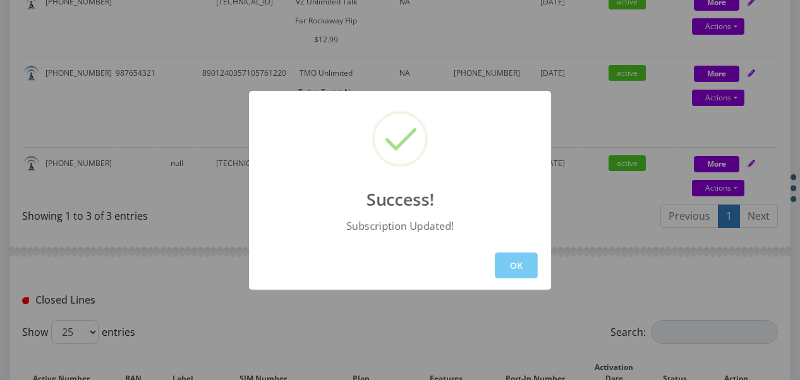
click at [507, 265] on button "OK" at bounding box center [516, 266] width 43 height 26
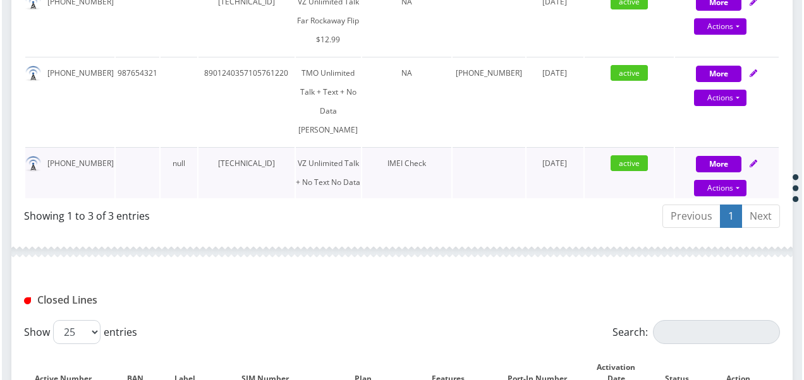
scroll to position [316, 0]
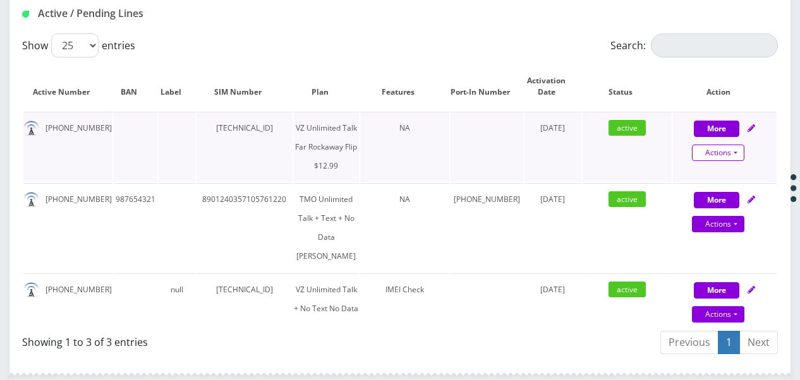
click at [738, 157] on link "Actions" at bounding box center [718, 153] width 52 height 16
select select "372"
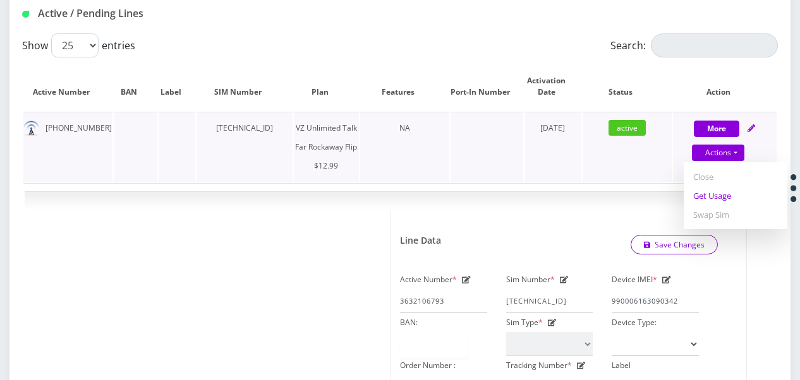
click at [718, 198] on link "Get Usage" at bounding box center [736, 195] width 104 height 19
select select "372"
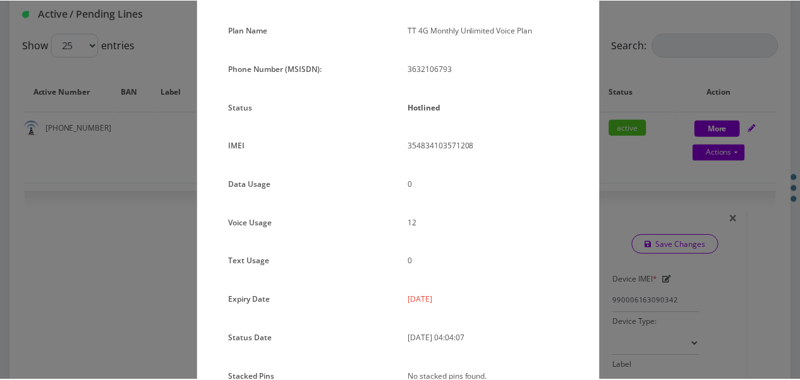
scroll to position [28, 0]
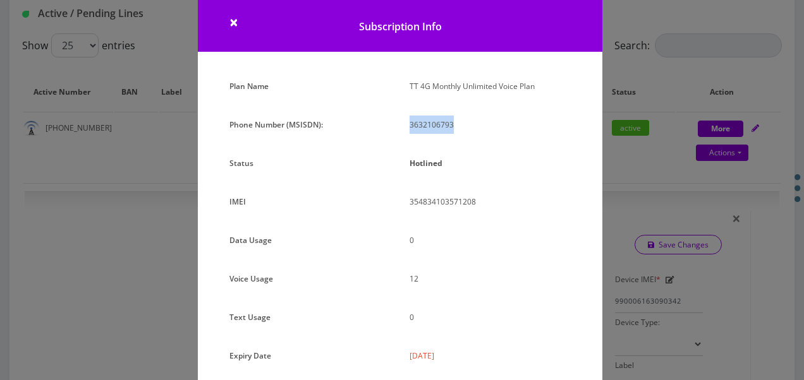
drag, startPoint x: 404, startPoint y: 126, endPoint x: 464, endPoint y: 126, distance: 59.4
click at [464, 126] on div "3632106793" at bounding box center [490, 130] width 180 height 28
drag, startPoint x: 464, startPoint y: 126, endPoint x: 437, endPoint y: 134, distance: 27.6
copy p "3632106793"
click at [664, 197] on div "× Subscription Info Plan Name TT 4G Monthly Unlimited Voice Plan Phone Number (…" at bounding box center [402, 190] width 804 height 380
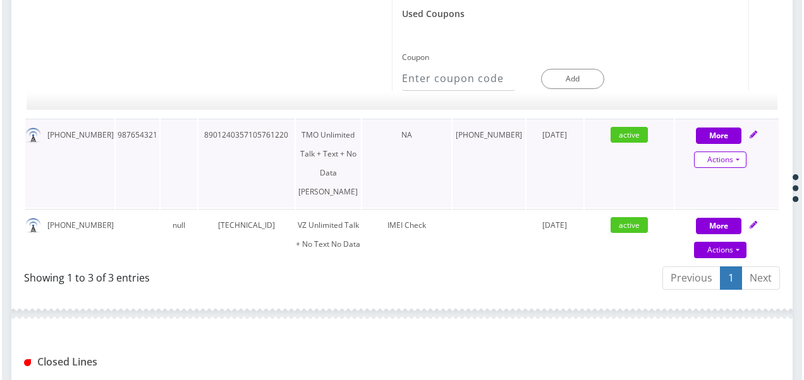
scroll to position [884, 0]
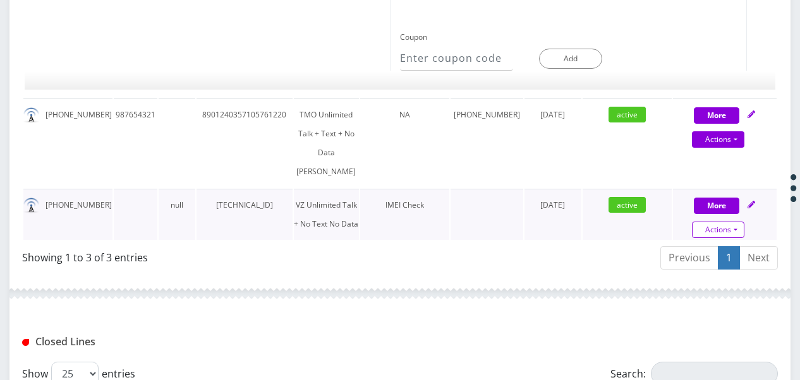
click at [733, 238] on link "Actions" at bounding box center [718, 230] width 52 height 16
select select "367"
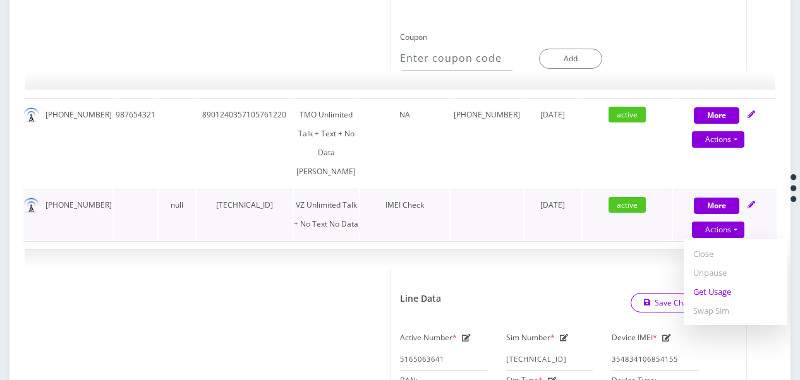
click at [713, 301] on link "Get Usage" at bounding box center [736, 291] width 104 height 19
select select "367"
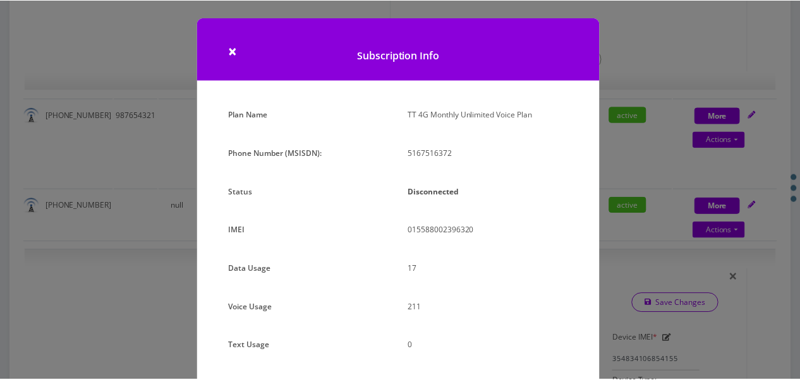
scroll to position [155, 0]
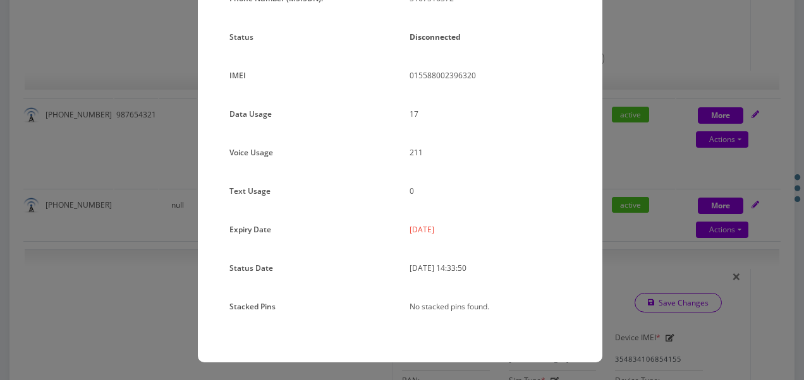
click at [690, 255] on div "× Subscription Info Plan Name TT 4G Monthly Unlimited Voice Plan Phone Number (…" at bounding box center [402, 190] width 804 height 380
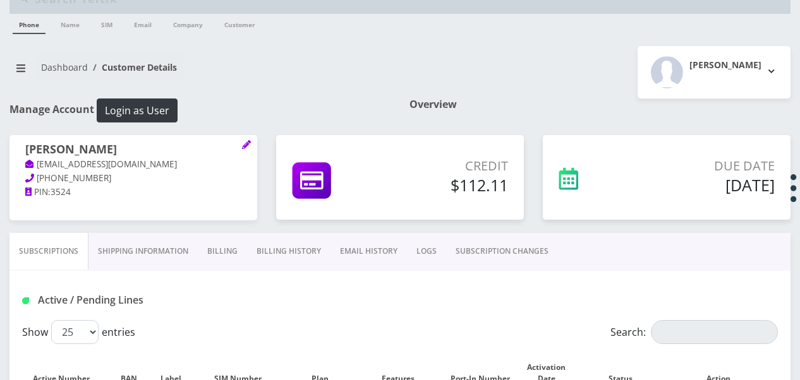
scroll to position [0, 0]
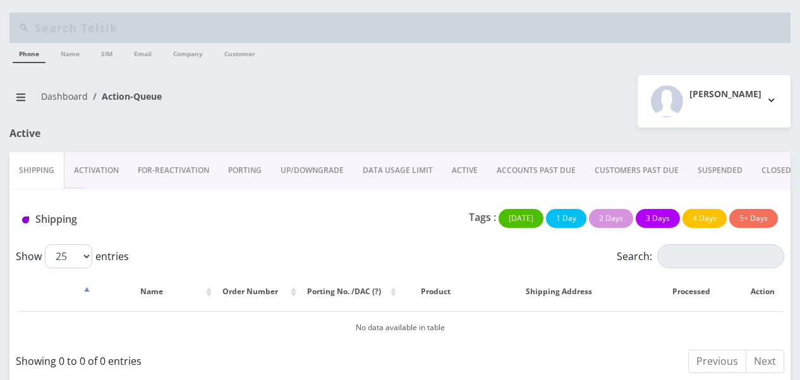
click at [260, 166] on link "PORTING" at bounding box center [245, 170] width 52 height 37
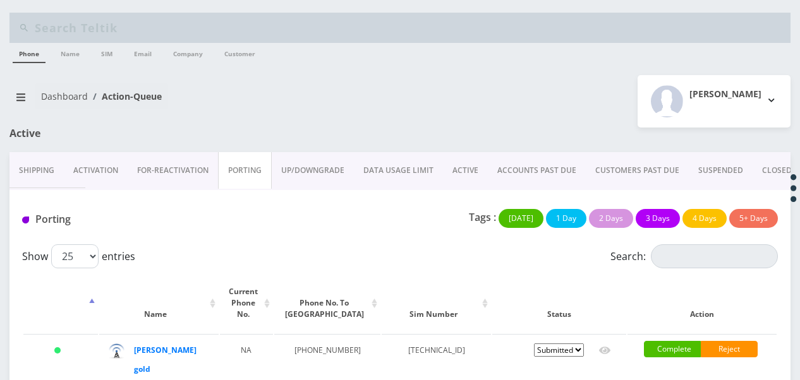
scroll to position [40, 0]
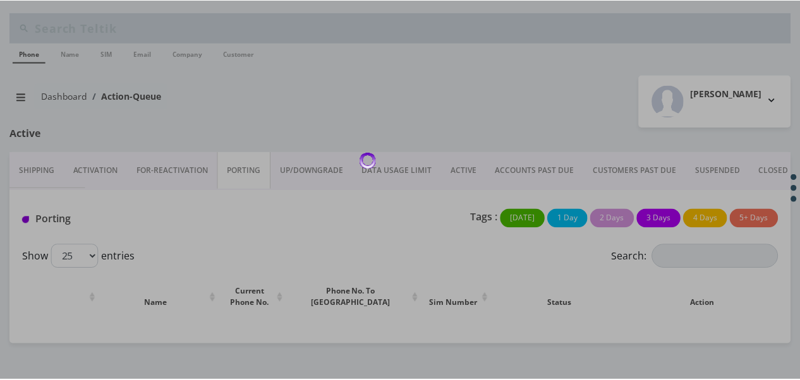
scroll to position [40, 0]
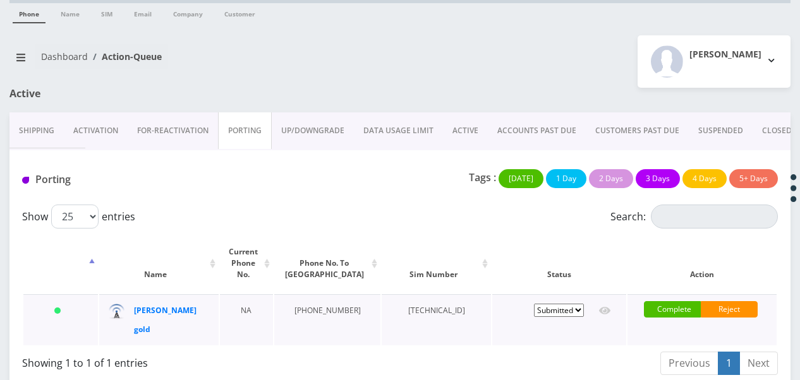
click at [558, 304] on select "Pending Submitted Error Cancelled" at bounding box center [559, 310] width 50 height 13
select select "1"
click at [534, 304] on select "Pending Submitted Error Cancelled" at bounding box center [559, 310] width 50 height 13
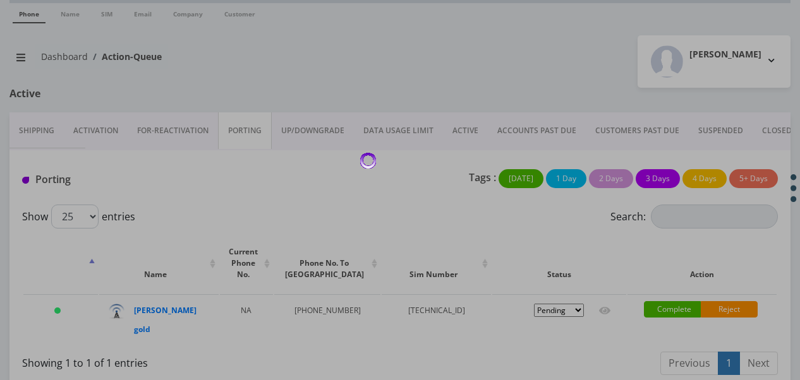
select select "1"
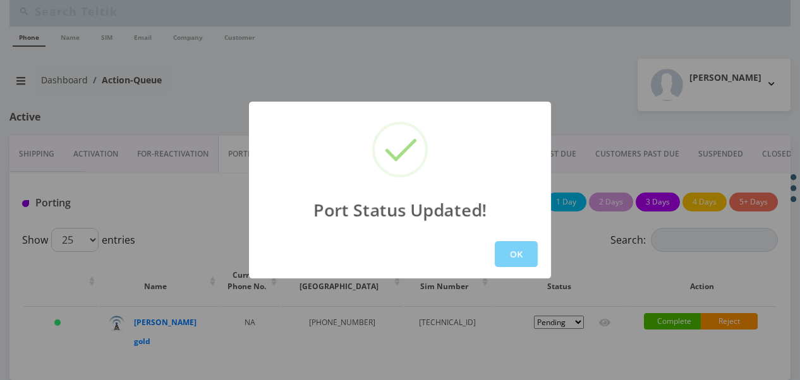
scroll to position [16, 0]
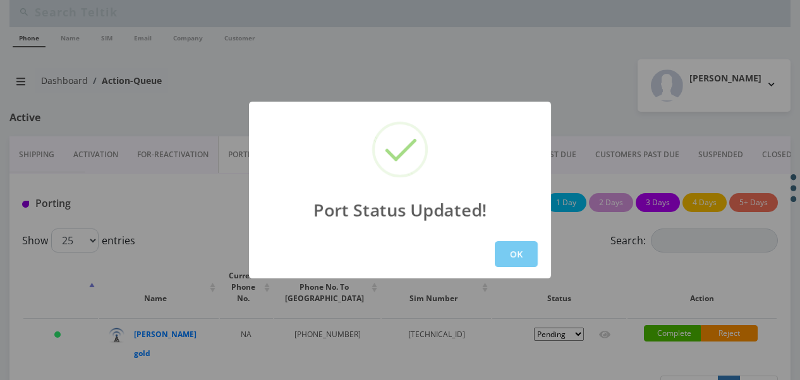
click at [517, 260] on button "OK" at bounding box center [516, 254] width 43 height 26
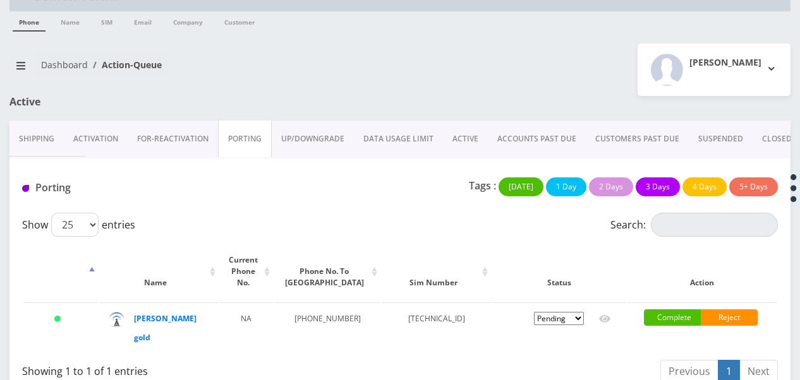
scroll to position [40, 0]
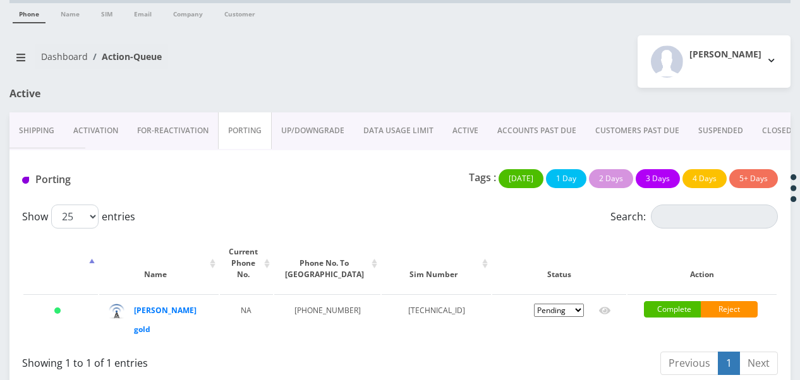
click at [450, 130] on link "ACTIVE" at bounding box center [465, 130] width 45 height 37
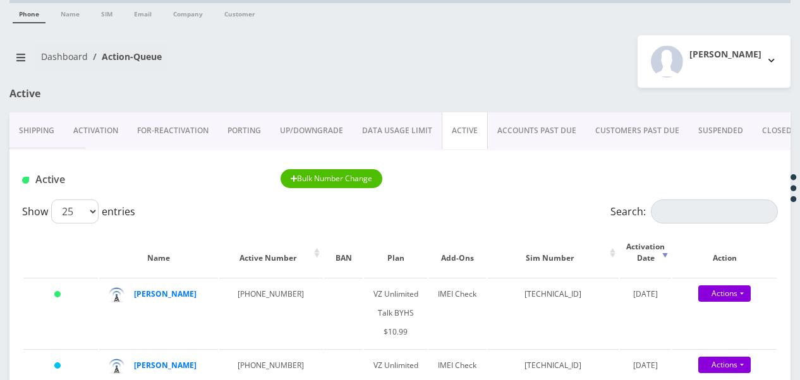
click at [249, 130] on link "PORTING" at bounding box center [244, 130] width 52 height 37
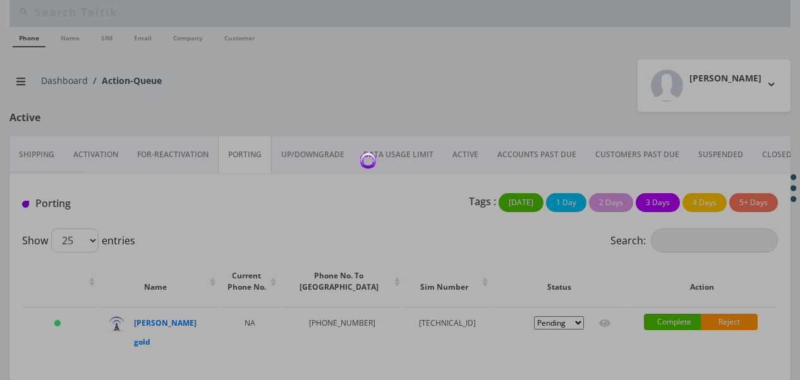
scroll to position [40, 0]
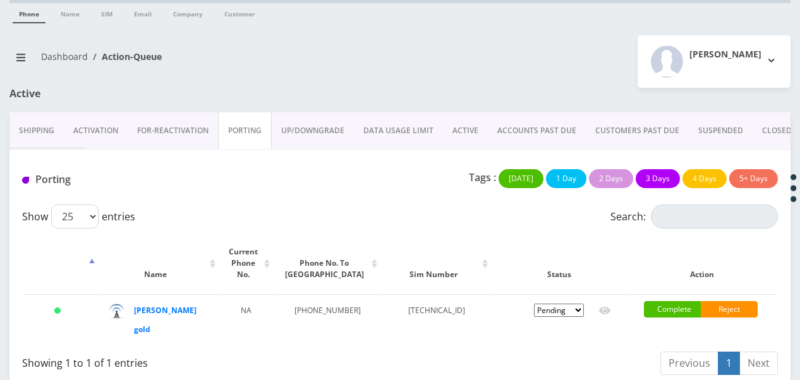
click at [461, 123] on link "ACTIVE" at bounding box center [465, 130] width 45 height 37
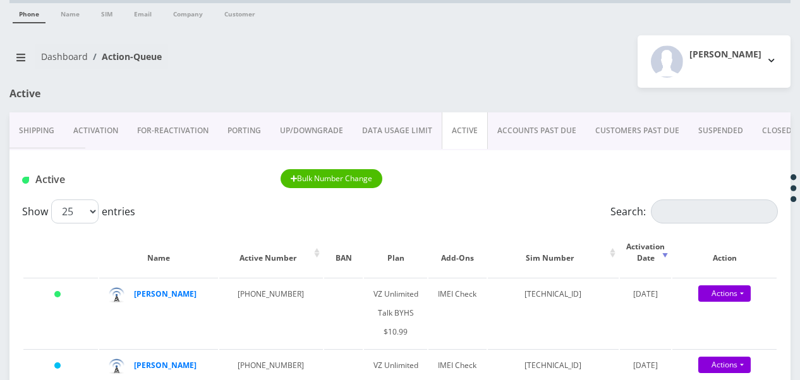
click at [246, 126] on link "PORTING" at bounding box center [244, 130] width 52 height 37
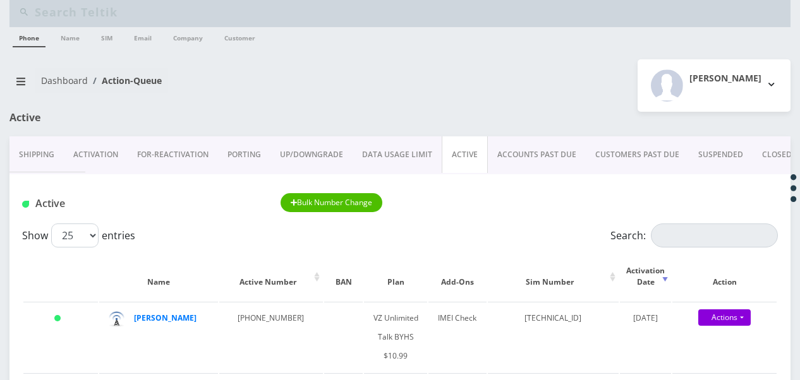
scroll to position [40, 0]
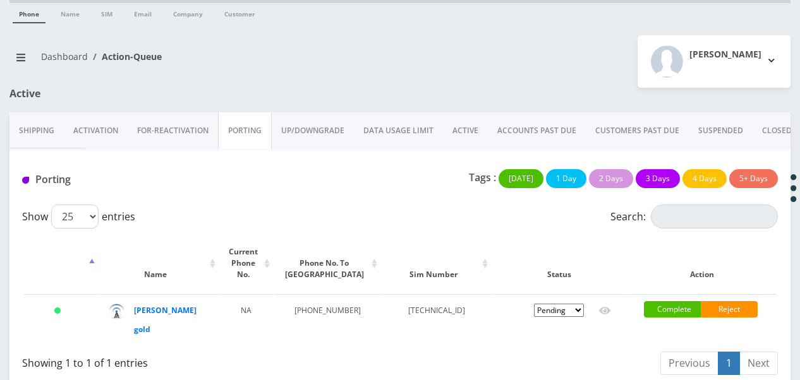
click at [451, 135] on link "ACTIVE" at bounding box center [465, 130] width 45 height 37
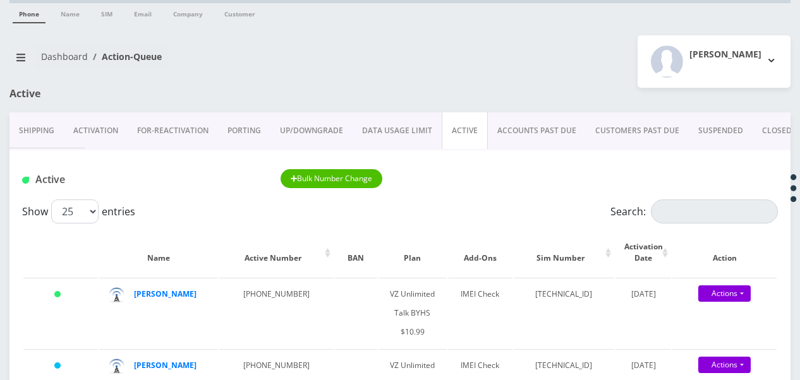
click at [260, 136] on link "PORTING" at bounding box center [244, 130] width 52 height 37
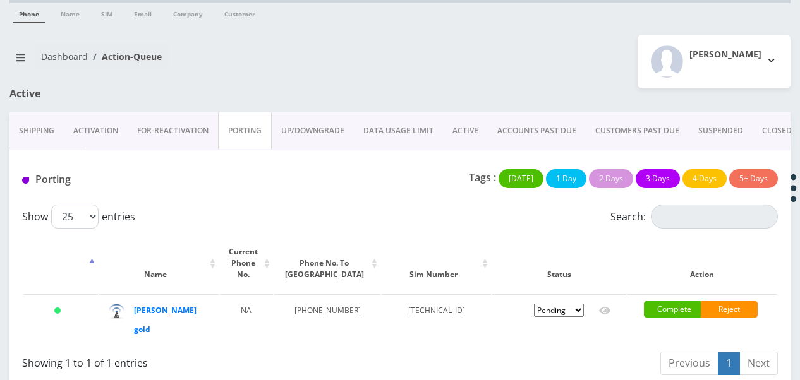
click at [464, 128] on link "ACTIVE" at bounding box center [465, 130] width 45 height 37
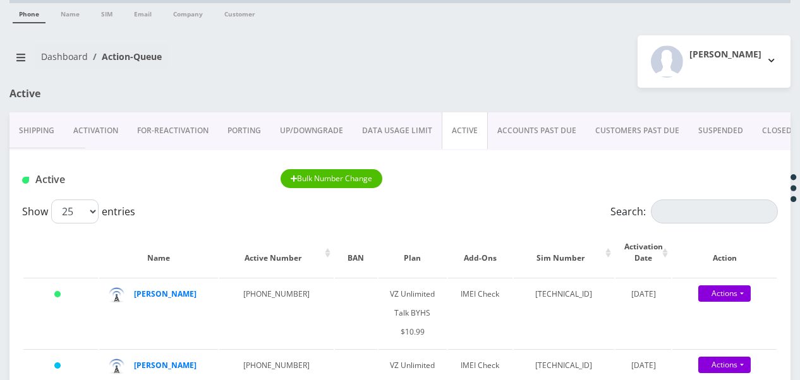
click at [245, 128] on link "PORTING" at bounding box center [244, 130] width 52 height 37
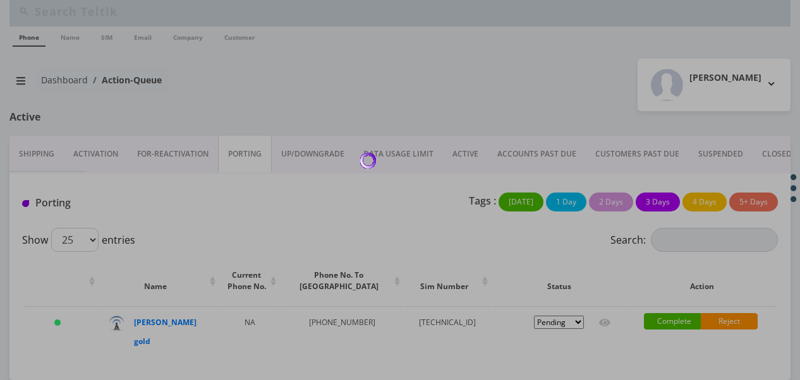
scroll to position [40, 0]
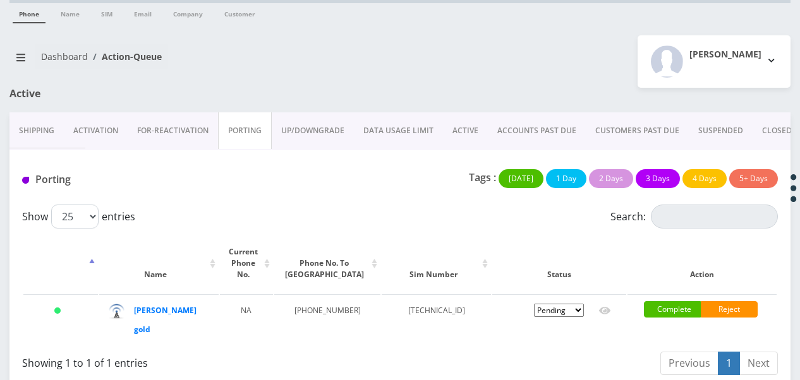
click at [460, 124] on link "ACTIVE" at bounding box center [465, 130] width 45 height 37
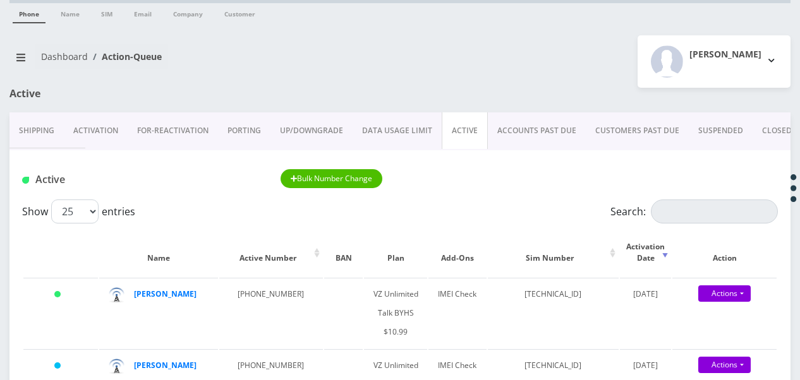
click at [258, 129] on link "PORTING" at bounding box center [244, 130] width 52 height 37
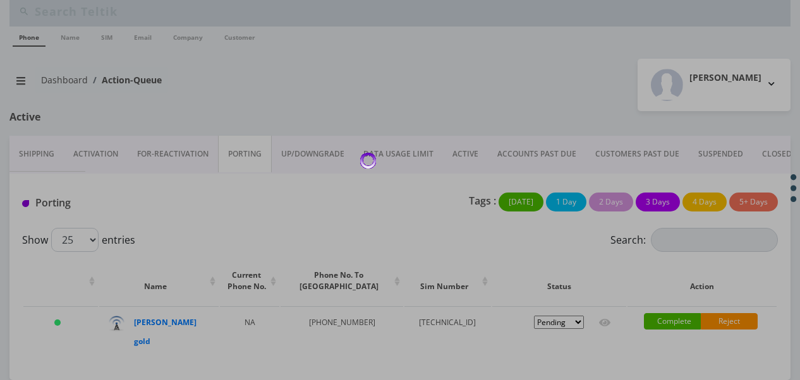
scroll to position [40, 0]
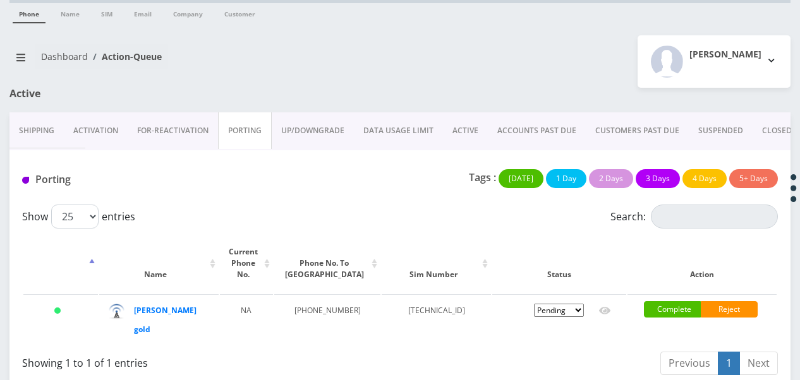
click at [474, 131] on link "ACTIVE" at bounding box center [465, 130] width 45 height 37
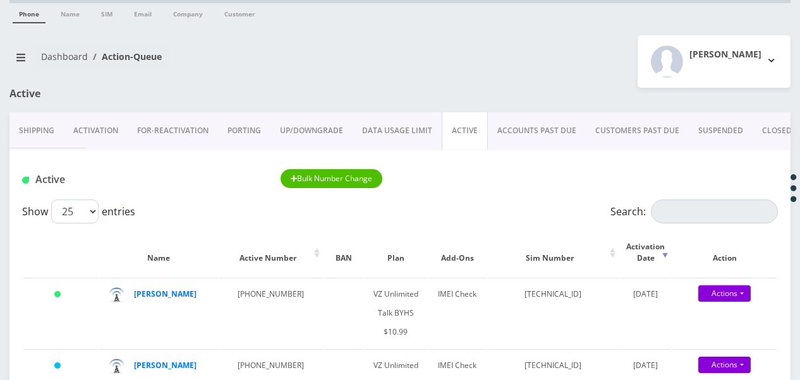
click at [234, 124] on link "PORTING" at bounding box center [244, 130] width 52 height 37
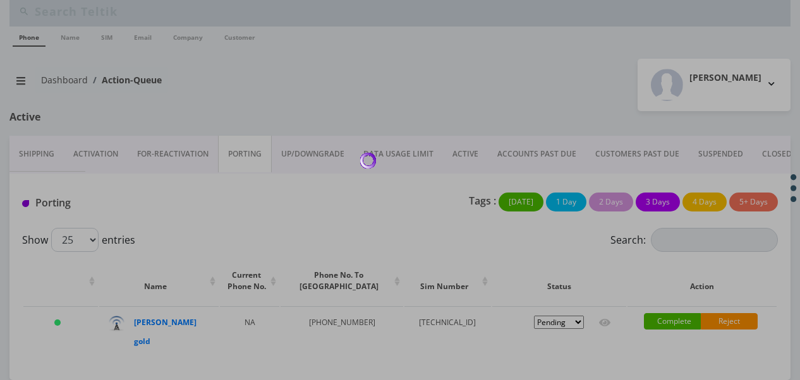
scroll to position [40, 0]
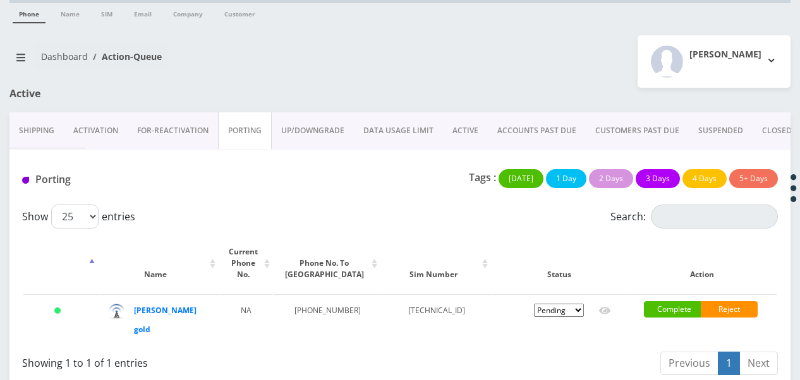
click at [330, 128] on link "UP/DOWNGRADE" at bounding box center [313, 130] width 82 height 37
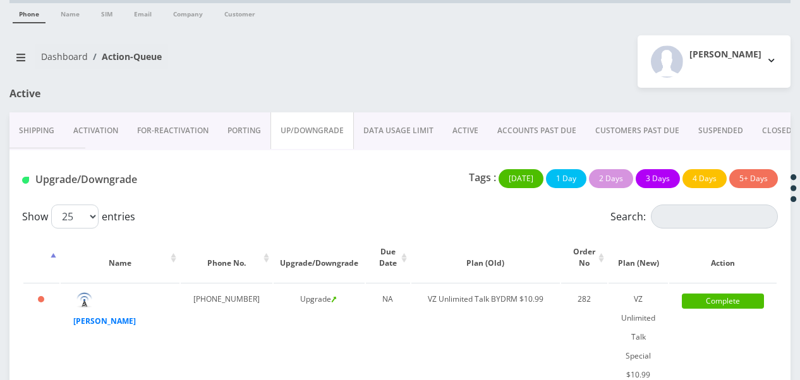
click at [258, 133] on link "PORTING" at bounding box center [244, 130] width 52 height 37
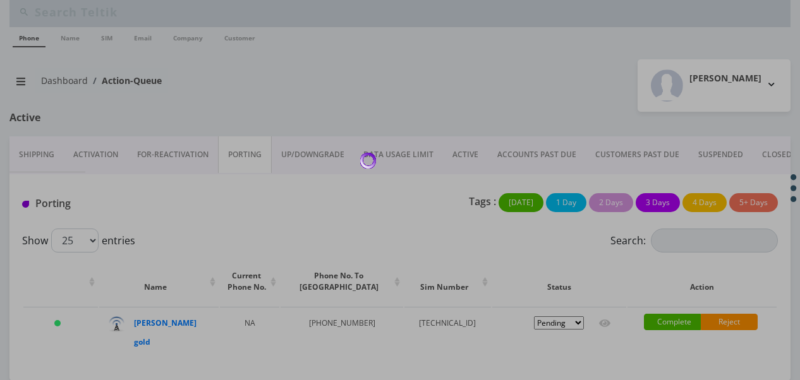
scroll to position [40, 0]
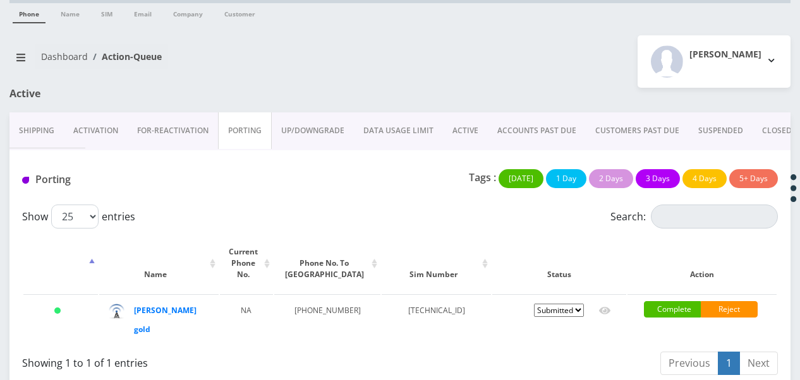
click at [451, 128] on link "ACTIVE" at bounding box center [465, 130] width 45 height 37
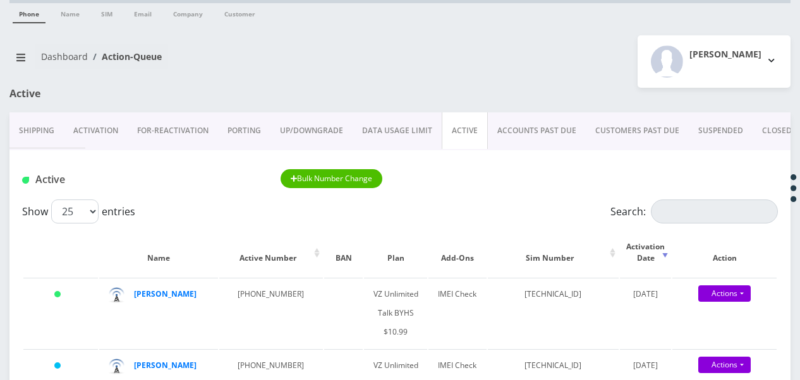
click at [260, 133] on link "PORTING" at bounding box center [244, 130] width 52 height 37
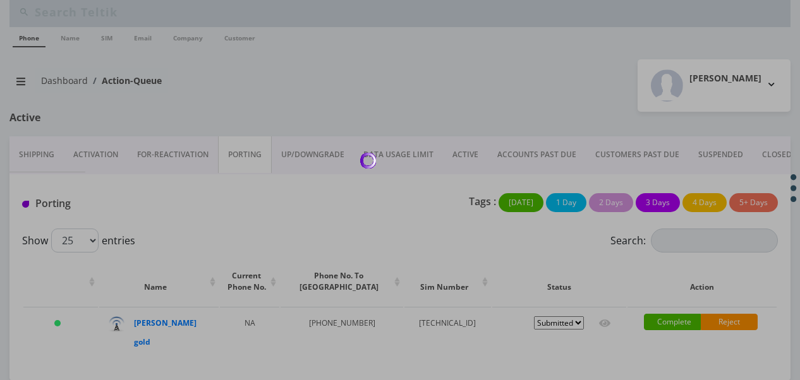
scroll to position [40, 0]
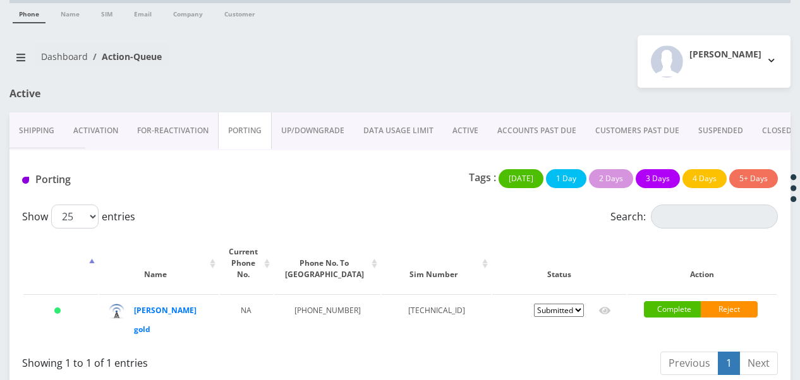
click at [465, 119] on link "ACTIVE" at bounding box center [465, 130] width 45 height 37
